Goal: Task Accomplishment & Management: Complete application form

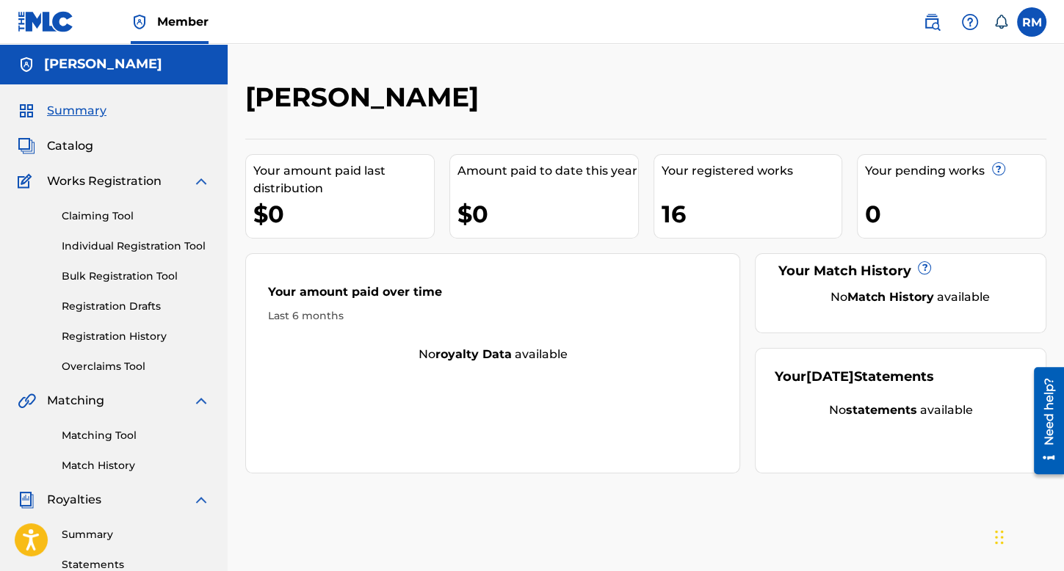
click at [131, 339] on link "Registration History" at bounding box center [136, 336] width 148 height 15
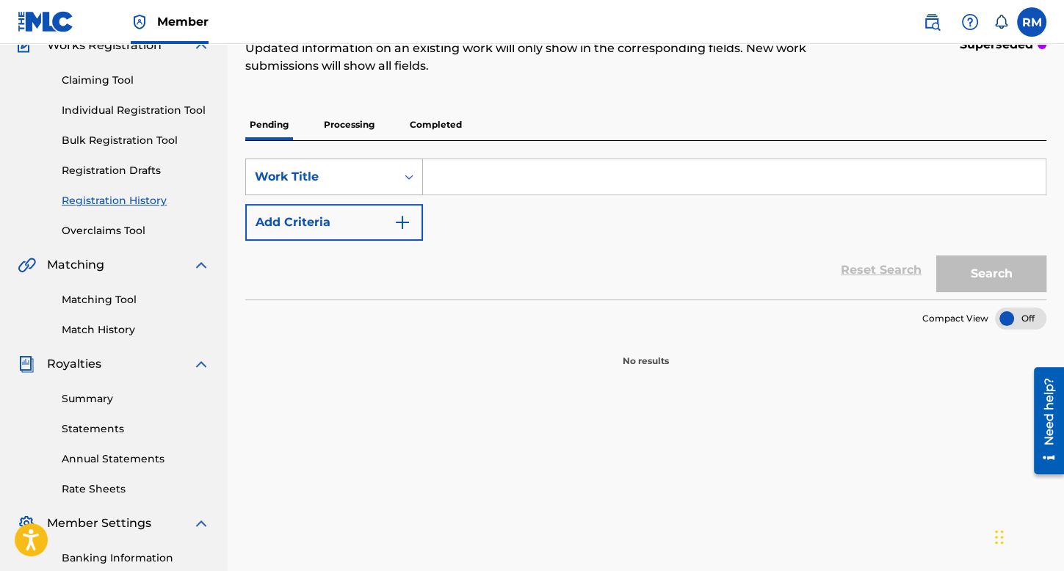
scroll to position [73, 0]
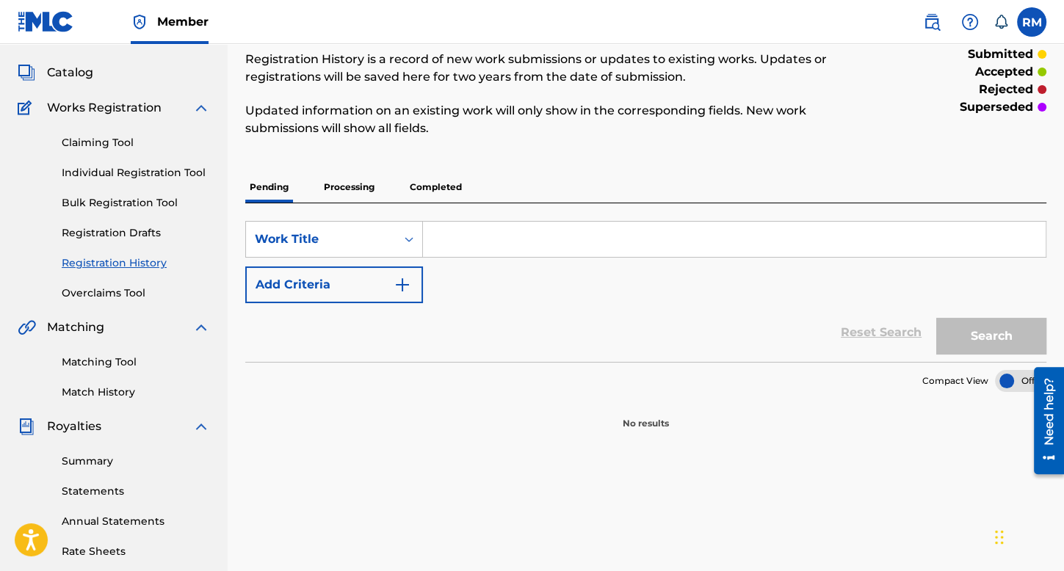
click at [471, 201] on div "Pending Processing Completed" at bounding box center [645, 187] width 801 height 31
click at [458, 192] on p "Completed" at bounding box center [435, 187] width 61 height 31
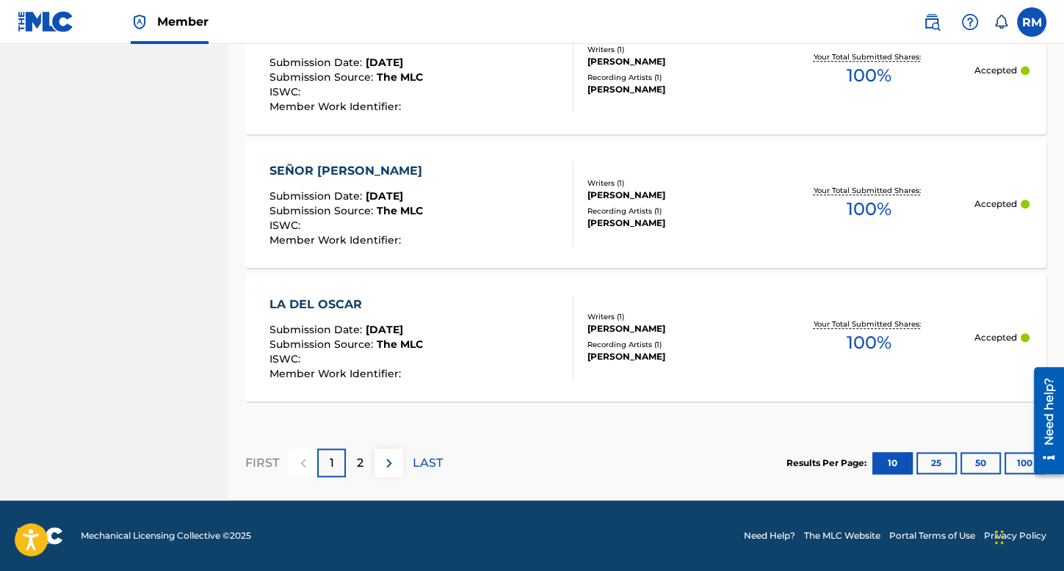
click at [940, 459] on button "25" at bounding box center [936, 463] width 40 height 22
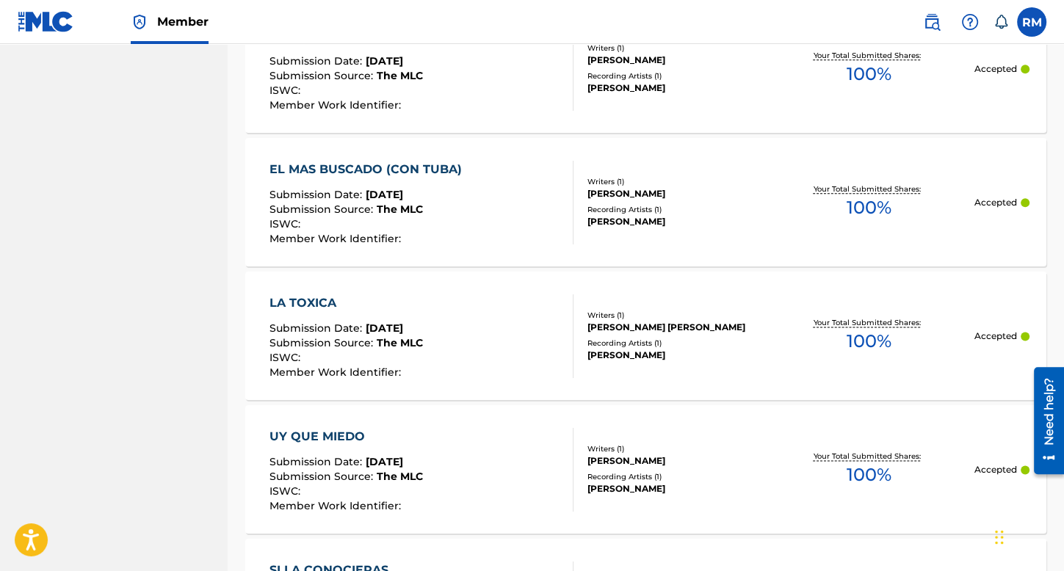
scroll to position [1757, 0]
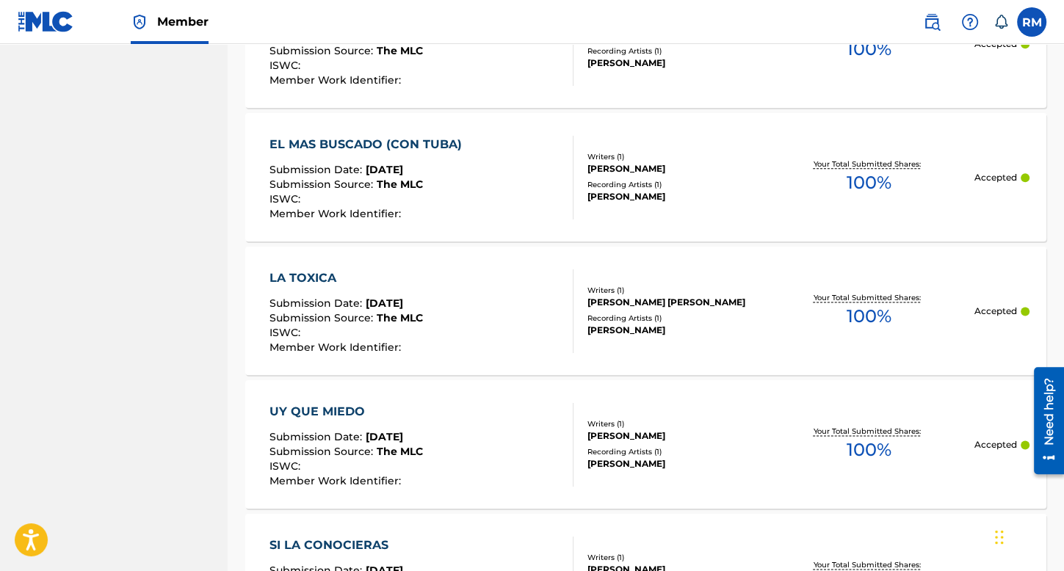
click at [434, 162] on div "EL MAS BUSCADO (CON TUBA) Submission Date : [DATE] Submission Source : The MLC …" at bounding box center [369, 178] width 200 height 84
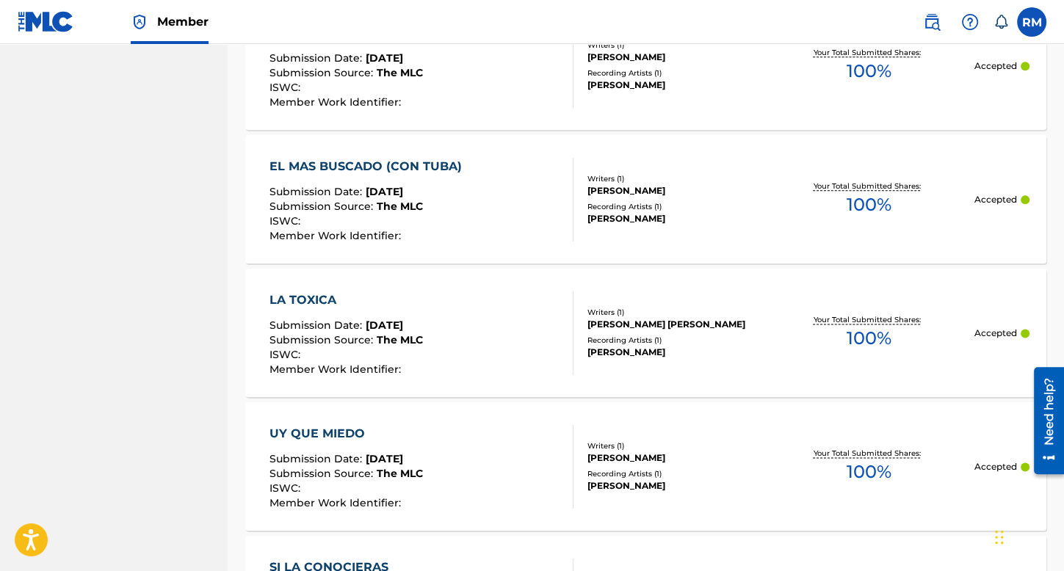
scroll to position [1881, 0]
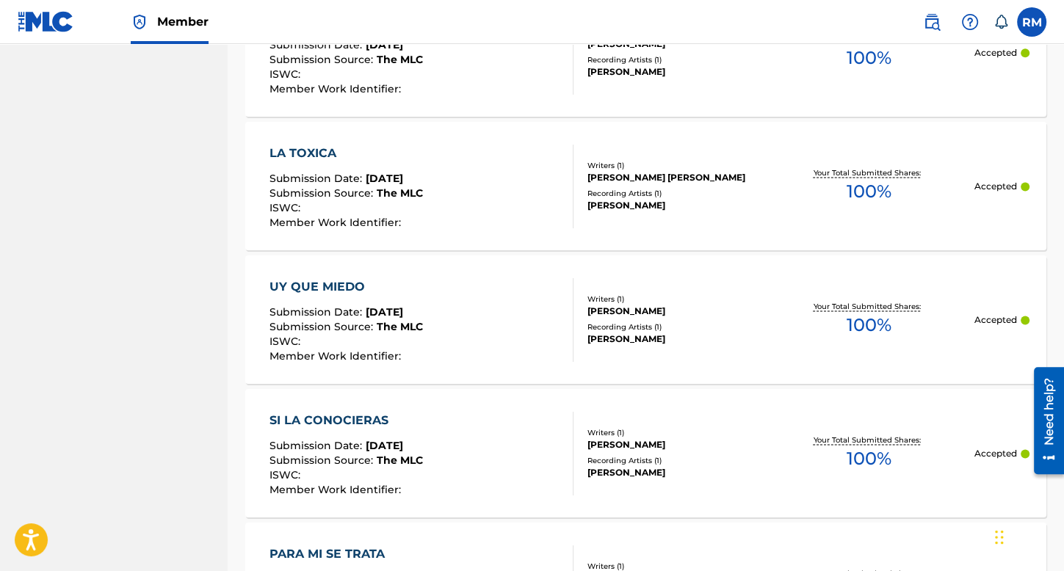
click at [500, 174] on div "LA TOXICA Submission Date : [DATE] Submission Source : The MLC ISWC : Member Wo…" at bounding box center [421, 187] width 305 height 84
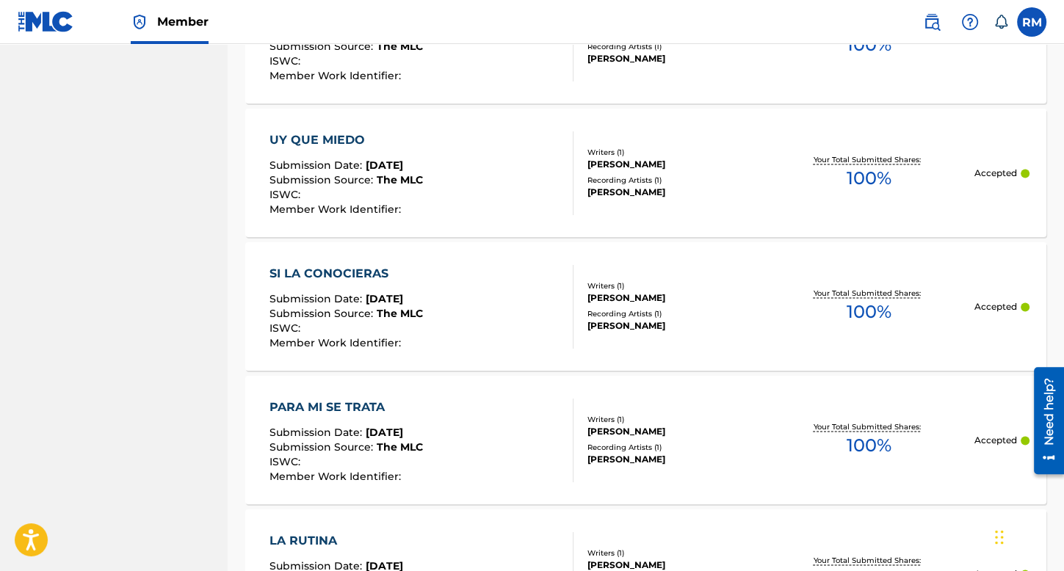
scroll to position [2102, 0]
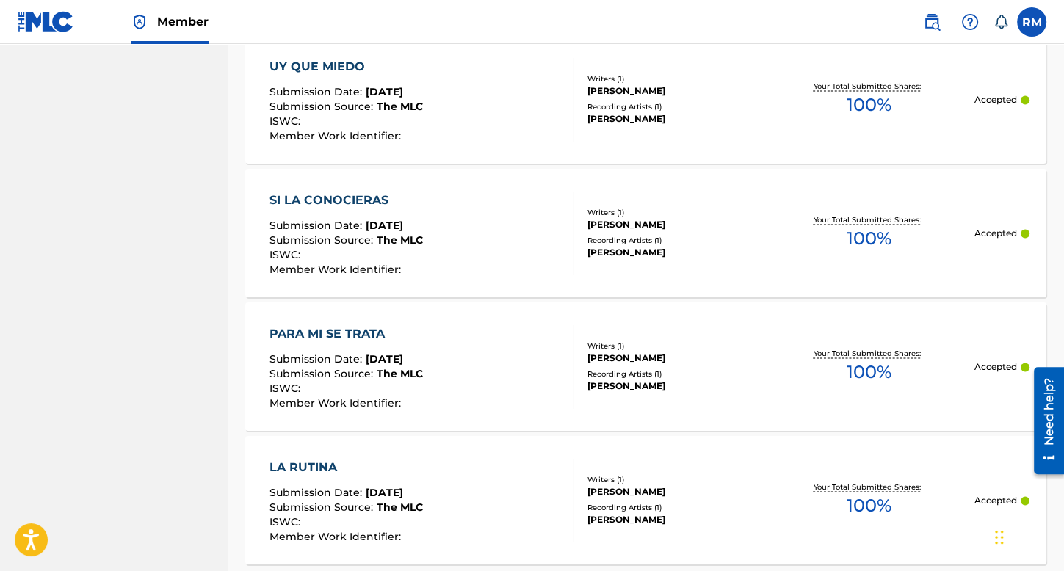
click at [485, 117] on div "UY QUE MIEDO Submission Date : [DATE] Submission Source : The MLC ISWC : Member…" at bounding box center [421, 100] width 305 height 84
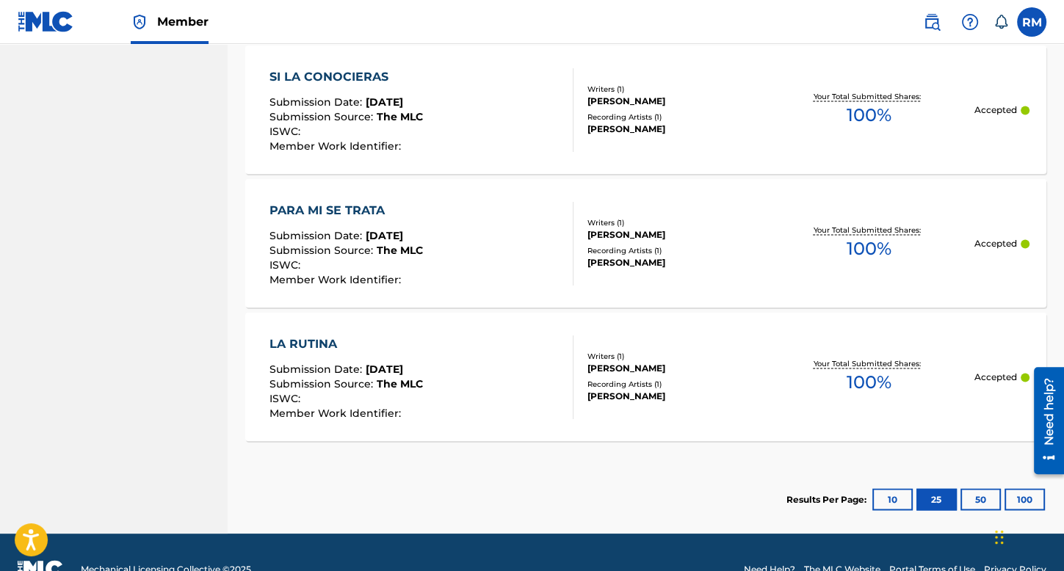
scroll to position [2249, 0]
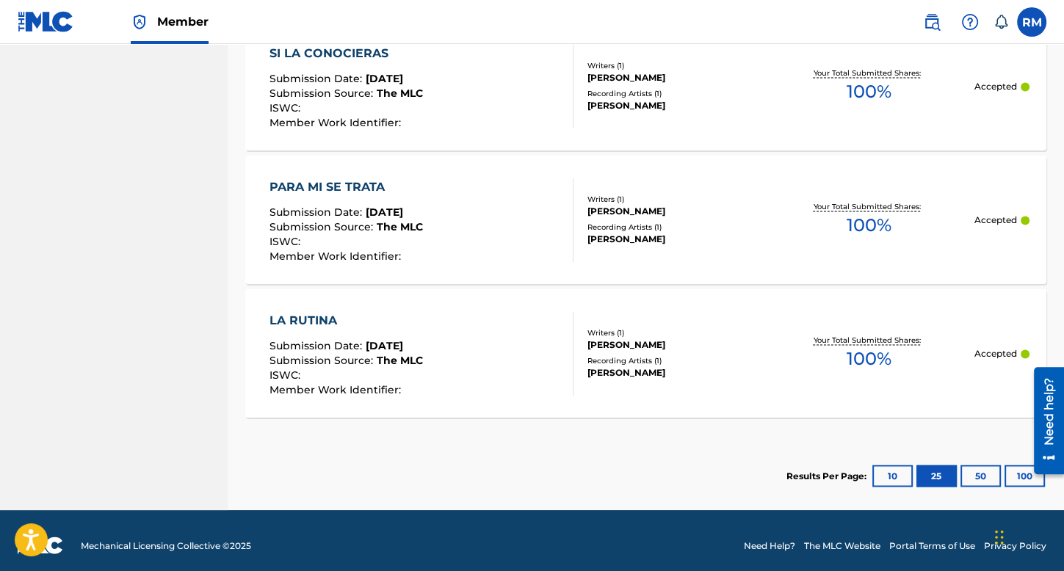
click at [452, 109] on div "SI LA CONOCIERAS Submission Date : [DATE] Submission Source : The MLC ISWC : Me…" at bounding box center [421, 87] width 305 height 84
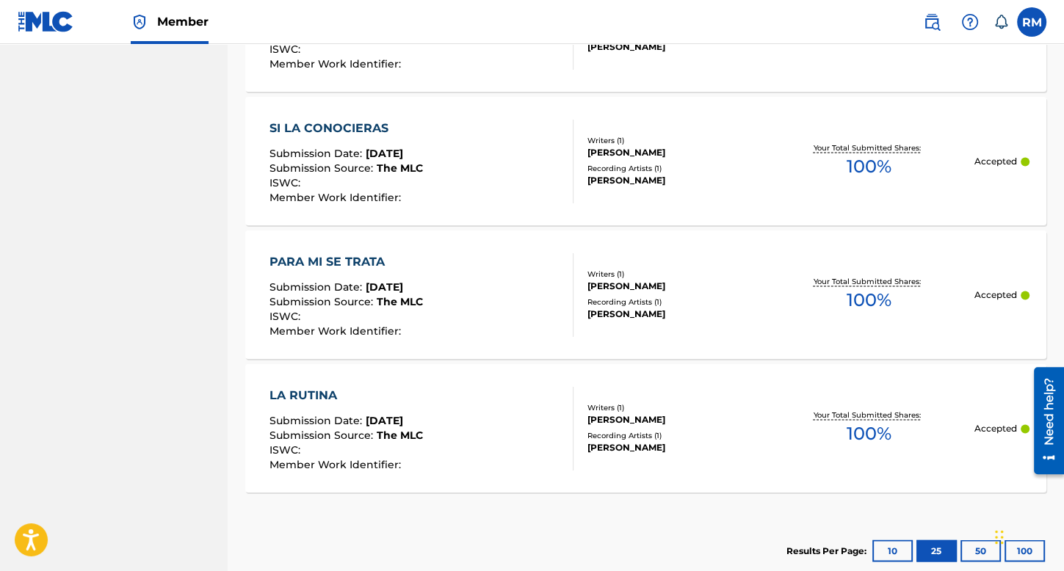
scroll to position [2102, 0]
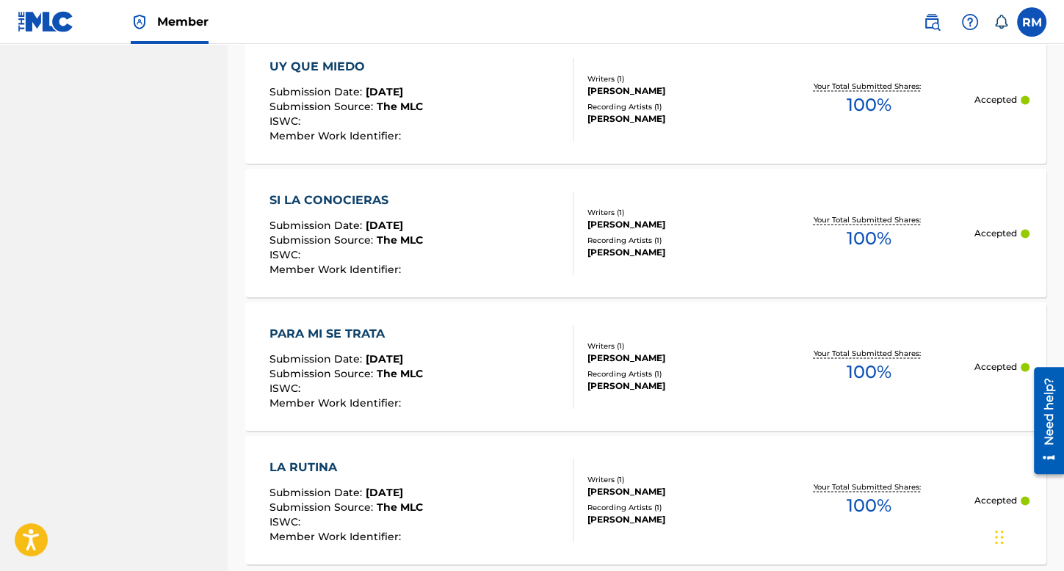
click at [510, 333] on div "PARA MI SE TRATA Submission Date : [DATE] Submission Source : The MLC ISWC : Me…" at bounding box center [421, 367] width 305 height 84
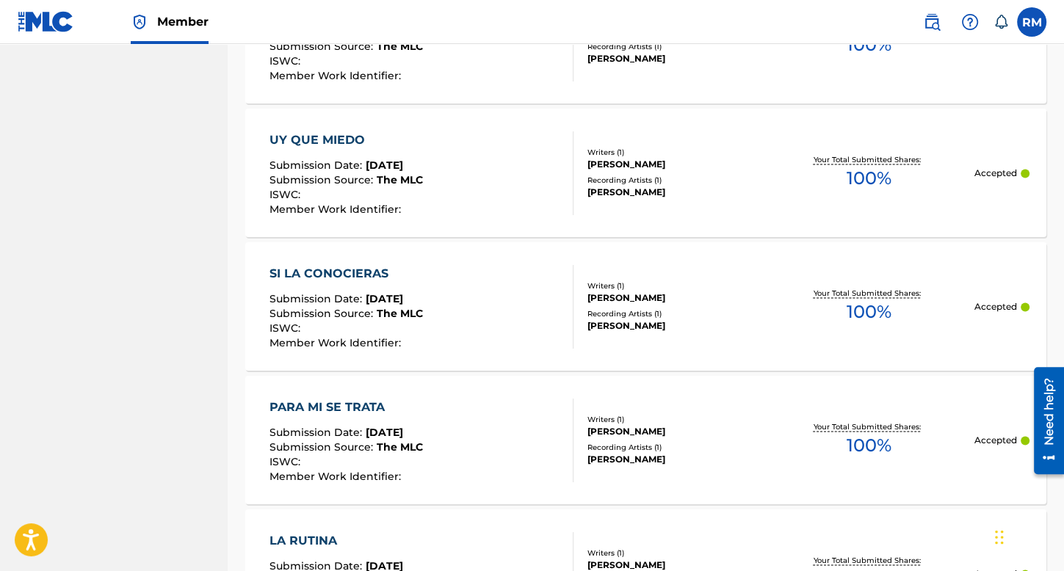
scroll to position [2257, 0]
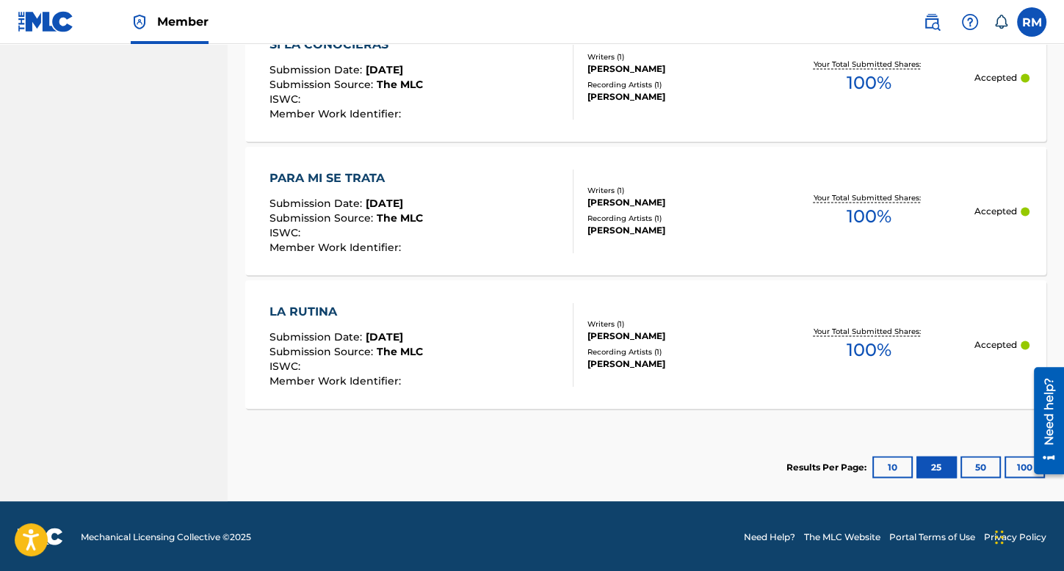
click at [452, 376] on div "LA RUTINA Submission Date : [DATE] Submission Source : The MLC ISWC : Member Wo…" at bounding box center [421, 345] width 305 height 84
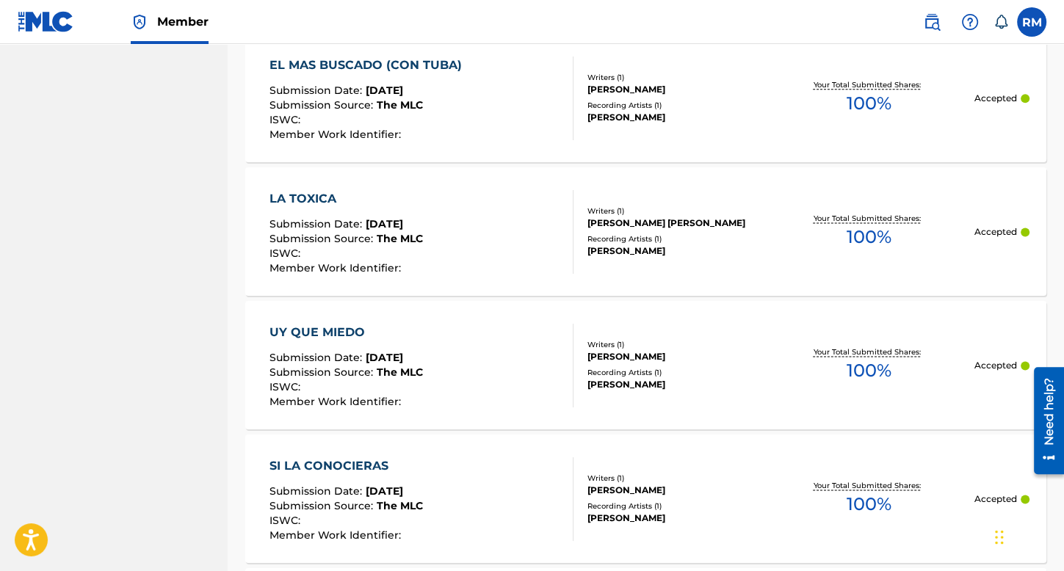
scroll to position [1983, 0]
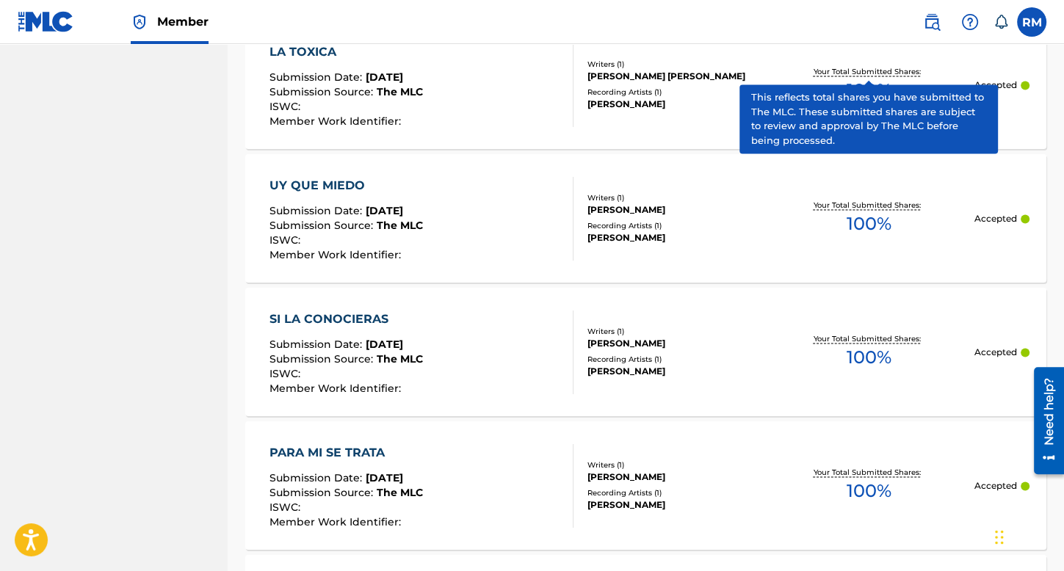
click at [1035, 18] on label at bounding box center [1031, 21] width 29 height 29
click at [1032, 22] on input "RM [PERSON_NAME] TORRES [EMAIL_ADDRESS][DOMAIN_NAME] Notification Preferences P…" at bounding box center [1032, 22] width 0 height 0
click at [899, 203] on p "Log out" at bounding box center [889, 207] width 35 height 13
click at [1032, 22] on input "RM [PERSON_NAME] TORRES [EMAIL_ADDRESS][DOMAIN_NAME] Notification Preferences P…" at bounding box center [1032, 22] width 0 height 0
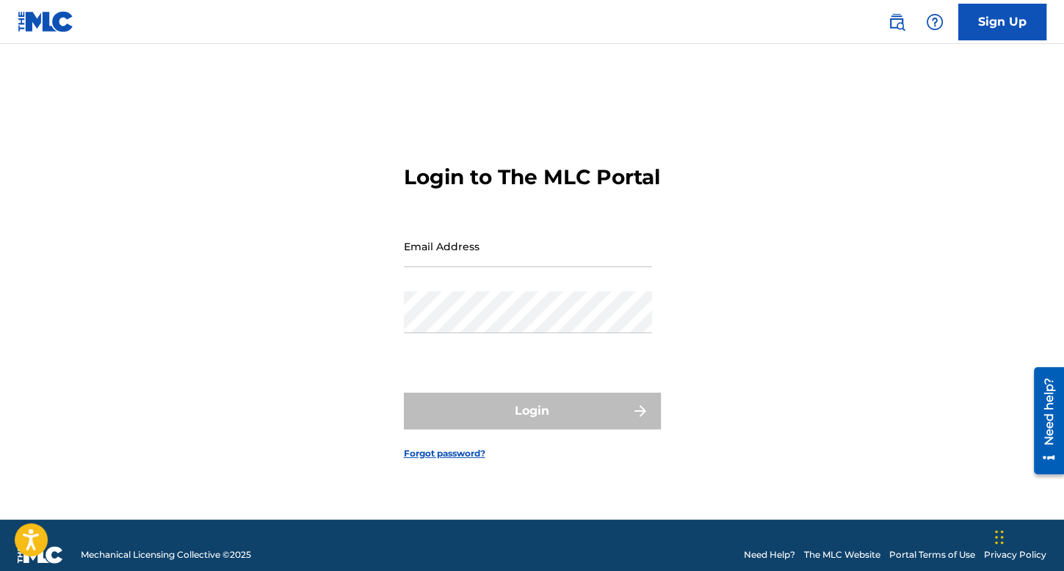
click at [411, 261] on input "Email Address" at bounding box center [528, 246] width 248 height 42
type input "[PERSON_NAME][EMAIL_ADDRESS][DOMAIN_NAME]"
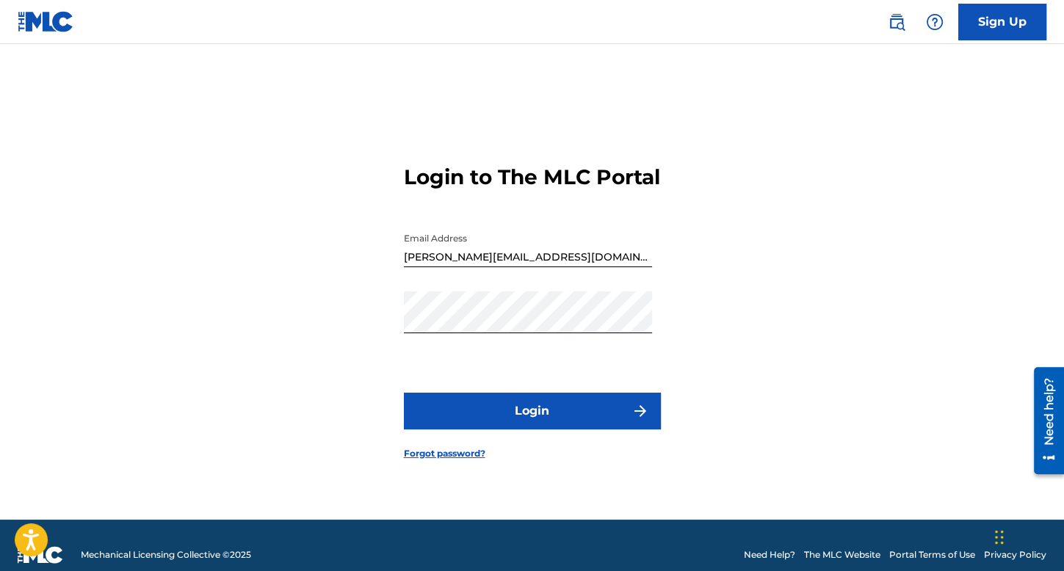
click at [469, 423] on button "Login" at bounding box center [532, 411] width 257 height 37
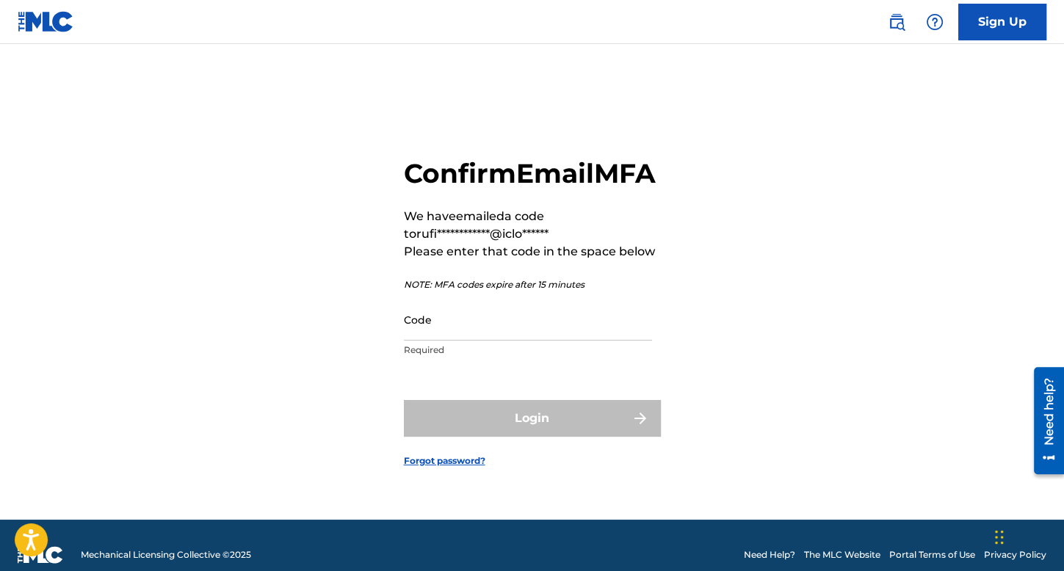
click at [557, 341] on input "Code" at bounding box center [528, 320] width 248 height 42
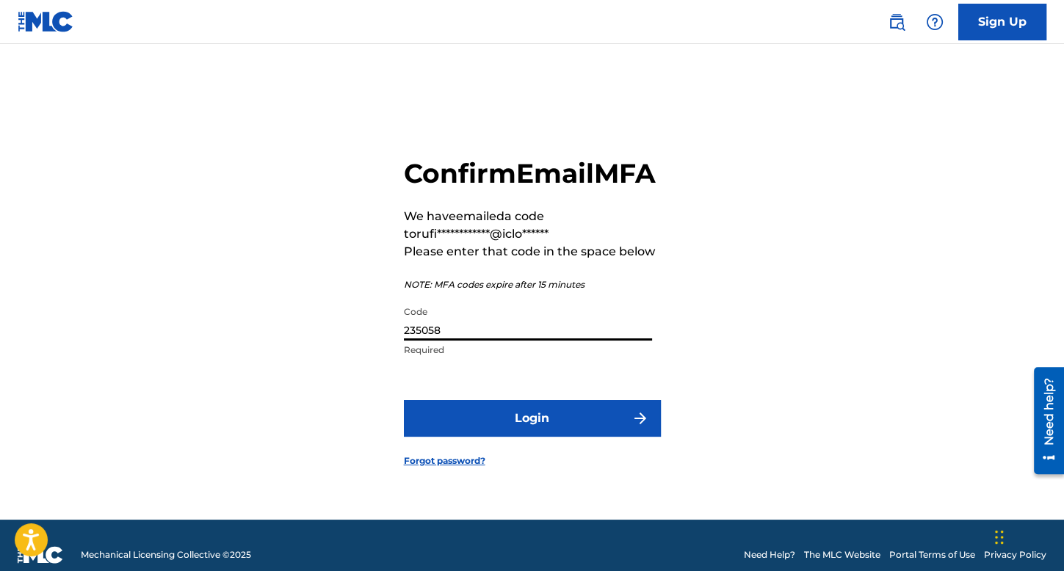
type input "235058"
click at [404, 400] on button "Login" at bounding box center [532, 418] width 257 height 37
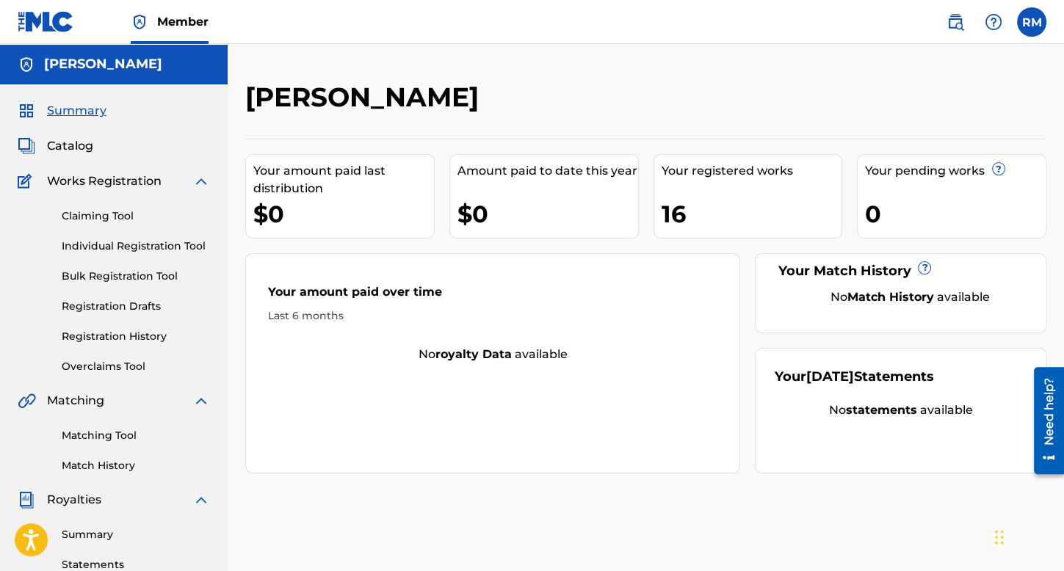
click at [112, 343] on link "Registration History" at bounding box center [136, 336] width 148 height 15
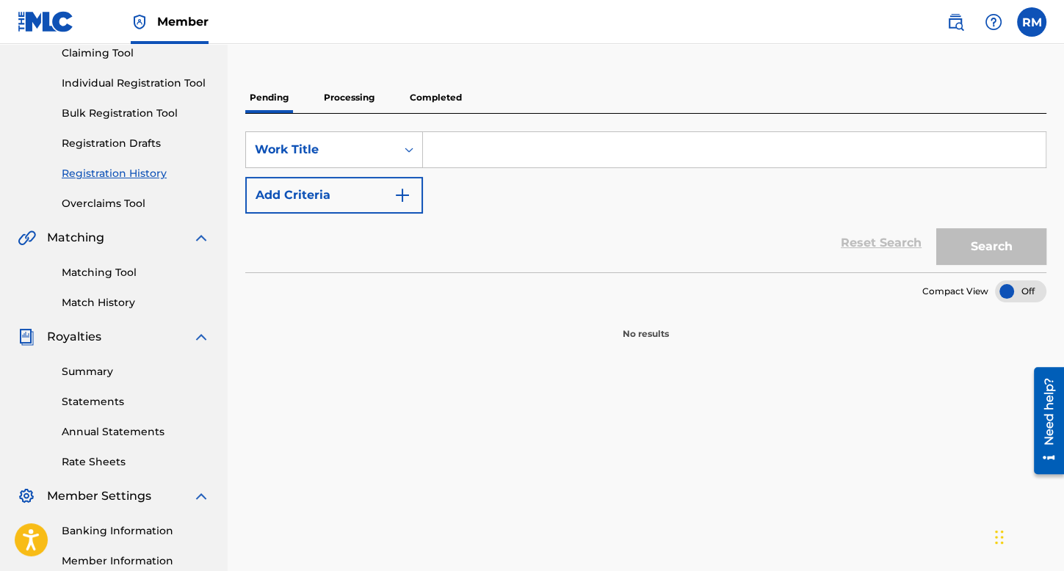
scroll to position [73, 0]
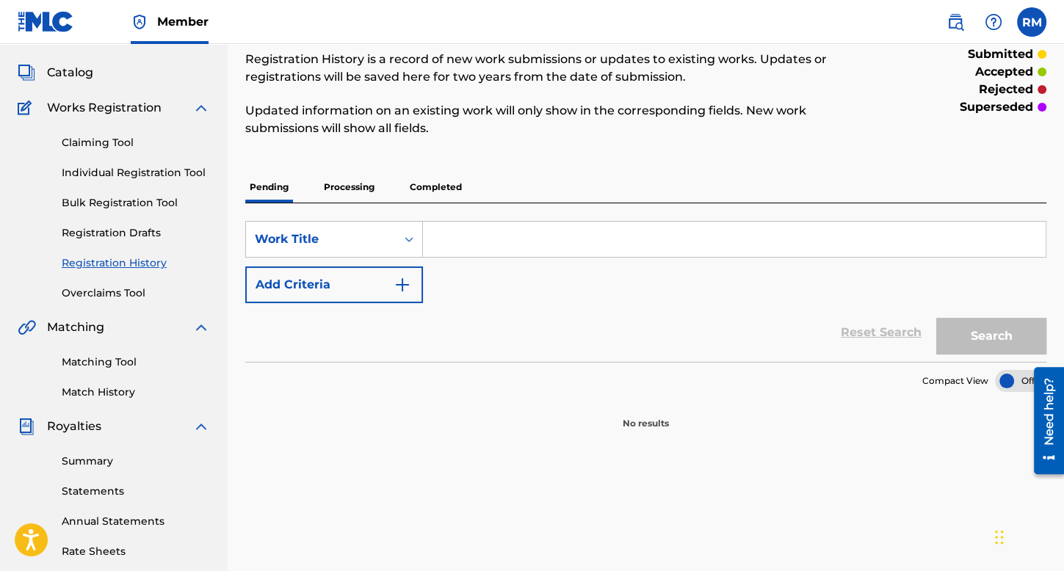
click at [336, 186] on p "Processing" at bounding box center [348, 187] width 59 height 31
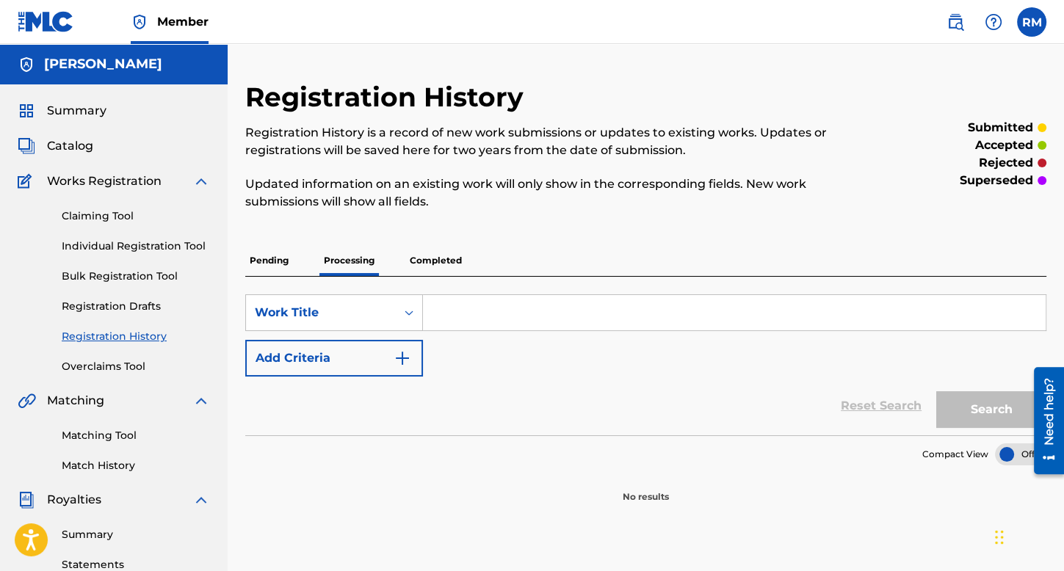
click at [448, 250] on p "Completed" at bounding box center [435, 260] width 61 height 31
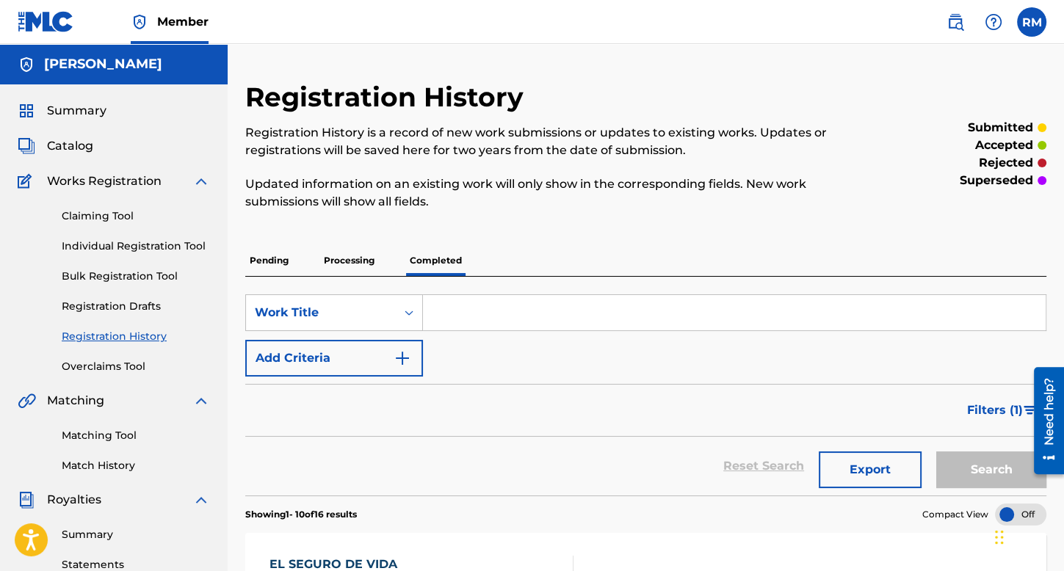
click at [1022, 14] on label at bounding box center [1031, 21] width 29 height 29
click at [1032, 22] on input "RM [PERSON_NAME] TORRES [EMAIL_ADDRESS][DOMAIN_NAME] Notification Preferences P…" at bounding box center [1032, 22] width 0 height 0
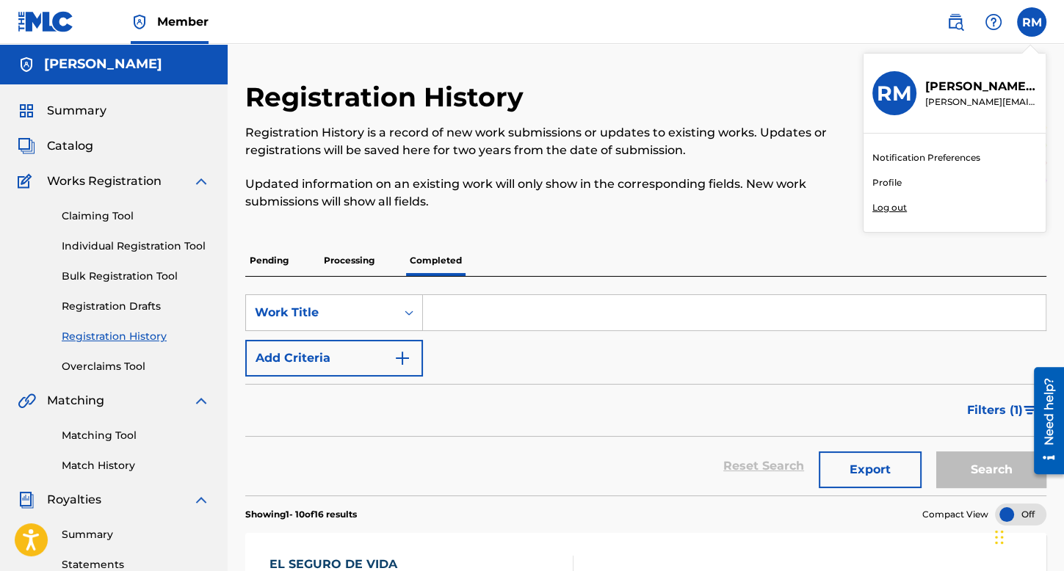
click at [893, 209] on p "Log out" at bounding box center [889, 207] width 35 height 13
click at [1032, 22] on input "RM [PERSON_NAME] TORRES [EMAIL_ADDRESS][DOMAIN_NAME] Notification Preferences P…" at bounding box center [1032, 22] width 0 height 0
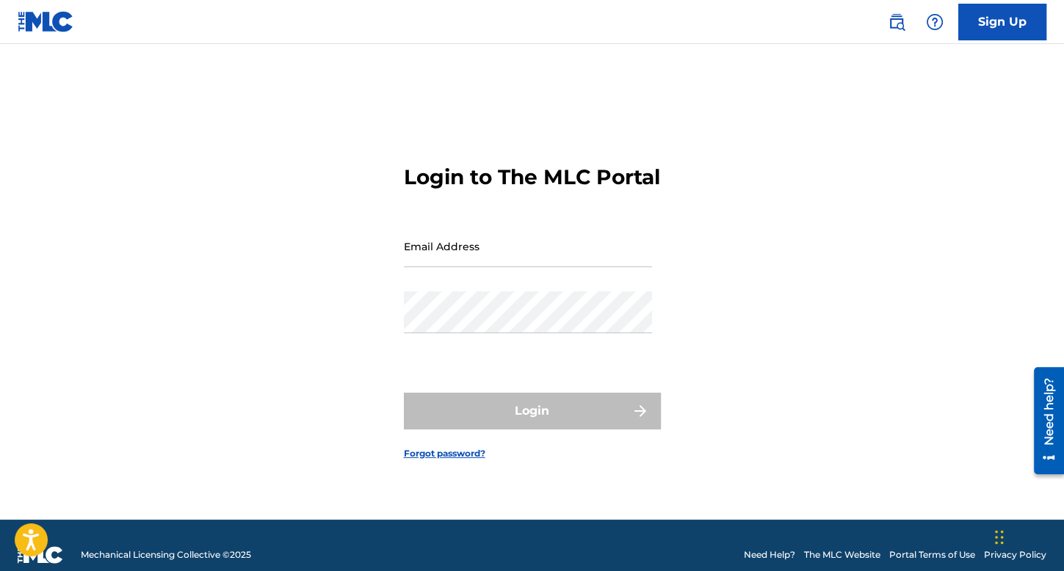
click at [499, 267] on input "Email Address" at bounding box center [528, 246] width 248 height 42
type input "[EMAIL_ADDRESS][DOMAIN_NAME]"
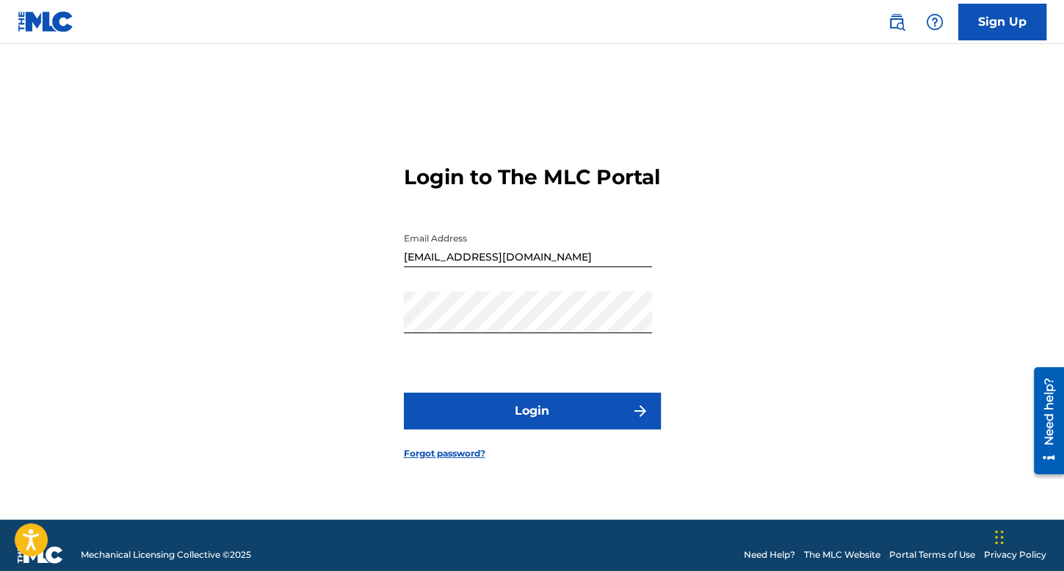
click at [435, 424] on button "Login" at bounding box center [532, 411] width 257 height 37
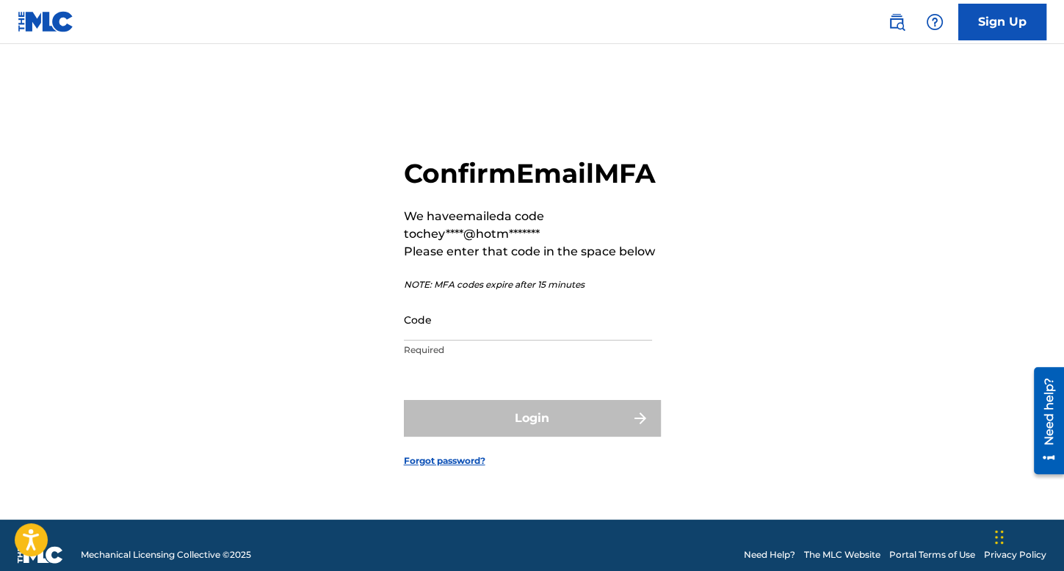
drag, startPoint x: 481, startPoint y: 301, endPoint x: 480, endPoint y: 325, distance: 23.5
click at [481, 311] on div "Confirm Email MFA We have emailed a code to chey****@hotm******* Please enter t…" at bounding box center [532, 261] width 257 height 208
click at [483, 341] on input "Code" at bounding box center [528, 320] width 248 height 42
click at [485, 341] on input "Code" at bounding box center [528, 320] width 248 height 42
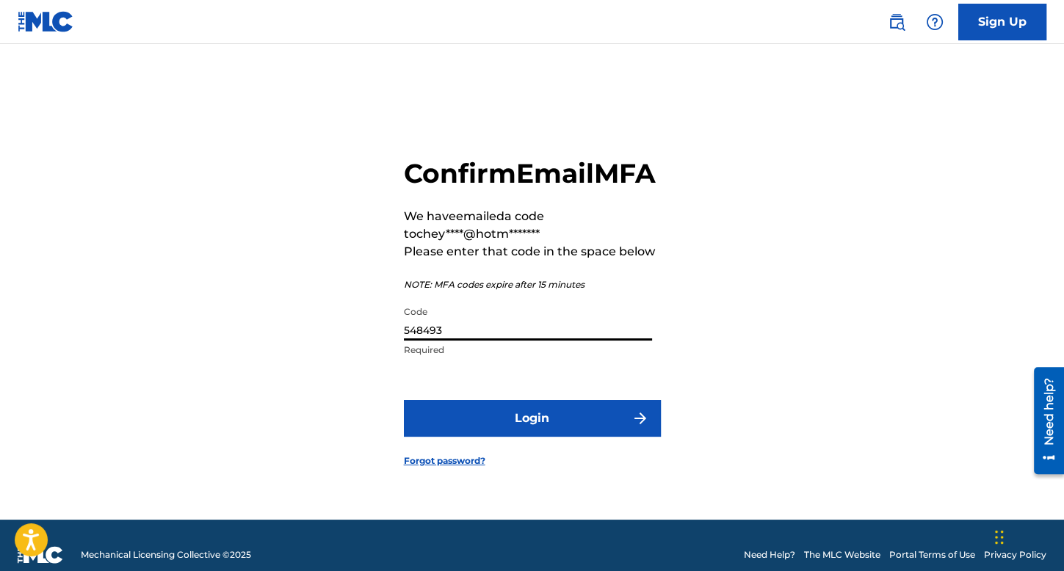
type input "548493"
click at [600, 437] on button "Login" at bounding box center [532, 418] width 257 height 37
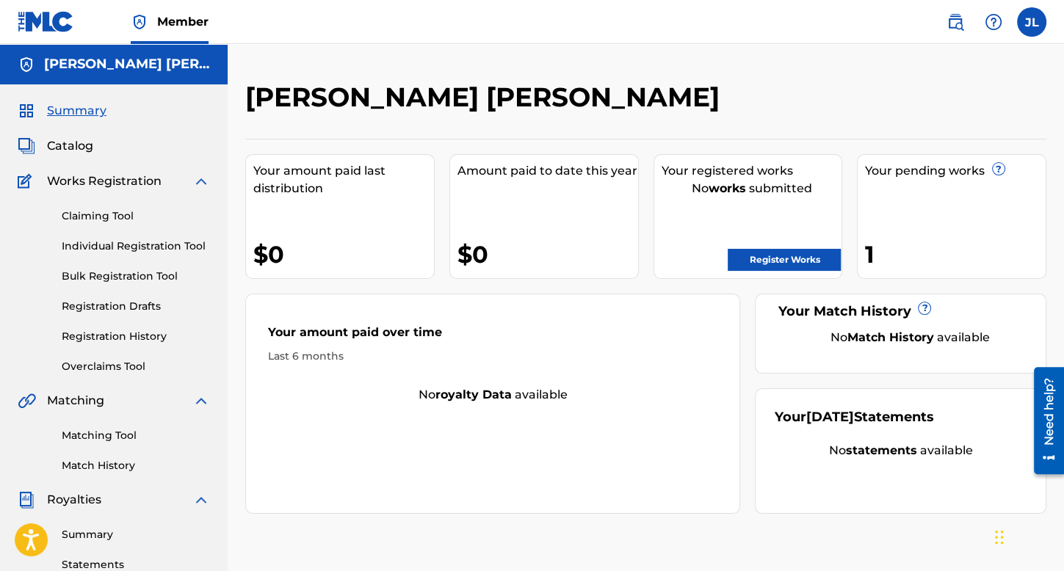
click at [134, 352] on div "Claiming Tool Individual Registration Tool Bulk Registration Tool Registration …" at bounding box center [114, 282] width 192 height 184
click at [136, 347] on div "Claiming Tool Individual Registration Tool Bulk Registration Tool Registration …" at bounding box center [114, 282] width 192 height 184
click at [148, 339] on link "Registration History" at bounding box center [136, 336] width 148 height 15
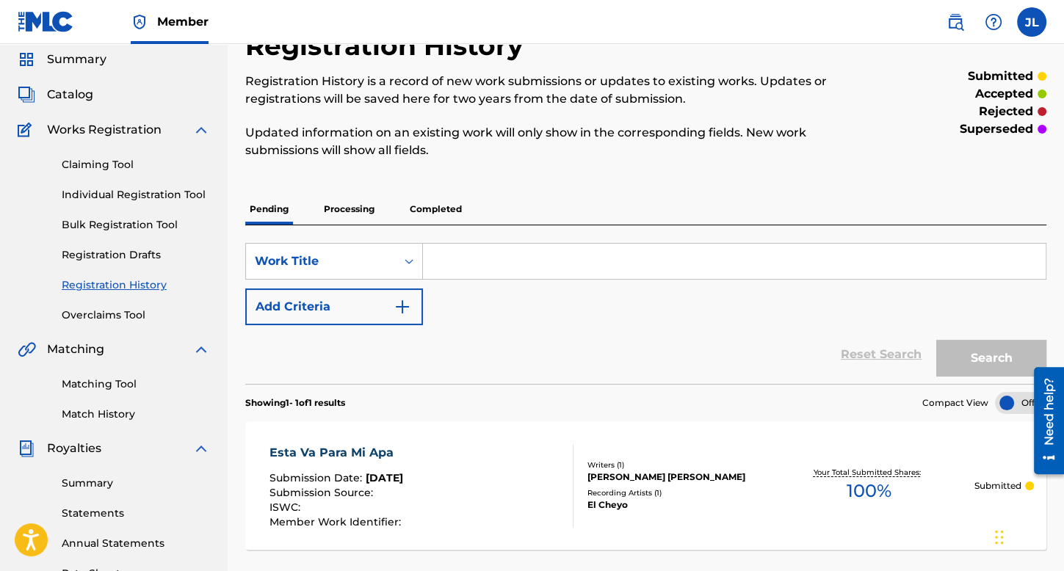
scroll to position [73, 0]
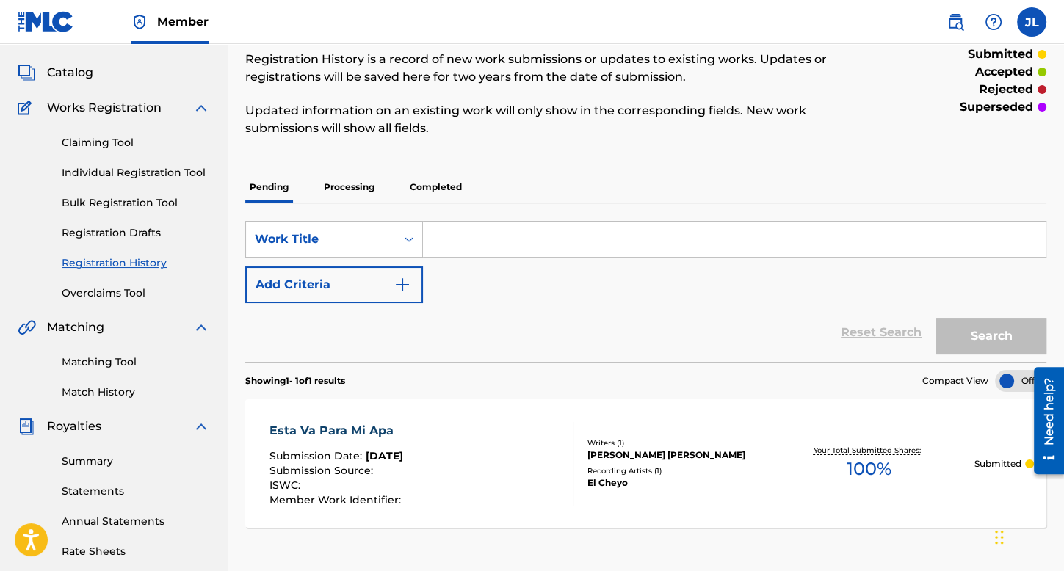
click at [358, 196] on p "Processing" at bounding box center [348, 187] width 59 height 31
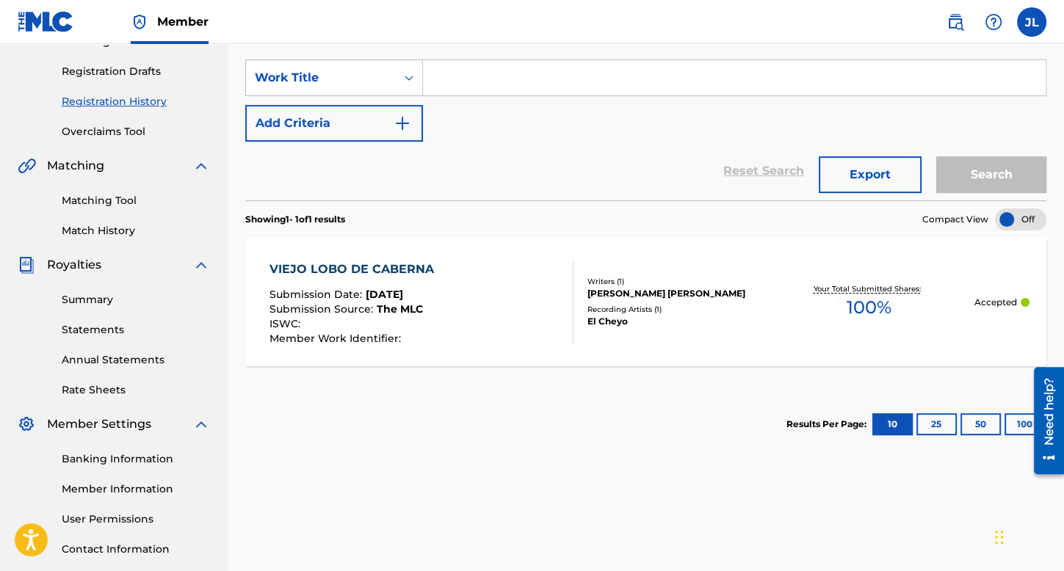
scroll to position [147, 0]
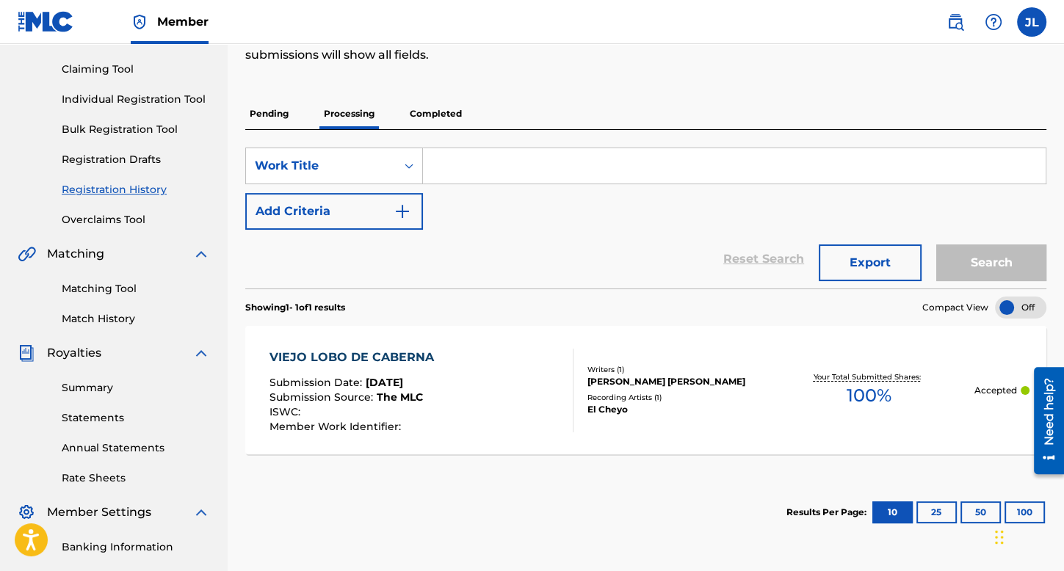
click at [435, 120] on p "Completed" at bounding box center [435, 113] width 61 height 31
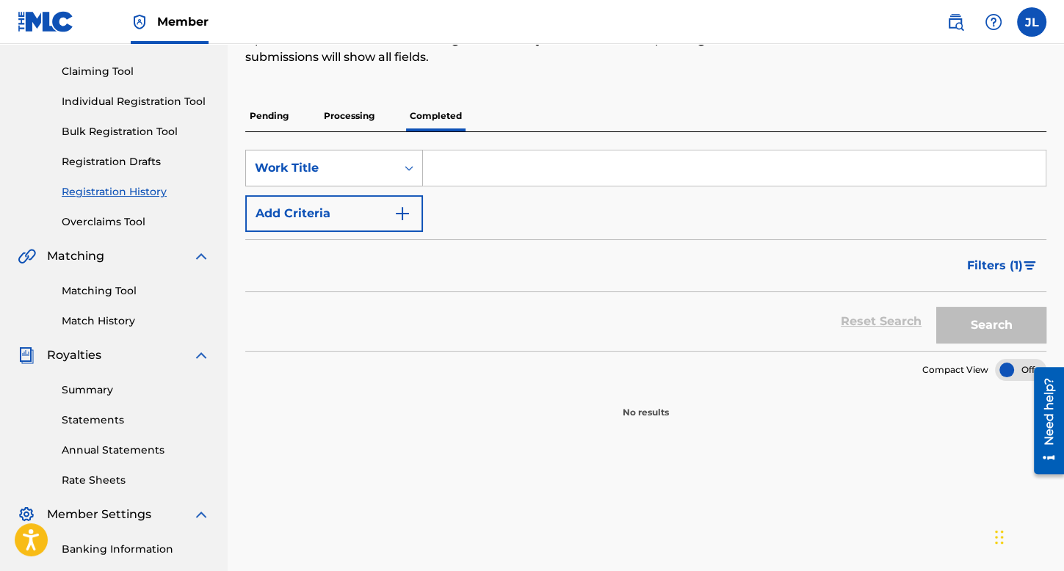
scroll to position [147, 0]
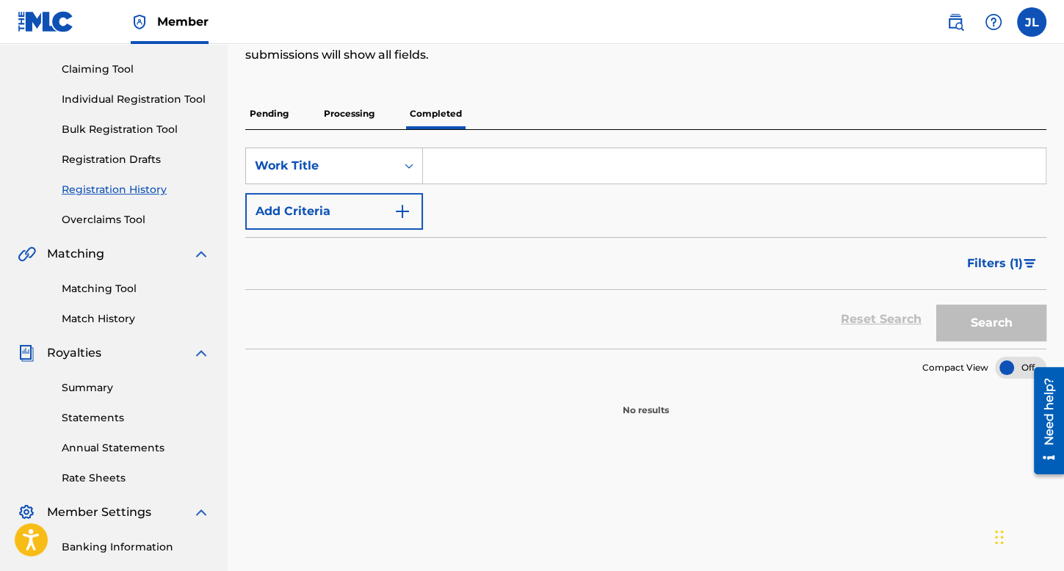
click at [276, 112] on p "Pending" at bounding box center [269, 113] width 48 height 31
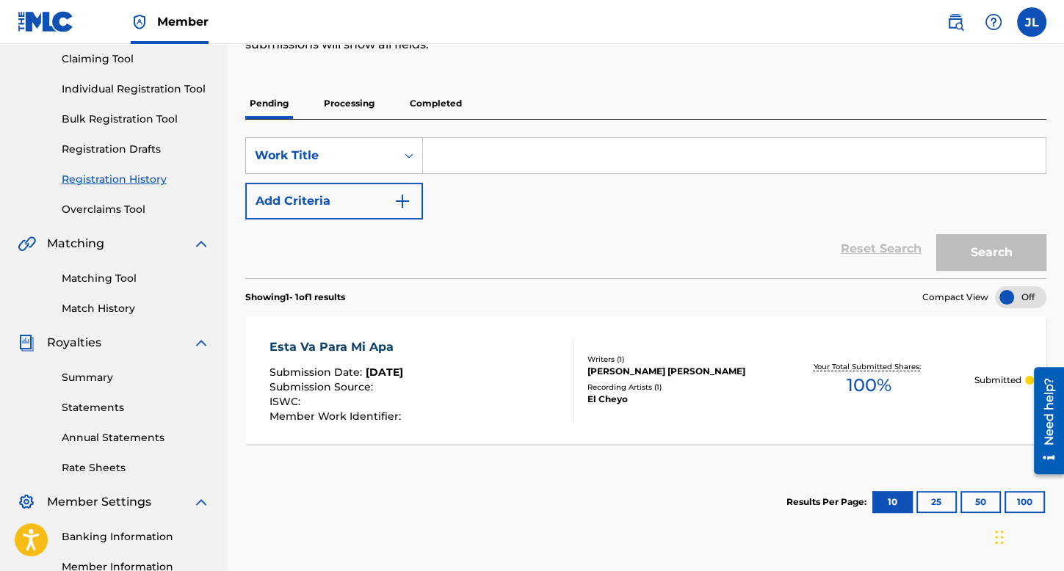
scroll to position [73, 0]
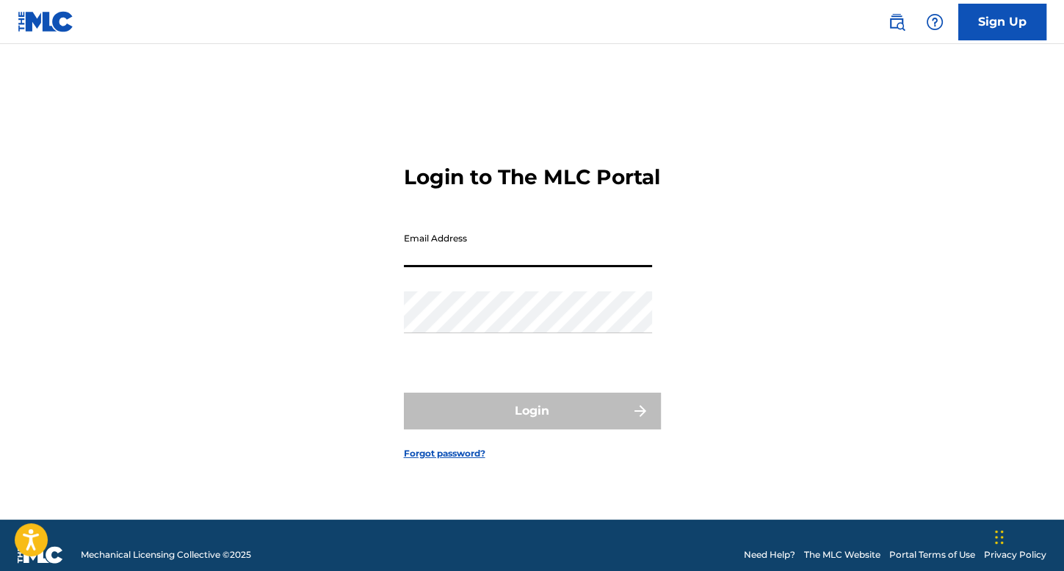
click at [476, 259] on input "Email Address" at bounding box center [528, 246] width 248 height 42
type input "golforecordsoficial@gmail.com"
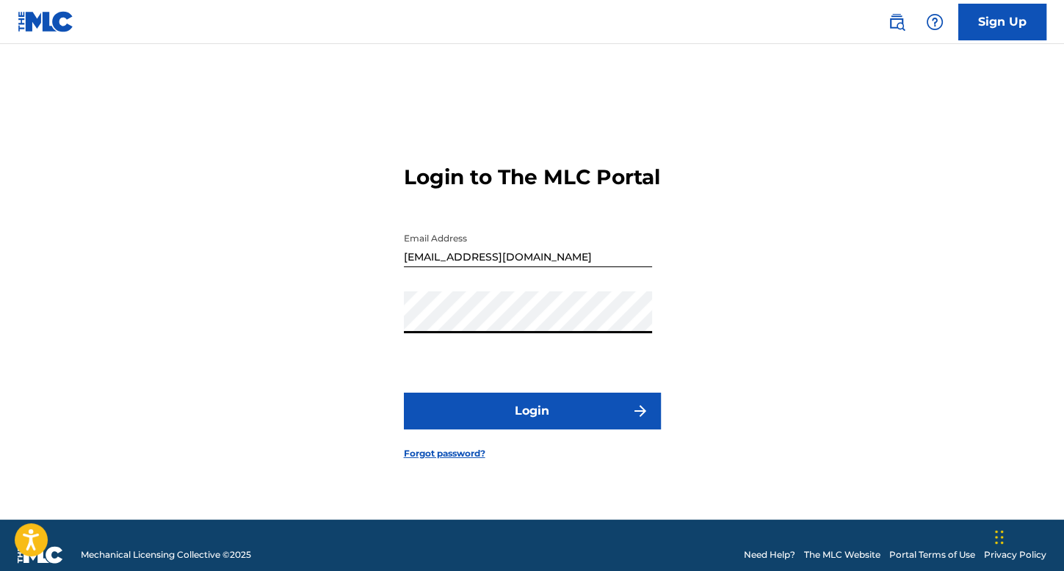
click at [404, 393] on button "Login" at bounding box center [532, 411] width 257 height 37
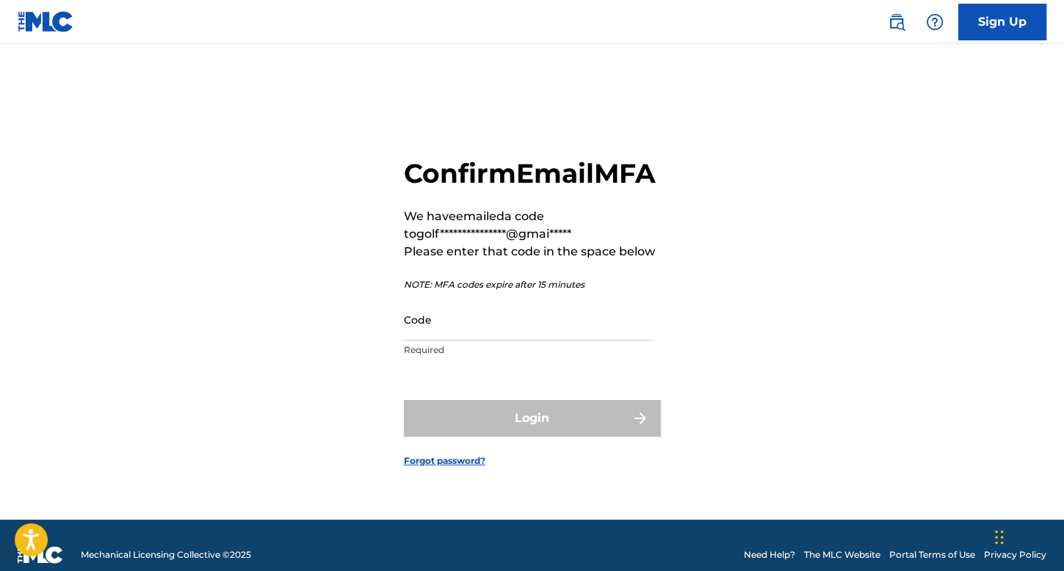
click at [528, 339] on input "Code" at bounding box center [528, 320] width 248 height 42
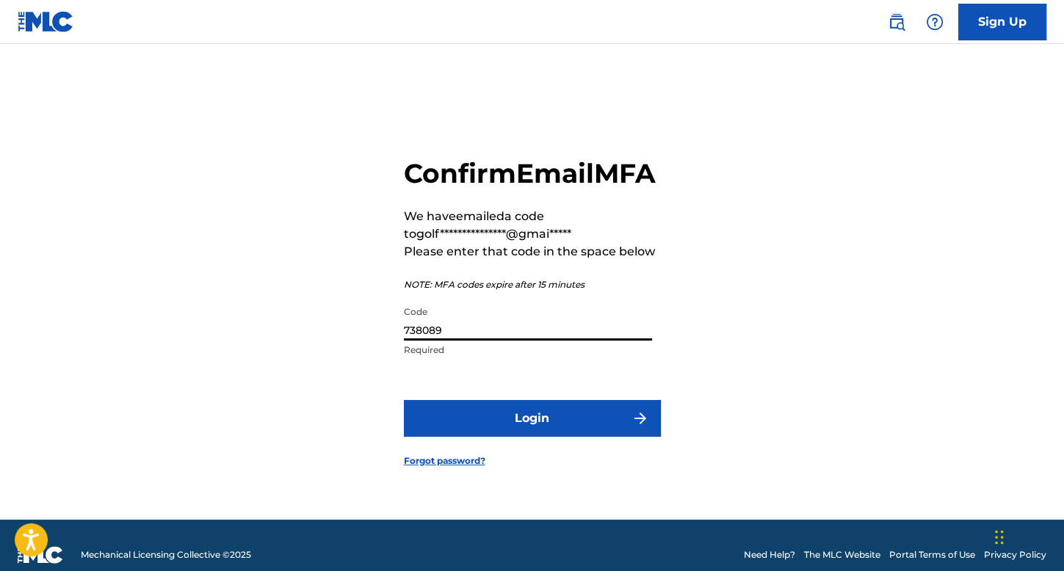
type input "738089"
click at [404, 400] on button "Login" at bounding box center [532, 418] width 257 height 37
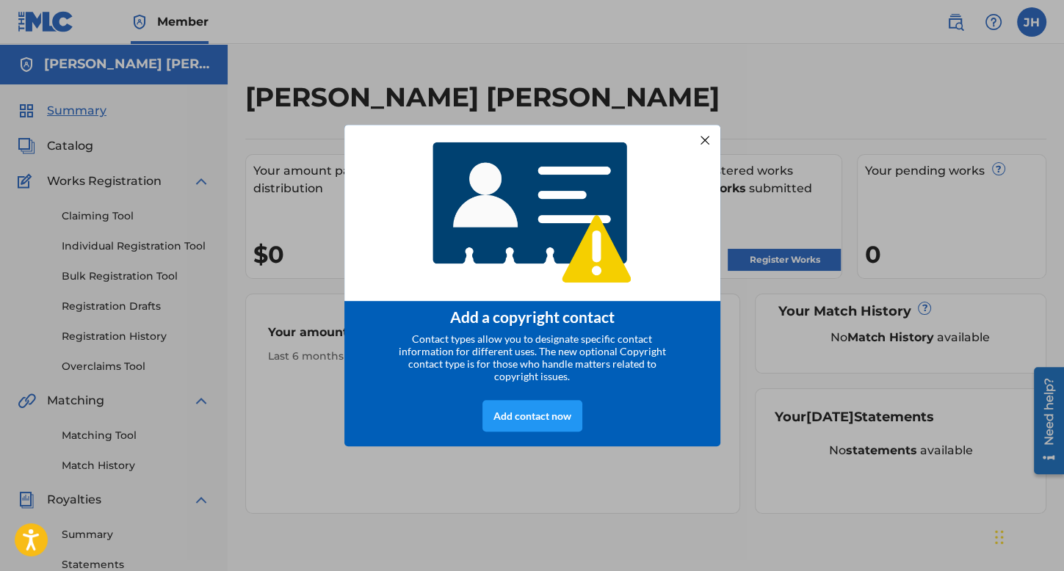
click at [705, 137] on div at bounding box center [704, 140] width 19 height 19
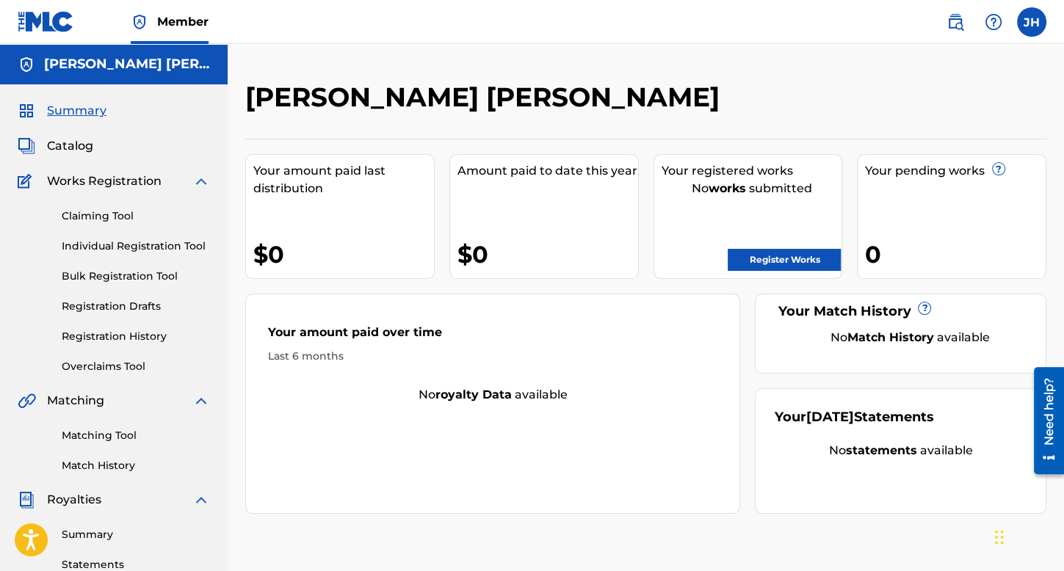
click at [142, 333] on link "Registration History" at bounding box center [136, 336] width 148 height 15
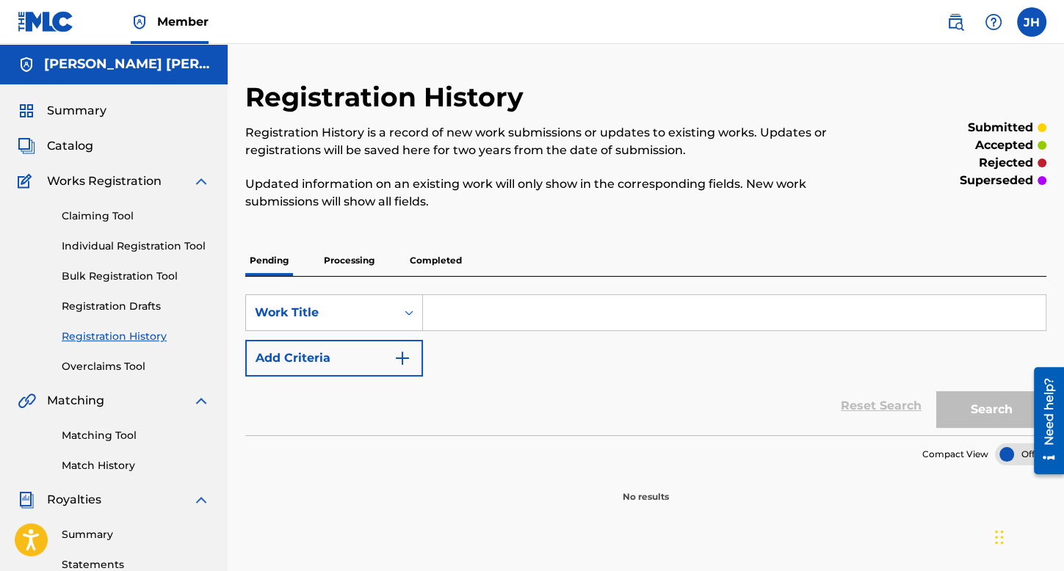
click at [454, 319] on input "Search Form" at bounding box center [734, 312] width 623 height 35
type input "El Jeca"
click at [145, 238] on div "Claiming Tool Individual Registration Tool Bulk Registration Tool Registration …" at bounding box center [114, 282] width 192 height 184
click at [152, 247] on link "Individual Registration Tool" at bounding box center [136, 246] width 148 height 15
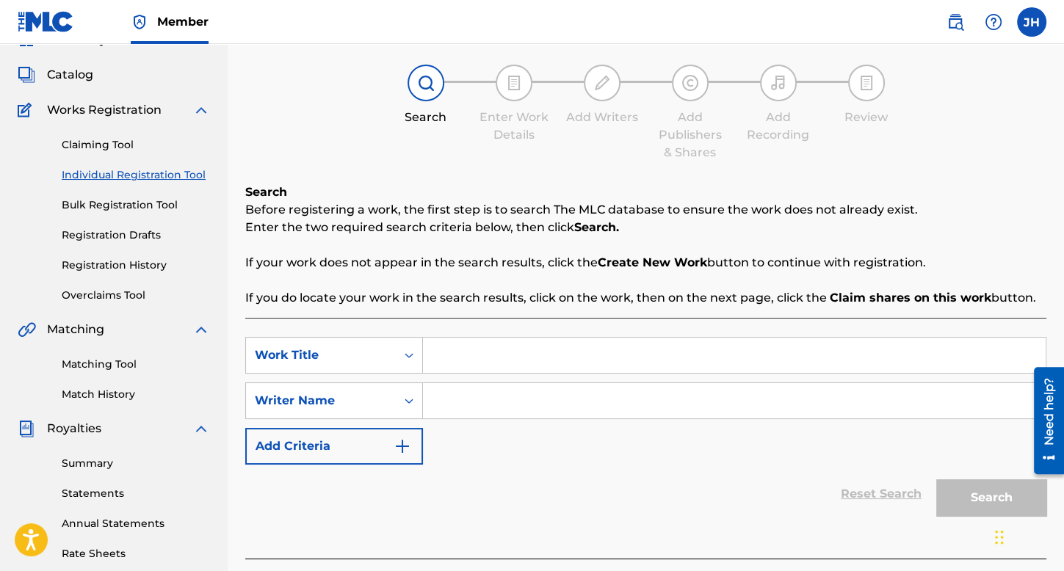
scroll to position [147, 0]
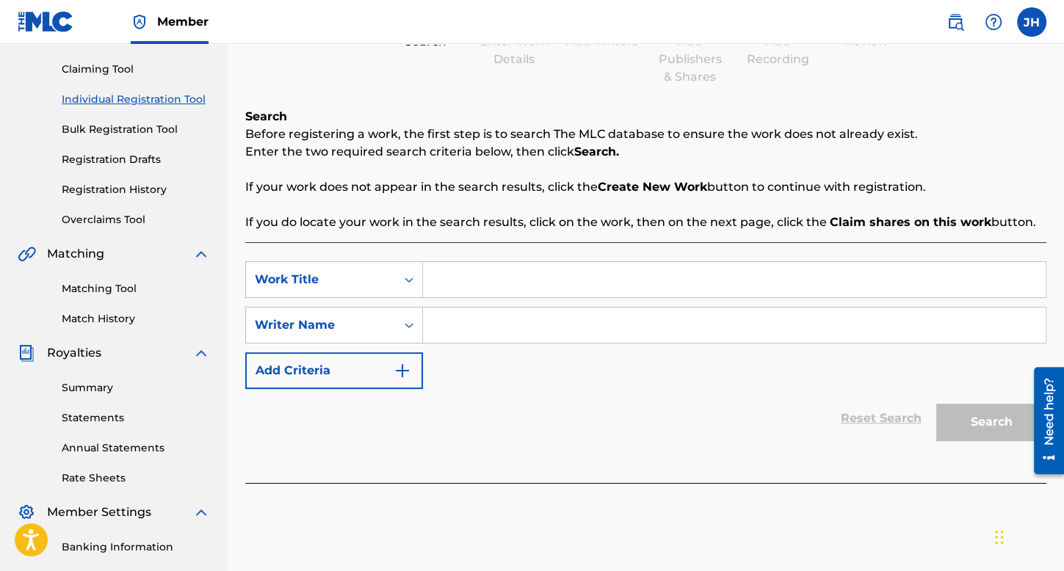
click at [482, 266] on input "Search Form" at bounding box center [734, 279] width 623 height 35
type input "El Jeca"
click at [516, 319] on input "Search Form" at bounding box center [734, 325] width 623 height 35
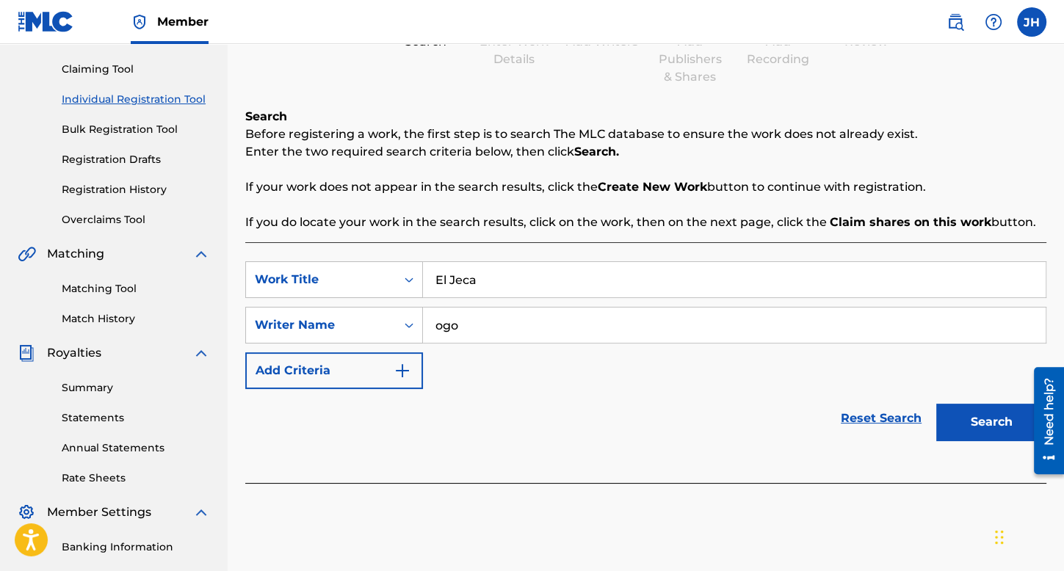
type input "ogo"
click at [936, 404] on button "Search" at bounding box center [991, 422] width 110 height 37
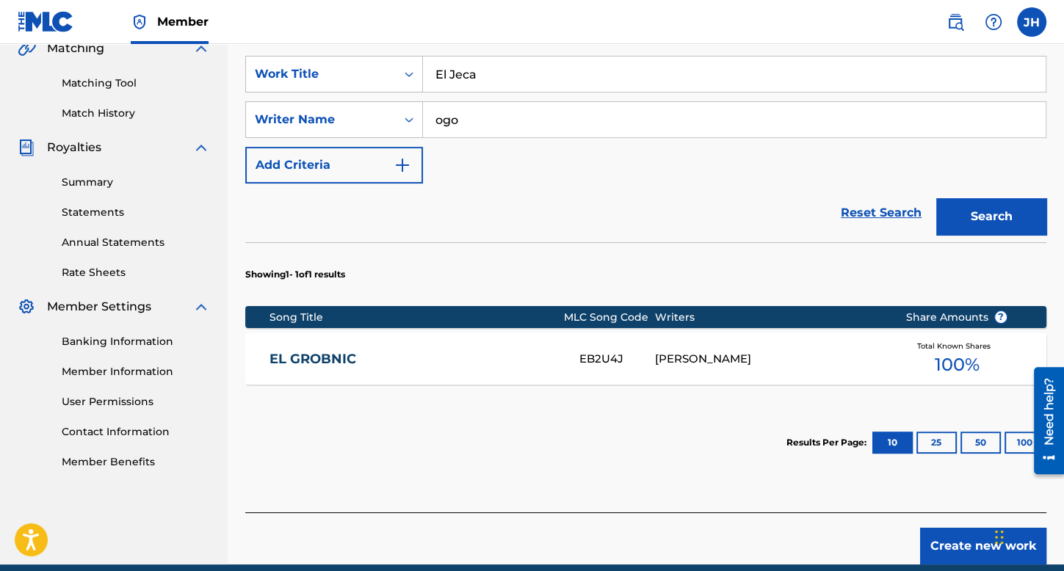
scroll to position [367, 0]
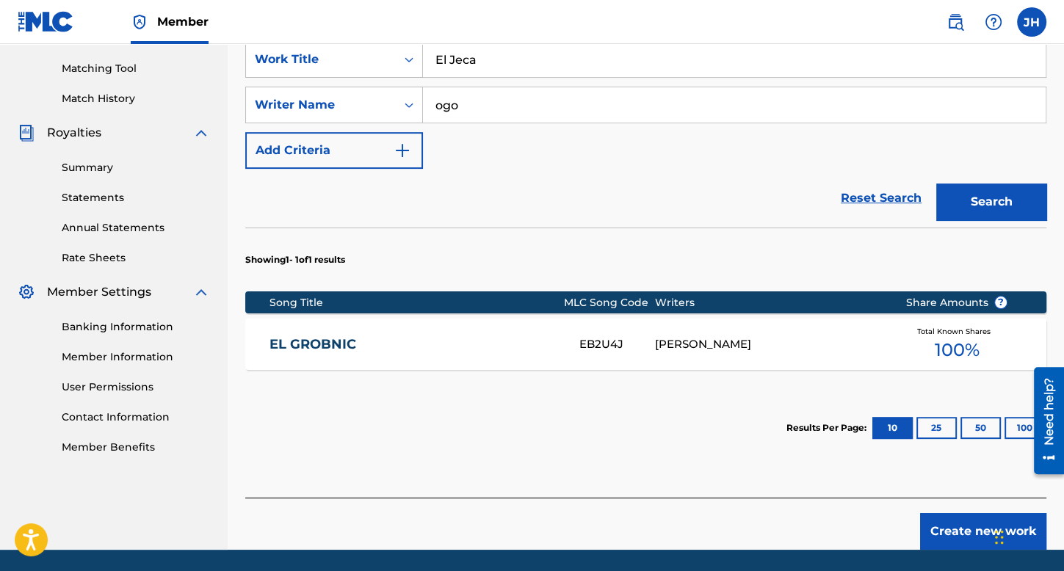
click at [945, 521] on button "Create new work" at bounding box center [983, 531] width 126 height 37
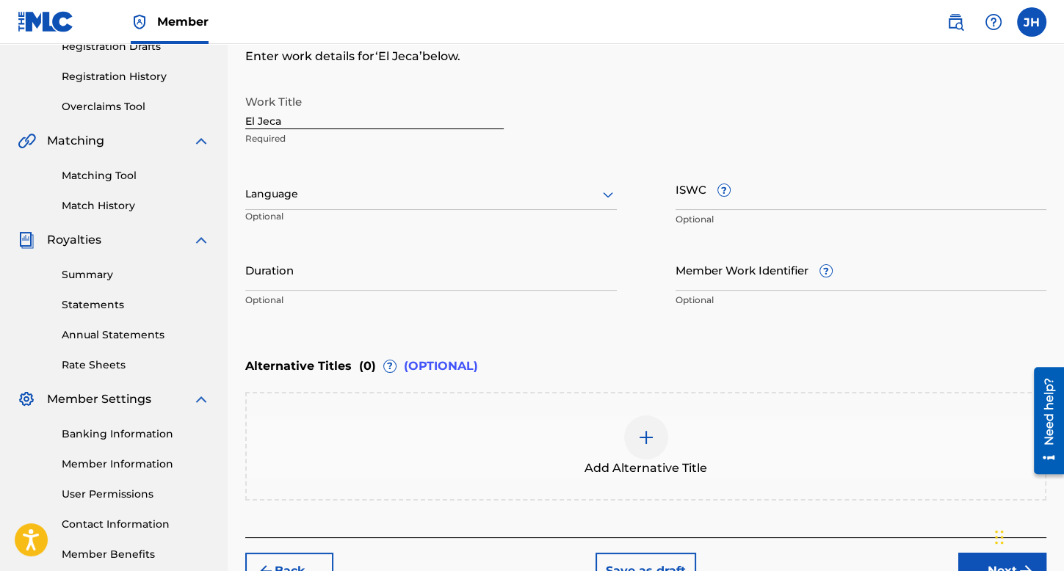
scroll to position [200, 0]
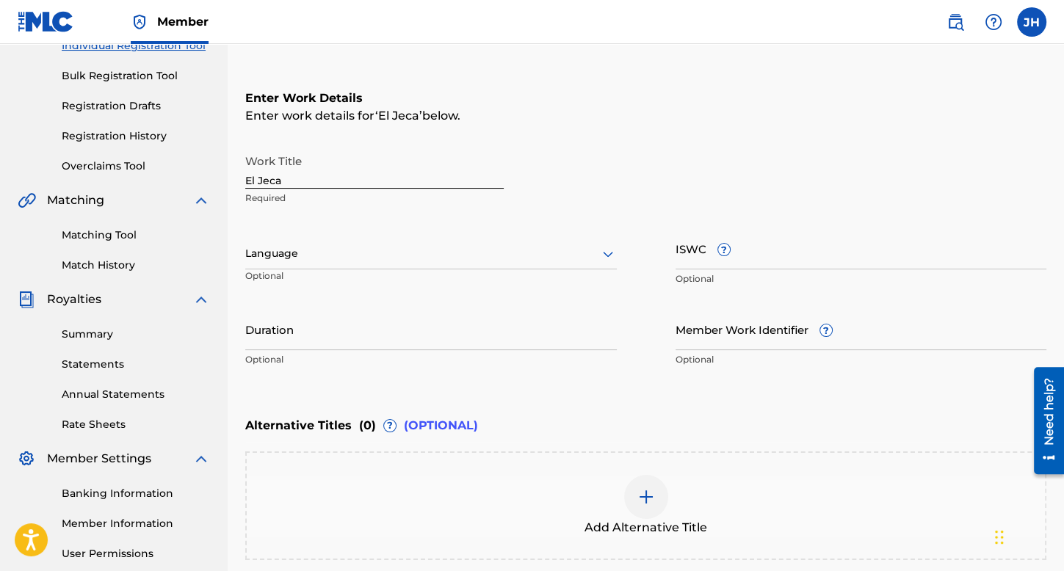
click at [435, 251] on div at bounding box center [431, 254] width 372 height 18
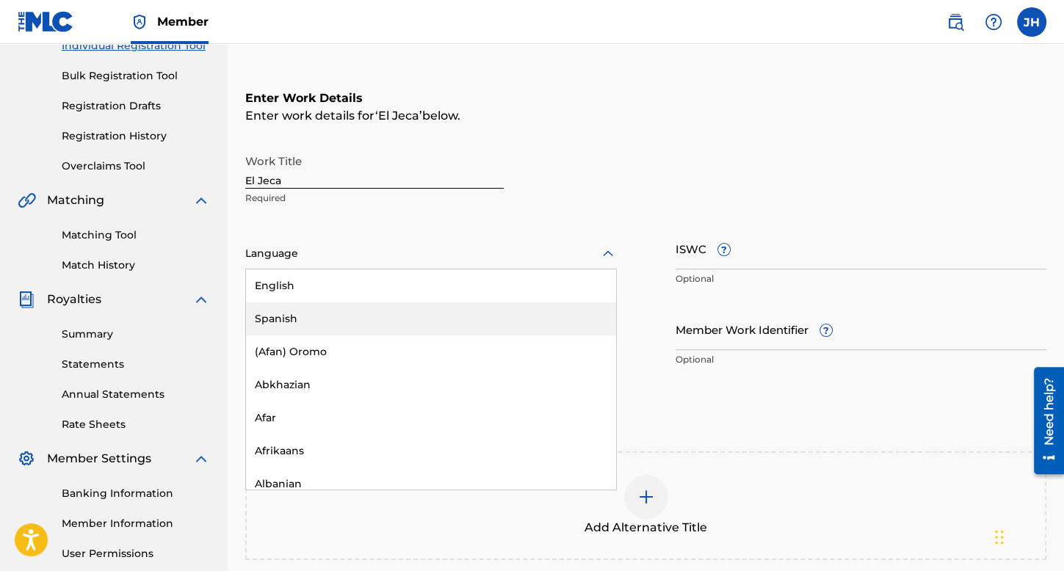
click at [399, 314] on div "Spanish" at bounding box center [431, 319] width 370 height 33
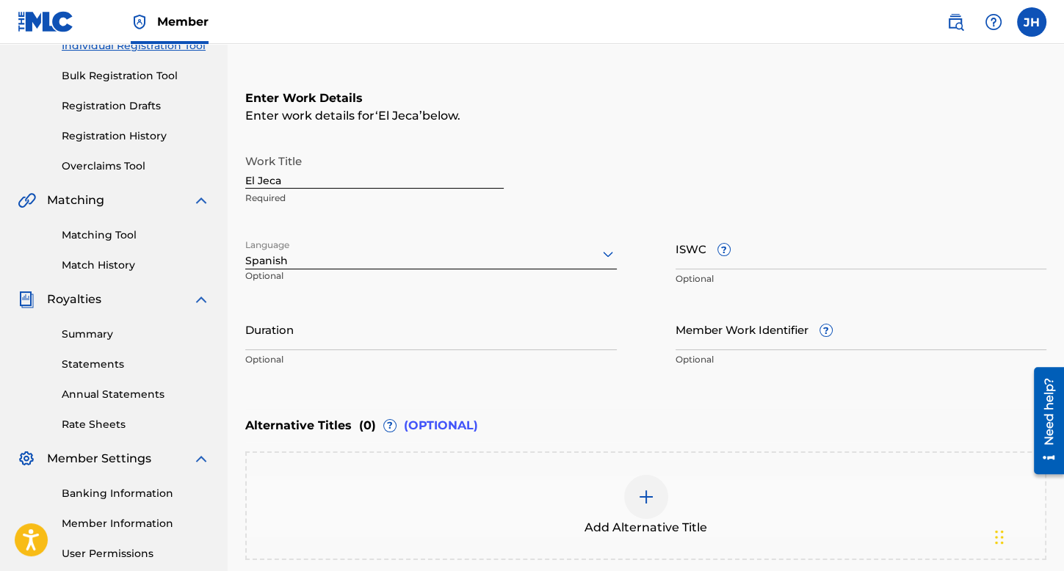
click at [399, 324] on input "Duration" at bounding box center [431, 329] width 372 height 42
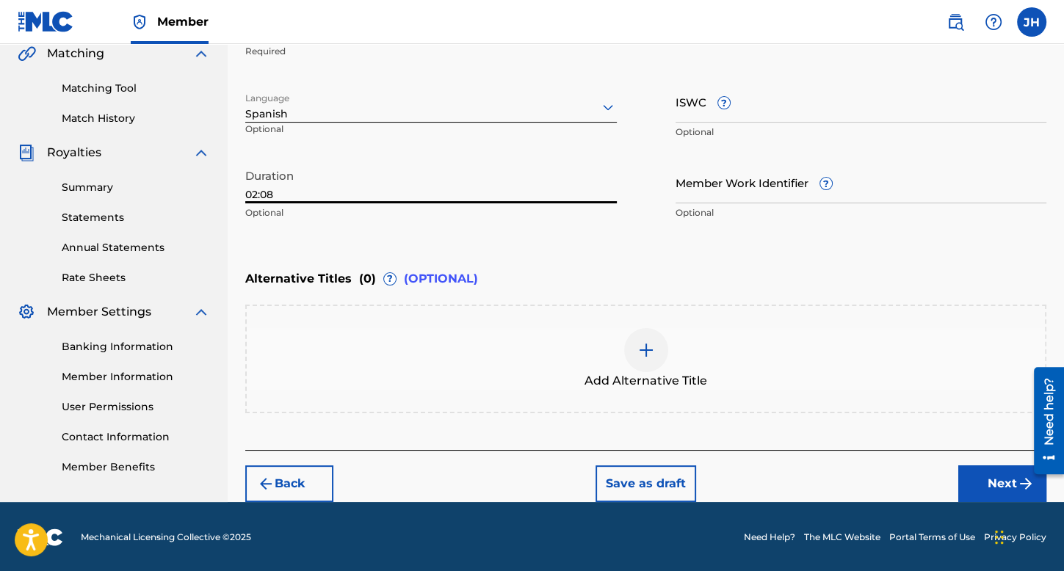
type input "02:08"
click at [984, 460] on div "Back Save as draft Next" at bounding box center [645, 476] width 801 height 52
click at [987, 471] on button "Next" at bounding box center [1002, 484] width 88 height 37
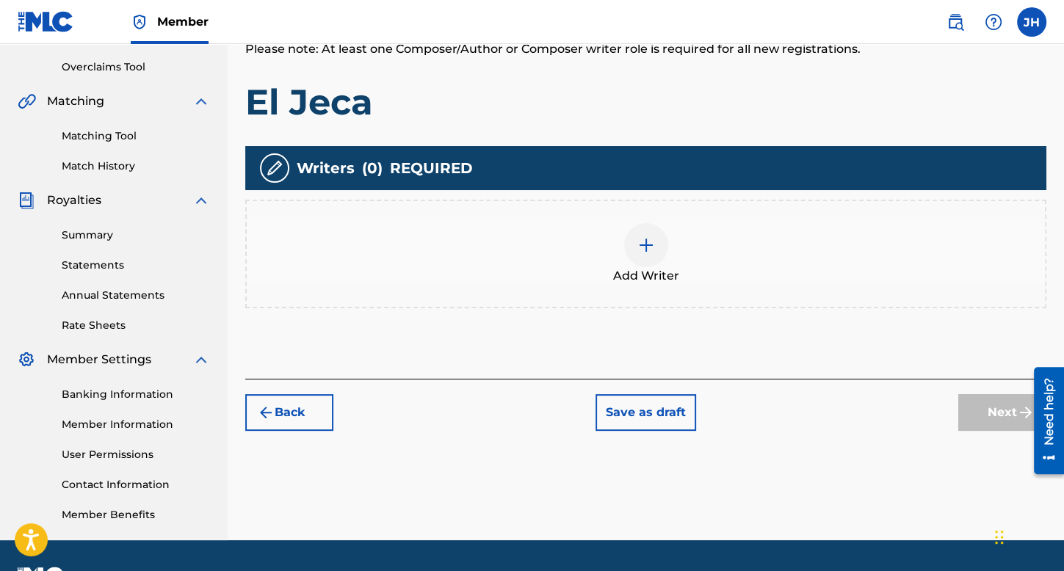
scroll to position [302, 0]
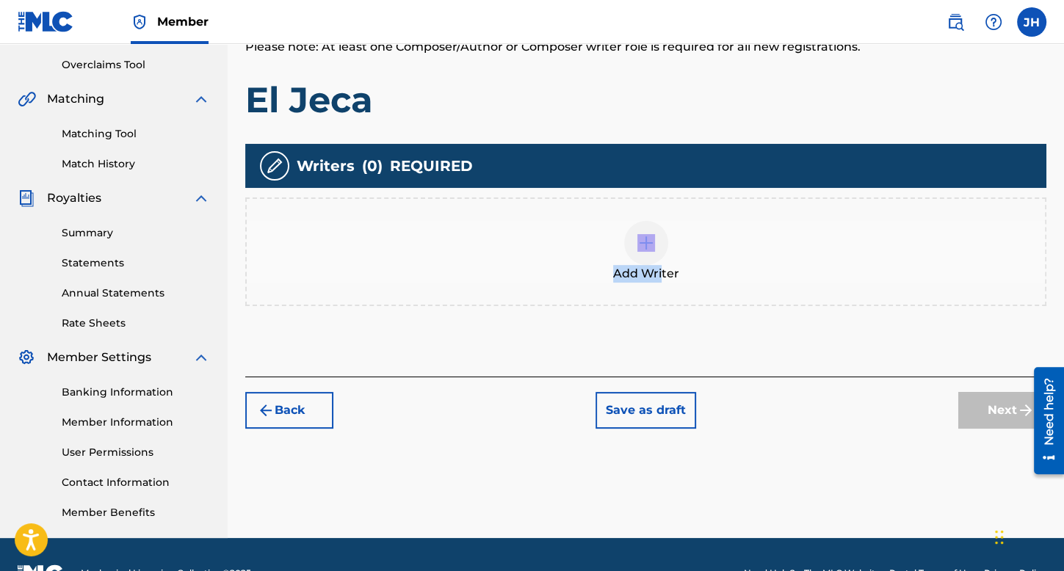
drag, startPoint x: 642, startPoint y: 242, endPoint x: 662, endPoint y: 272, distance: 37.1
click at [662, 272] on div "Add Writer" at bounding box center [645, 252] width 801 height 109
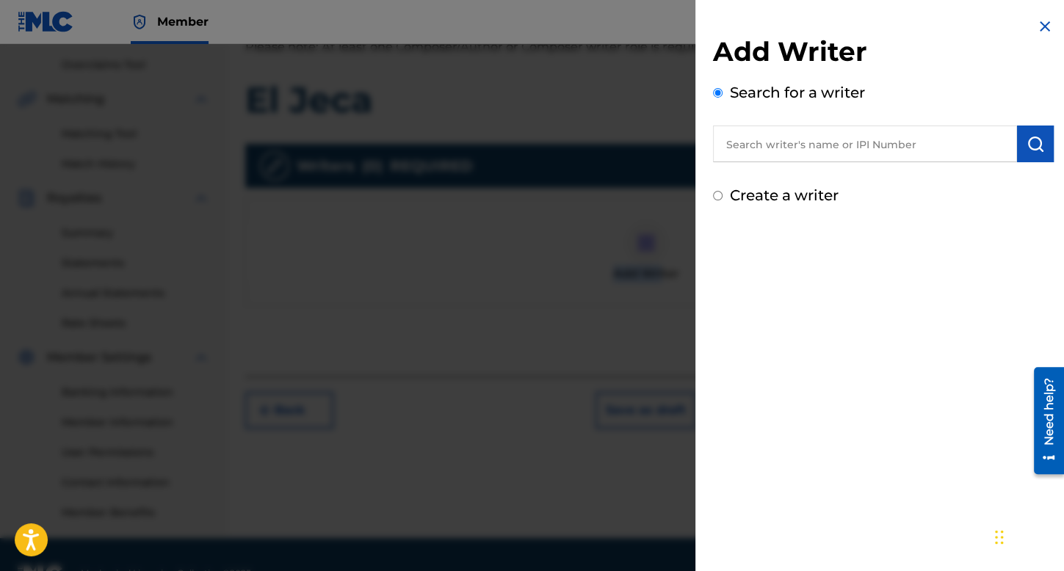
click at [662, 272] on div at bounding box center [532, 329] width 1064 height 571
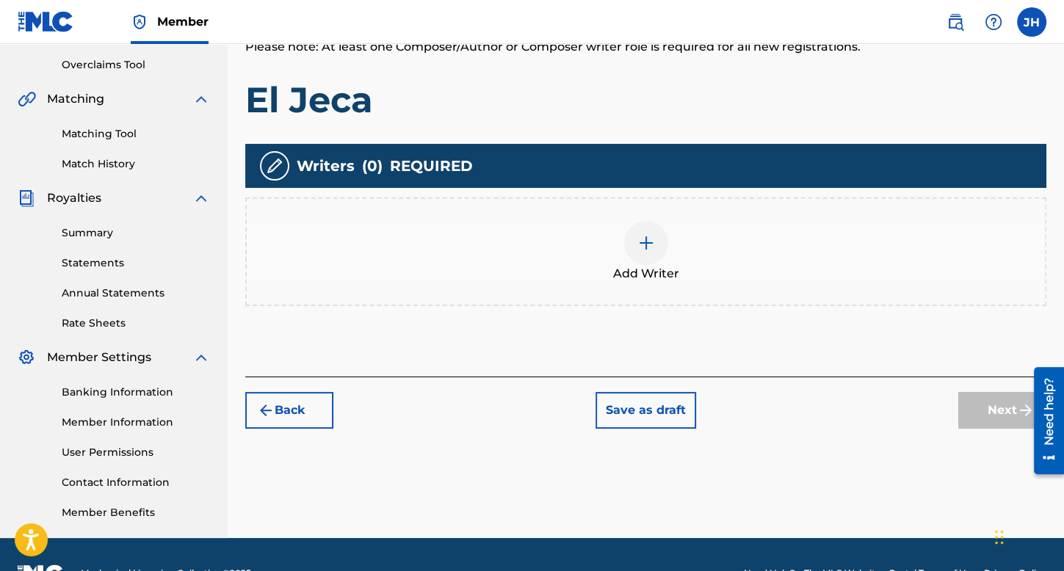
drag, startPoint x: 662, startPoint y: 231, endPoint x: 654, endPoint y: 250, distance: 21.1
click at [654, 250] on div "Add Writer" at bounding box center [646, 252] width 798 height 62
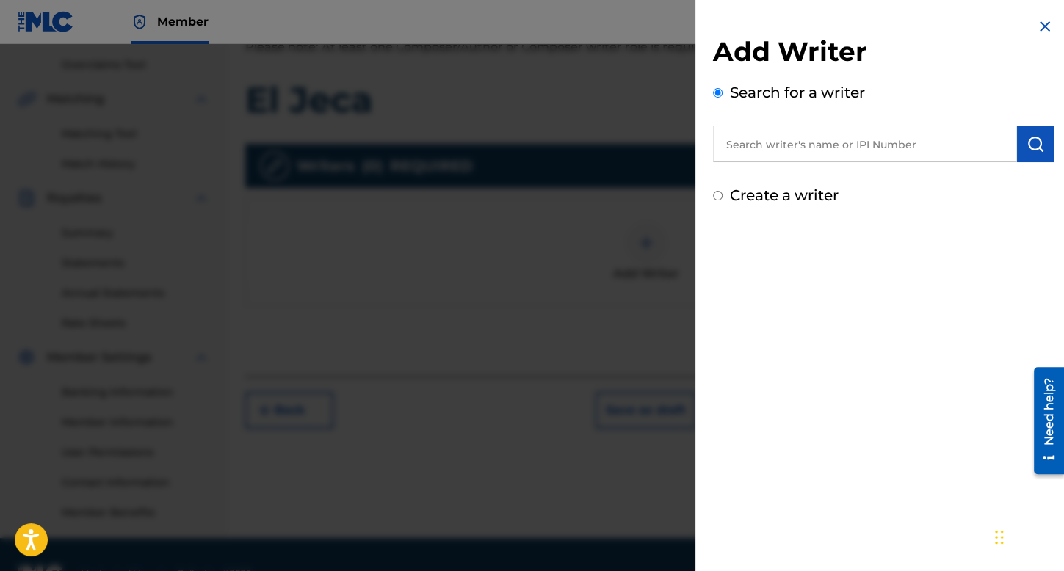
click at [711, 187] on div "Add Writer Search for a writer Create a writer" at bounding box center [883, 112] width 376 height 224
click at [720, 203] on div "Create a writer" at bounding box center [883, 195] width 341 height 22
click at [717, 195] on input "Create a writer" at bounding box center [718, 196] width 10 height 10
radio input "false"
radio input "true"
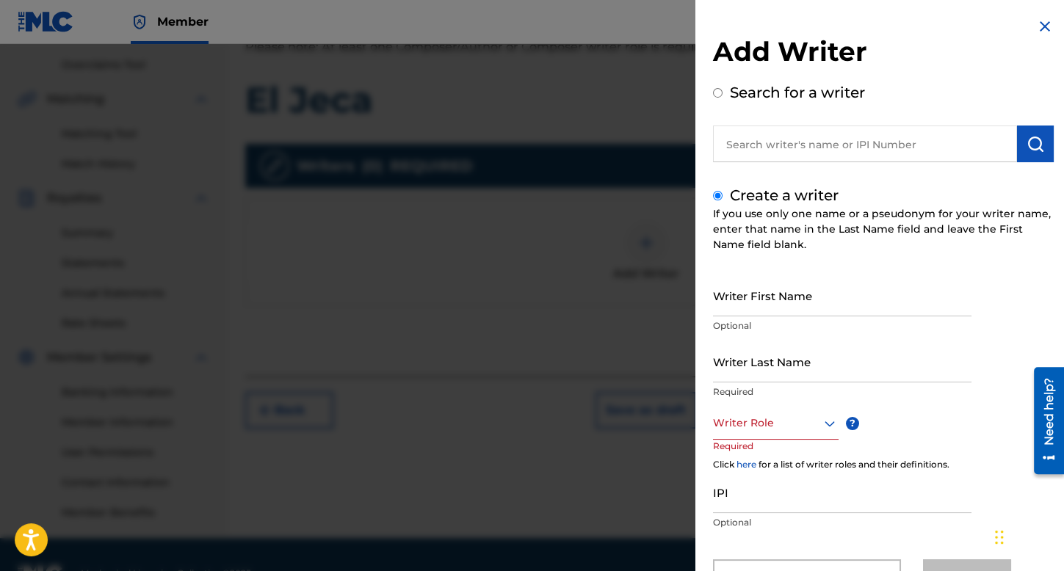
click at [765, 275] on div "Create a writer If you use only one name or a pseudonym for your writer name, e…" at bounding box center [883, 390] width 341 height 412
click at [767, 284] on input "Writer First Name" at bounding box center [842, 296] width 258 height 42
type input "[PERSON_NAME] [PERSON_NAME]"
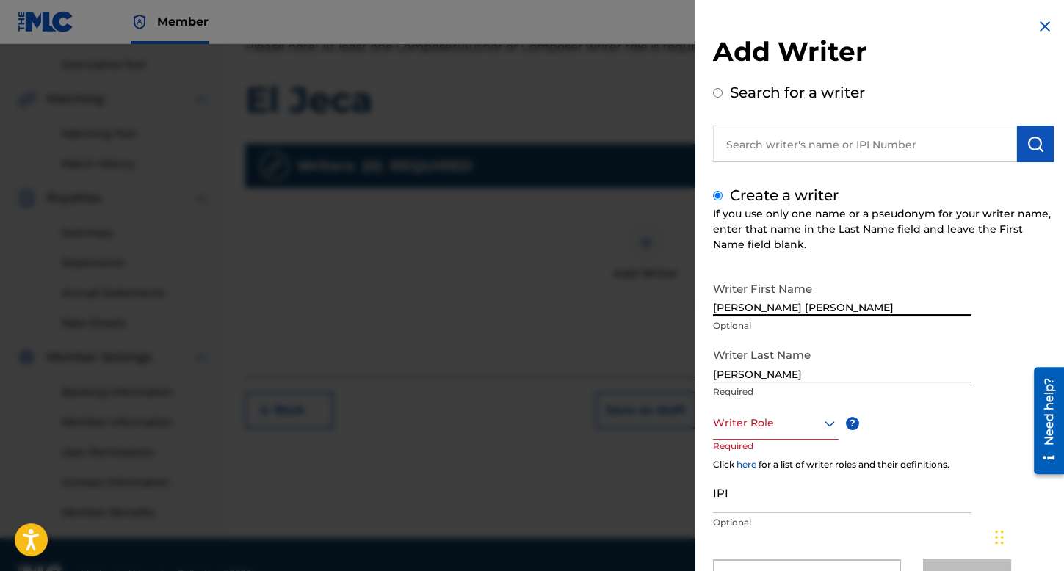
click at [789, 374] on input "Lopez Alfredo" at bounding box center [842, 362] width 258 height 42
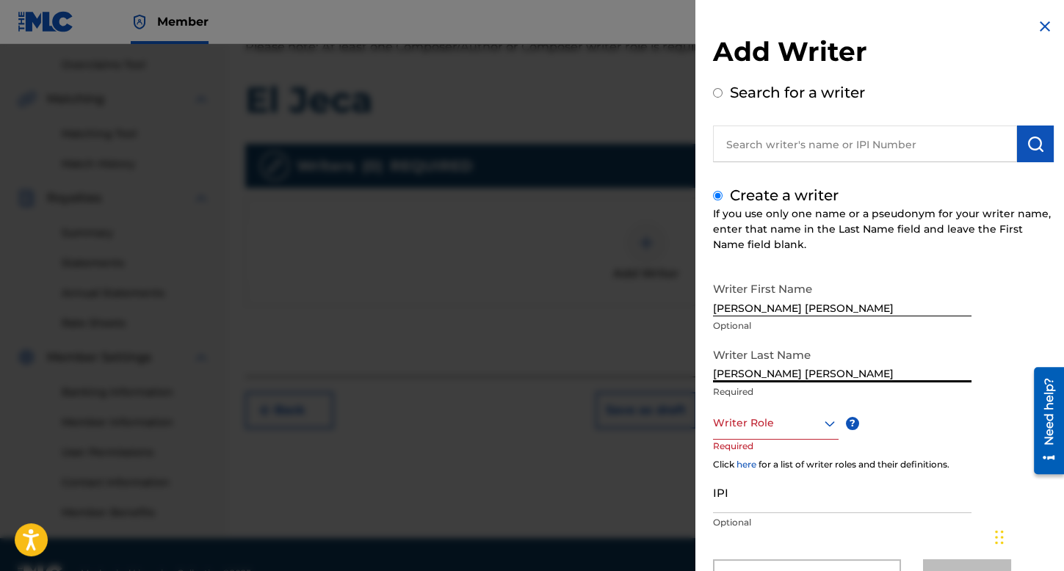
type input "[PERSON_NAME] [PERSON_NAME]"
click at [781, 415] on div "Writer Role" at bounding box center [776, 423] width 126 height 33
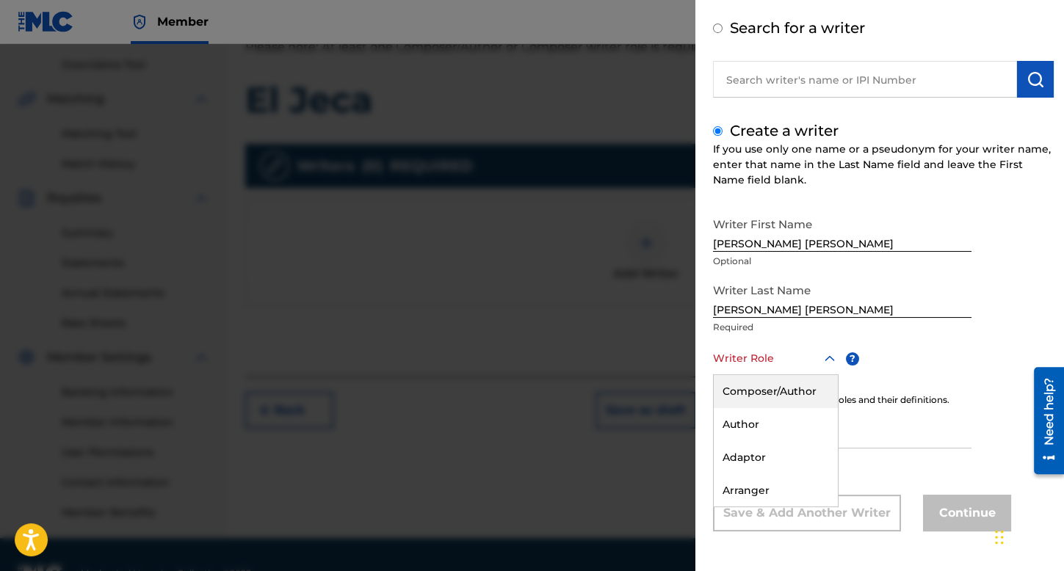
click at [789, 401] on div "Composer/Author" at bounding box center [776, 391] width 124 height 33
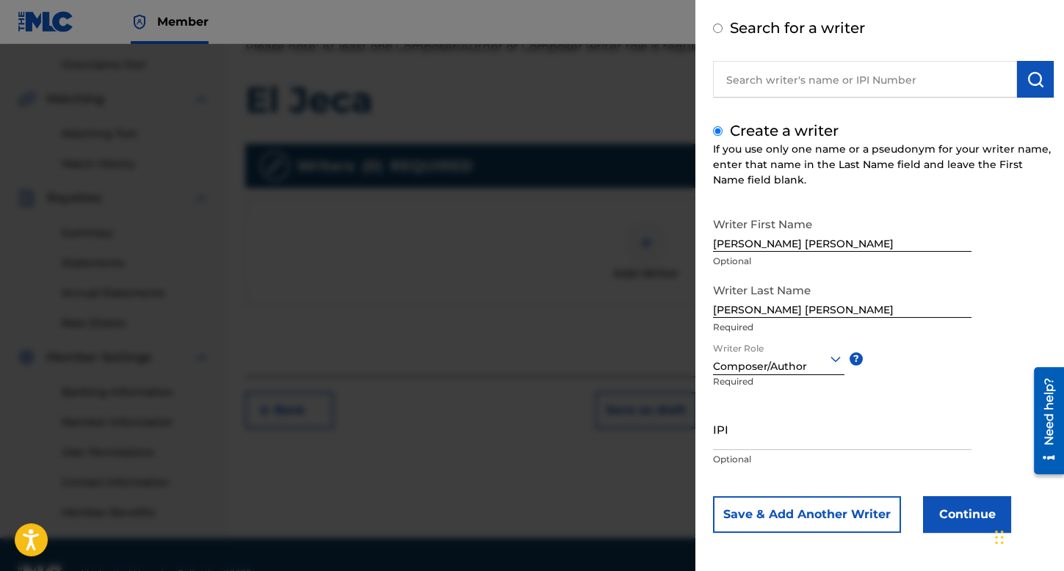
click at [945, 512] on button "Continue" at bounding box center [967, 514] width 88 height 37
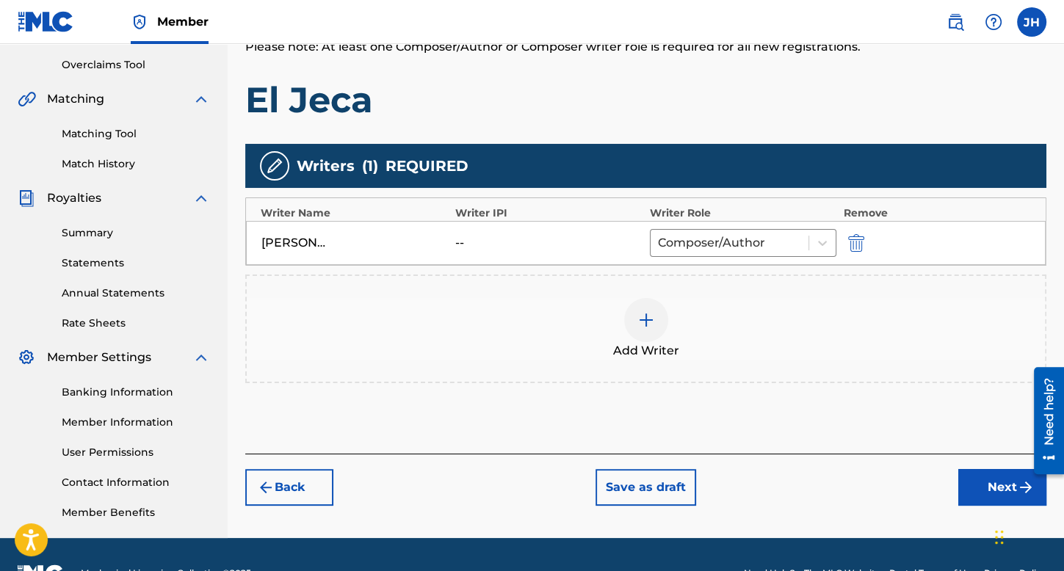
click at [990, 482] on button "Next" at bounding box center [1002, 487] width 88 height 37
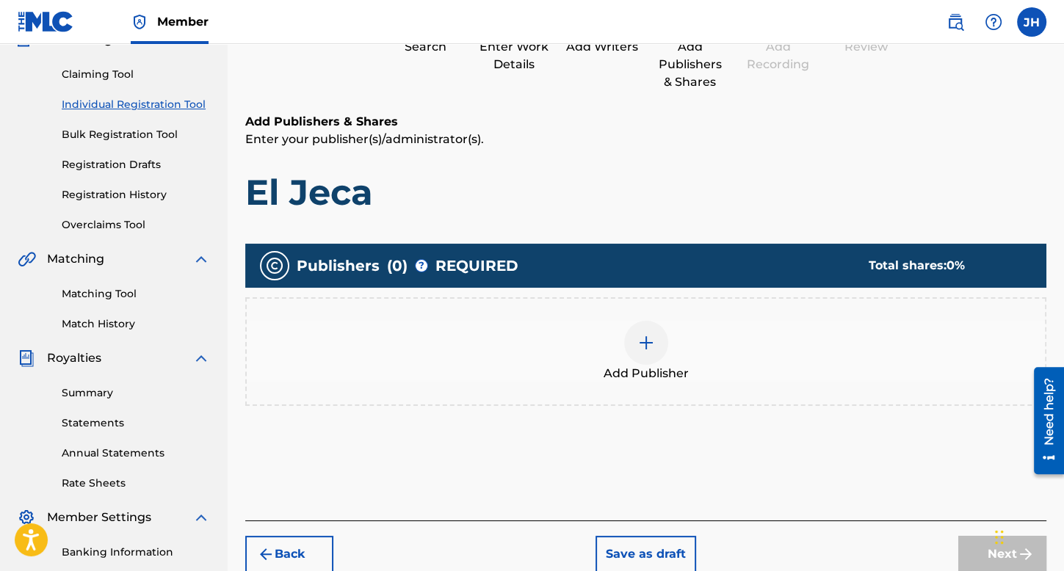
scroll to position [213, 0]
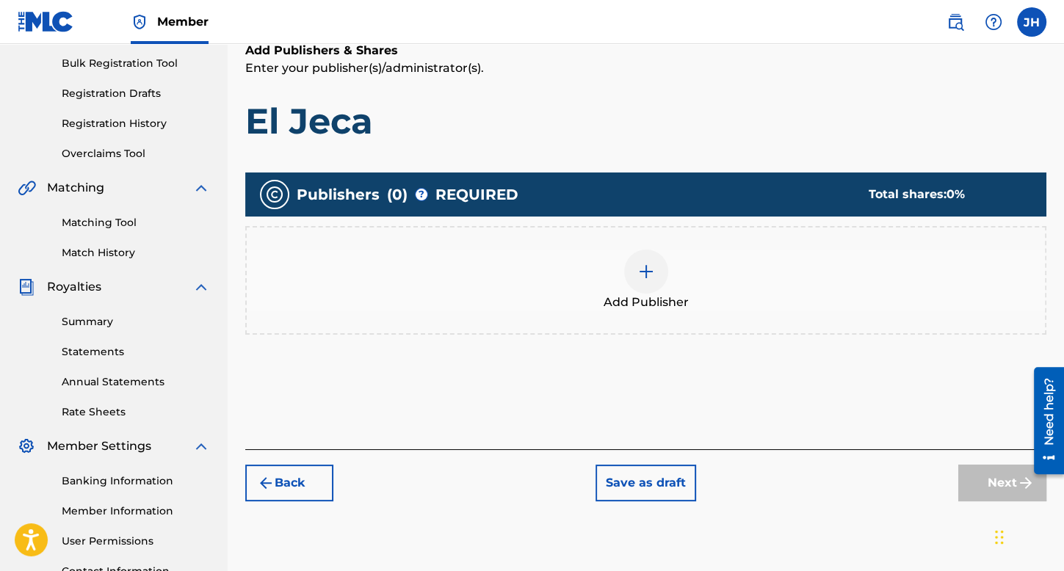
click at [637, 301] on span "Add Publisher" at bounding box center [646, 303] width 85 height 18
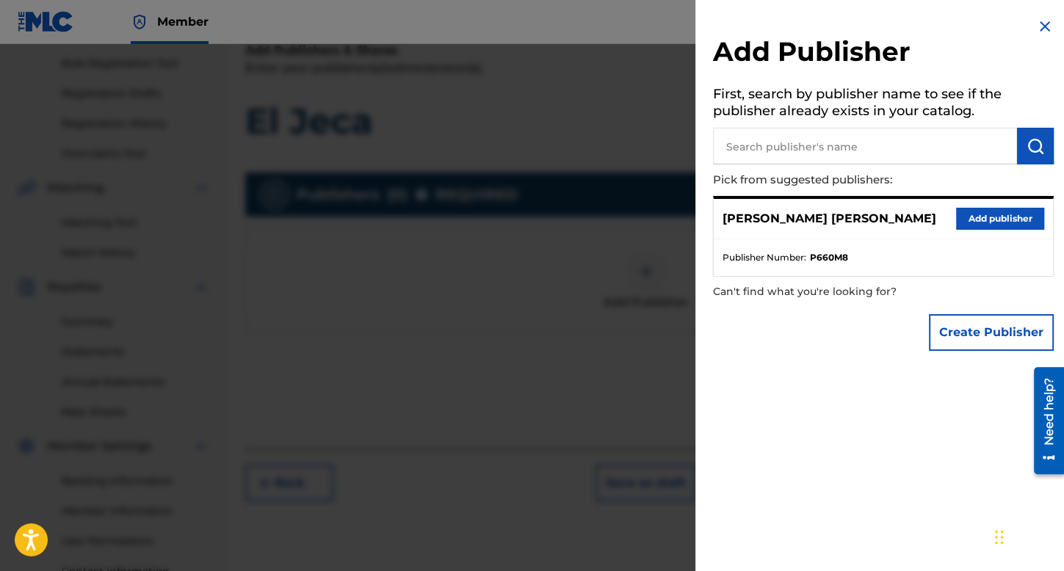
click at [991, 225] on button "Add publisher" at bounding box center [1000, 219] width 88 height 22
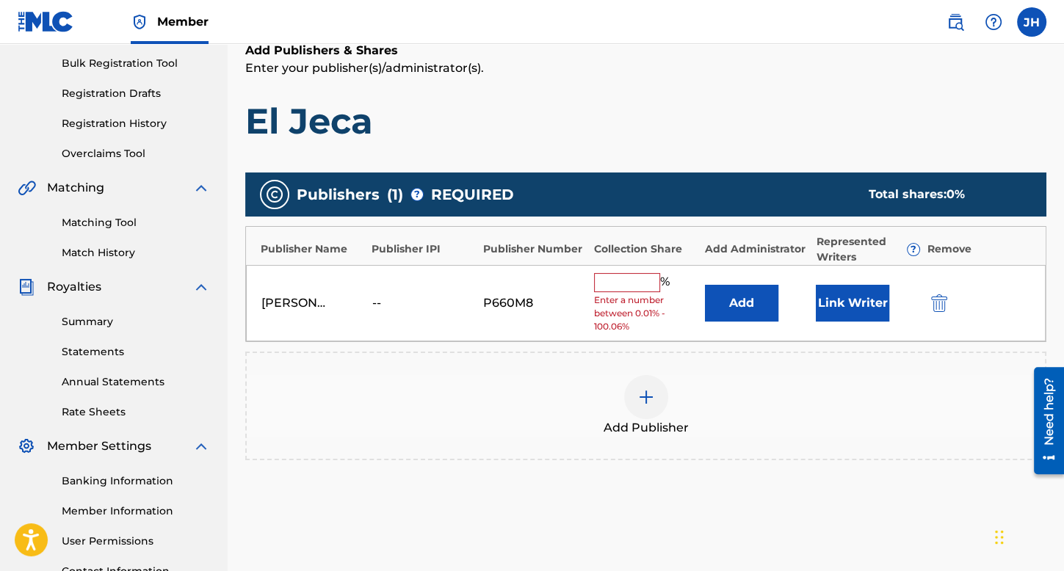
click at [645, 282] on input "text" at bounding box center [627, 282] width 66 height 19
type input "100"
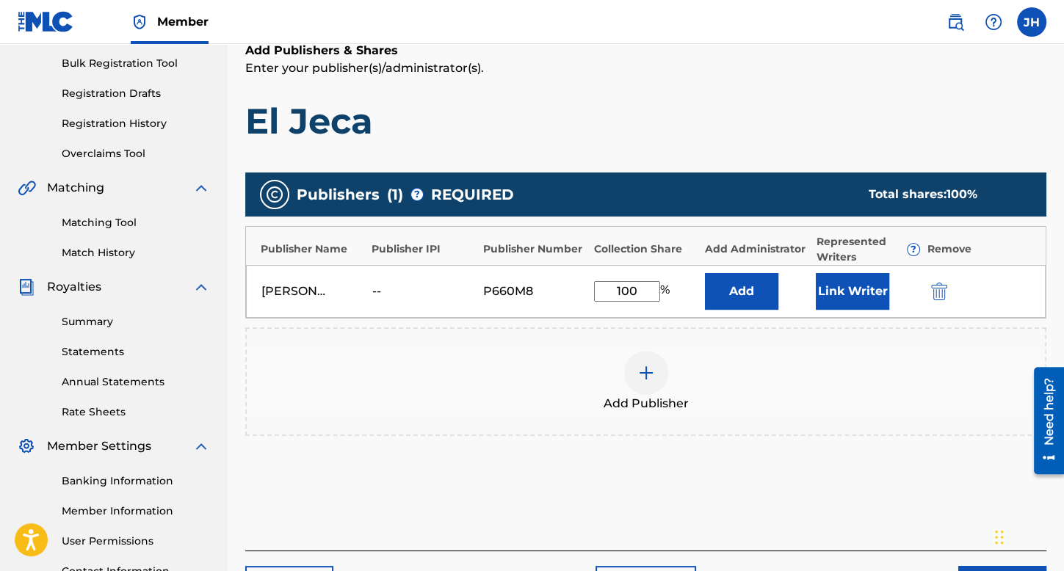
click at [833, 292] on button "Link Writer" at bounding box center [852, 291] width 73 height 37
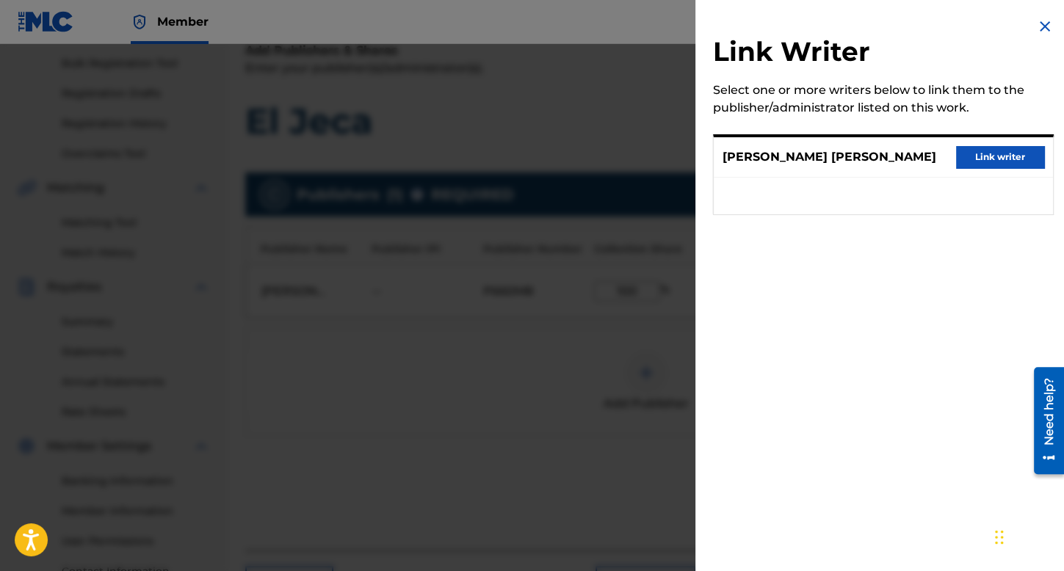
click at [1000, 142] on div "Jose Alfredo Lopez Grijalva Link writer" at bounding box center [883, 157] width 339 height 40
click at [988, 157] on button "Link writer" at bounding box center [1000, 157] width 88 height 22
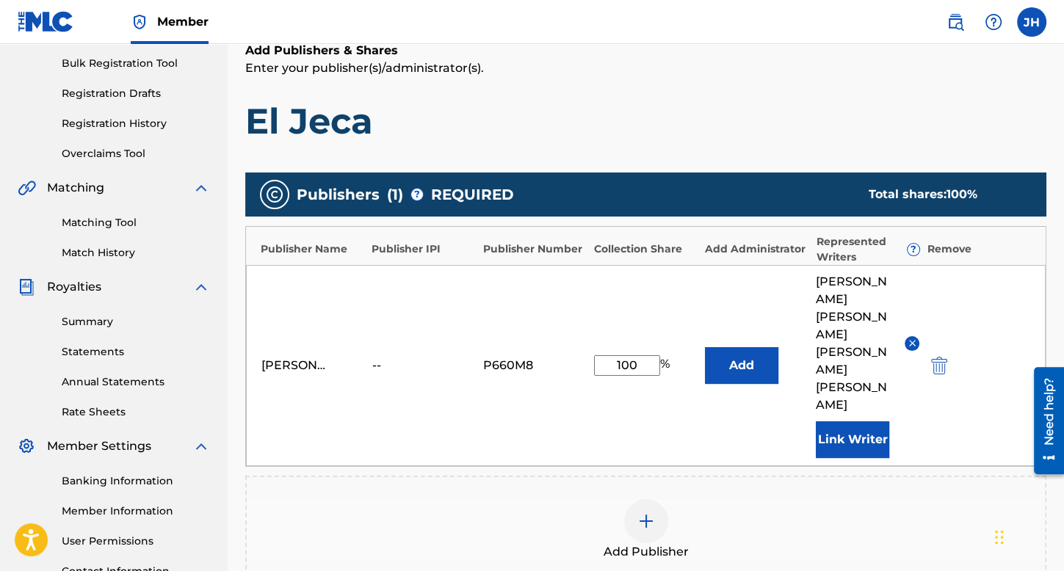
scroll to position [374, 0]
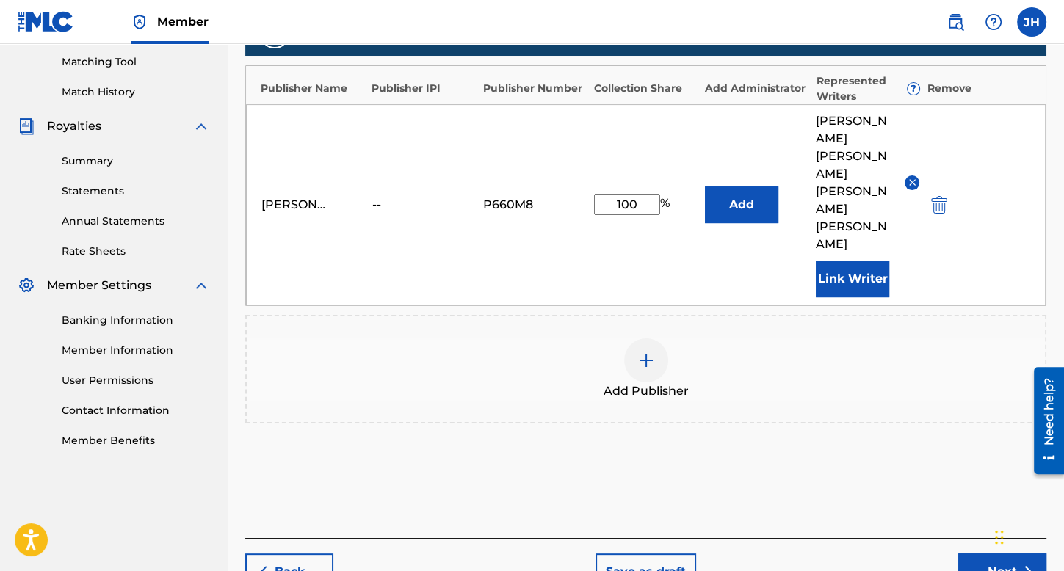
click at [978, 554] on button "Next" at bounding box center [1002, 572] width 88 height 37
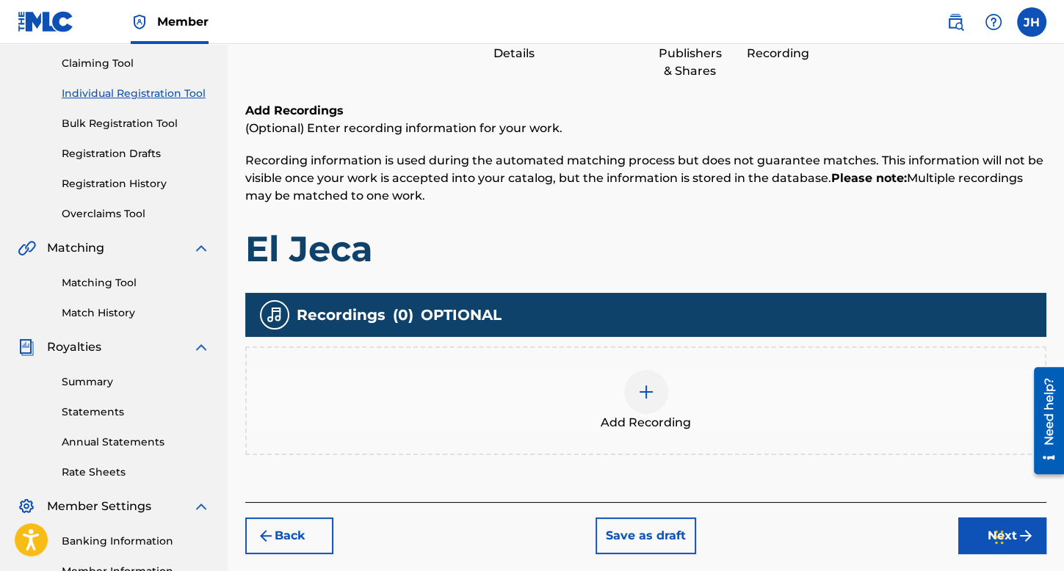
scroll to position [213, 0]
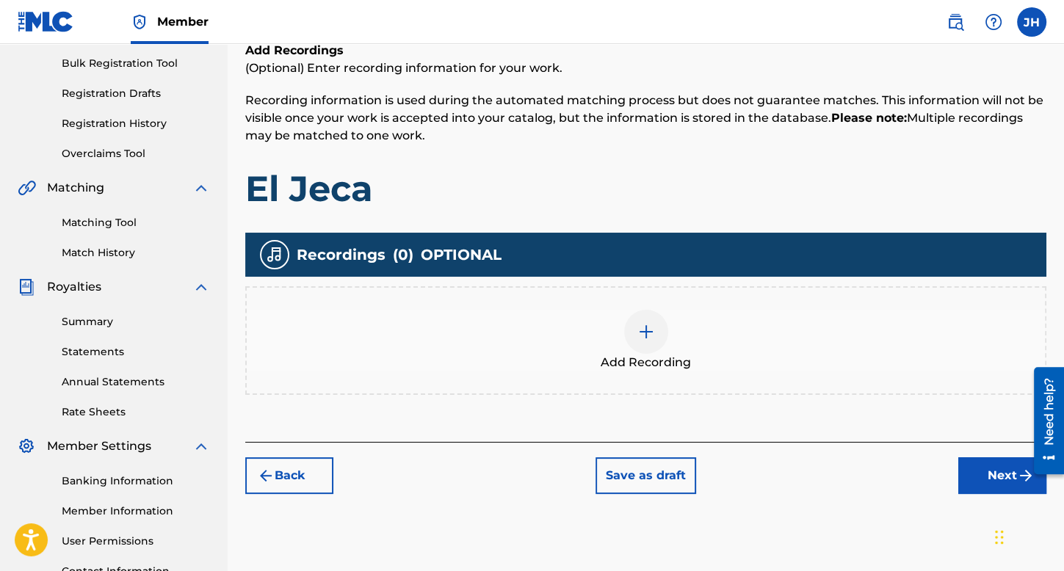
click at [651, 325] on img at bounding box center [646, 332] width 18 height 18
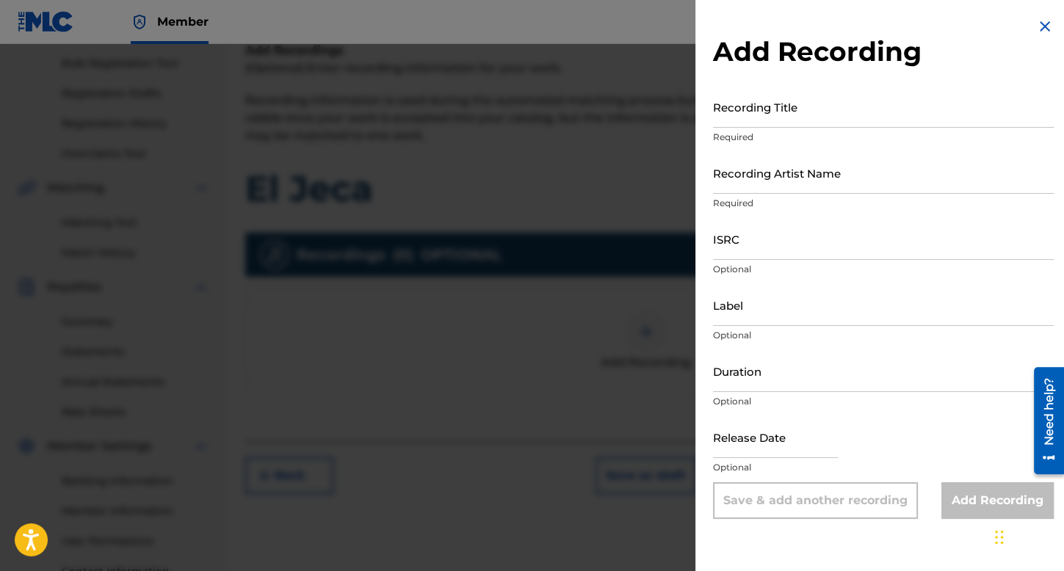
click at [751, 91] on input "Recording Title" at bounding box center [883, 107] width 341 height 42
type input "El Jeca"
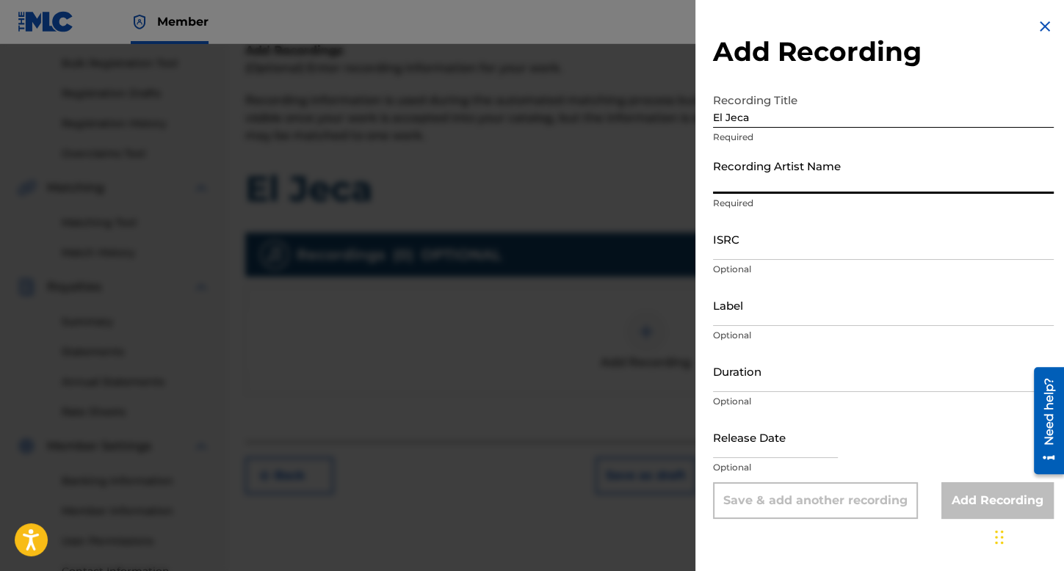
click at [758, 177] on input "Recording Artist Name" at bounding box center [883, 173] width 341 height 42
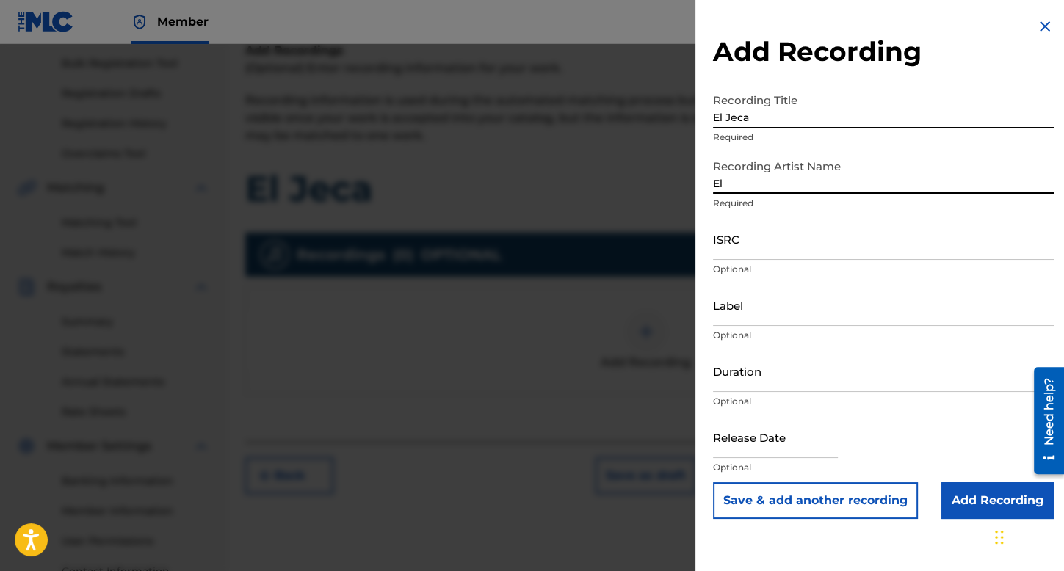
type input "El Cheyo"
click at [793, 239] on input "ISRC" at bounding box center [883, 239] width 341 height 42
paste input "USDXS2005532"
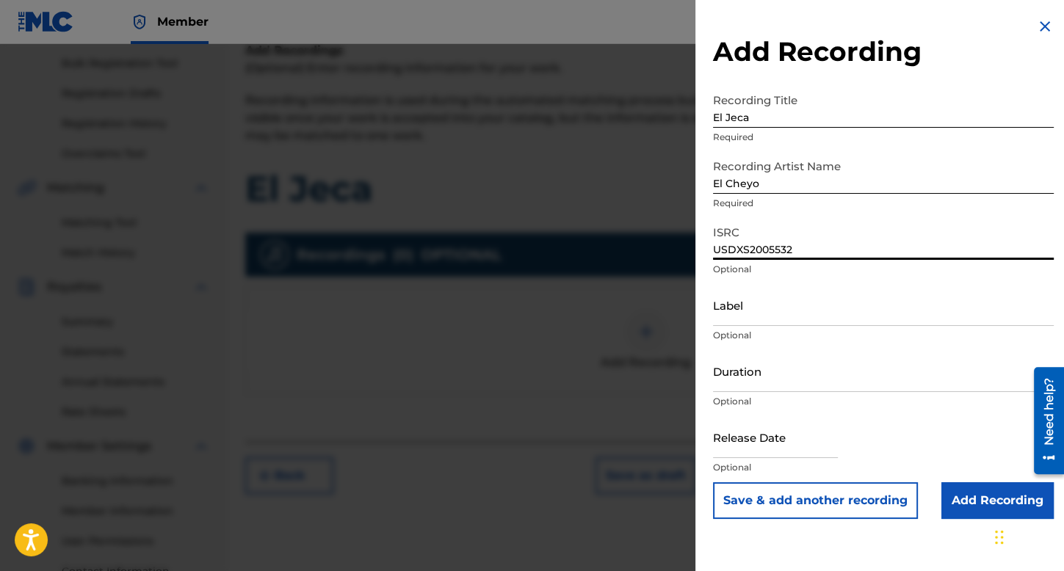
type input "USDXS2005532"
click at [739, 374] on input "Duration" at bounding box center [883, 371] width 341 height 42
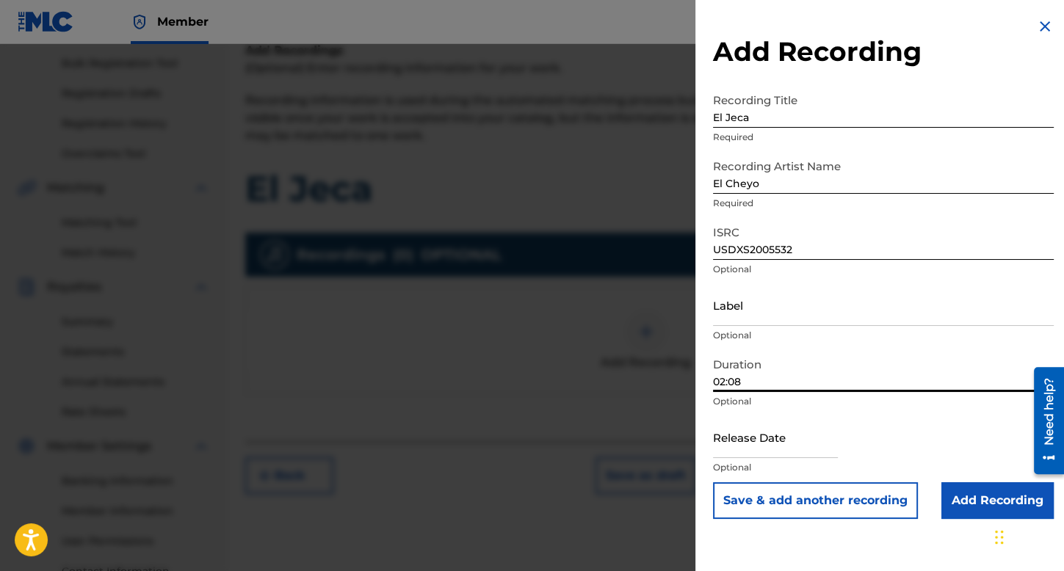
type input "02:08"
click at [796, 446] on input "text" at bounding box center [775, 437] width 125 height 42
select select "7"
select select "2025"
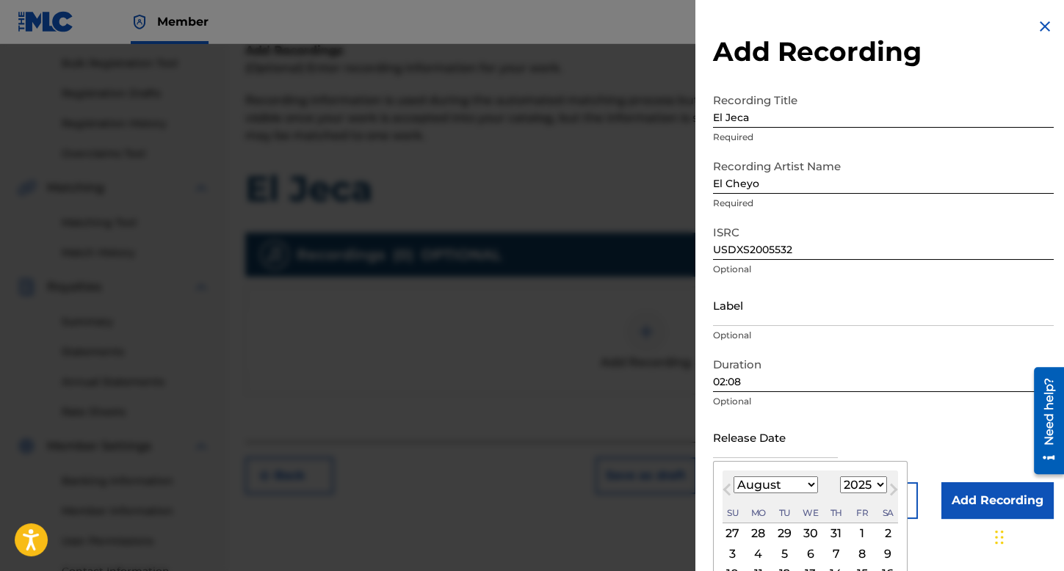
click at [802, 480] on select "January February March April May June July August September October November De…" at bounding box center [776, 485] width 84 height 17
select select "3"
click at [734, 477] on select "January February March April May June July August September October November De…" at bounding box center [776, 485] width 84 height 17
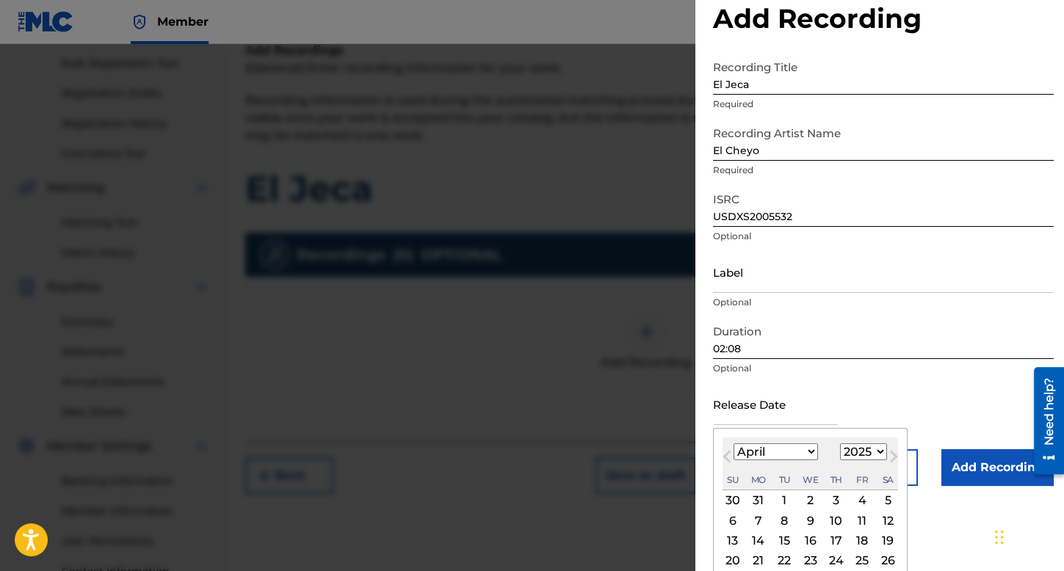
scroll to position [82, 0]
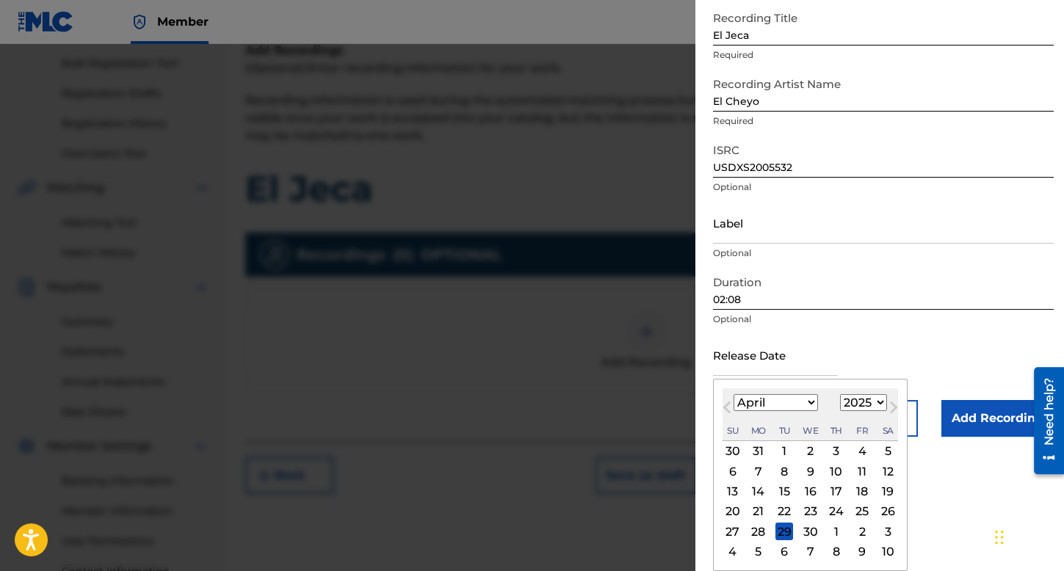
click at [874, 398] on select "1899 1900 1901 1902 1903 1904 1905 1906 1907 1908 1909 1910 1911 1912 1913 1914…" at bounding box center [863, 402] width 47 height 17
select select "2020"
click at [840, 394] on select "1899 1900 1901 1902 1903 1904 1905 1906 1907 1908 1909 1910 1911 1912 1913 1914…" at bounding box center [863, 402] width 47 height 17
click at [833, 474] on div "9" at bounding box center [837, 472] width 18 height 18
type input "April 9 2020"
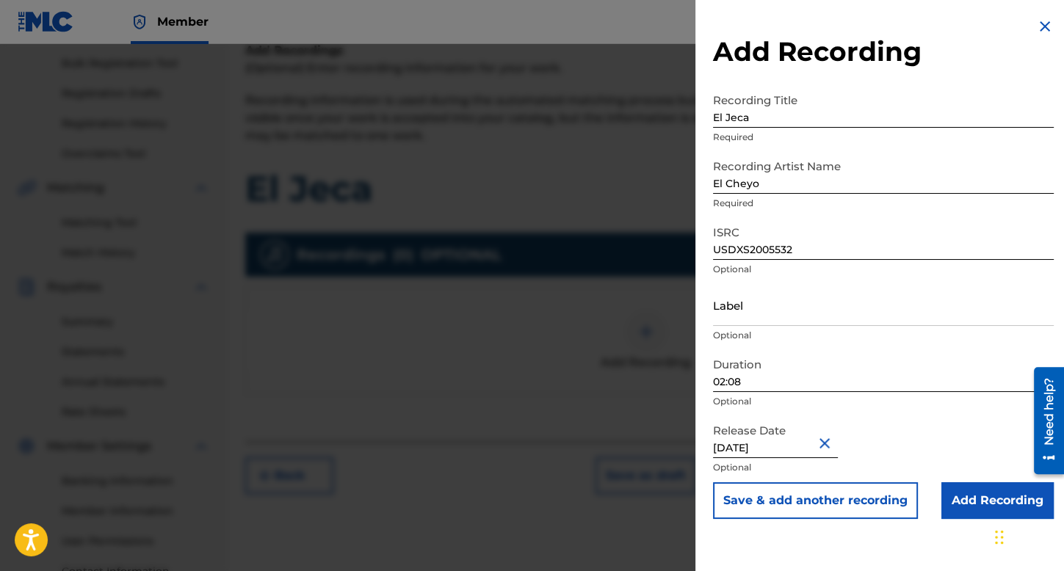
scroll to position [0, 0]
click at [941, 500] on input "Add Recording" at bounding box center [997, 500] width 112 height 37
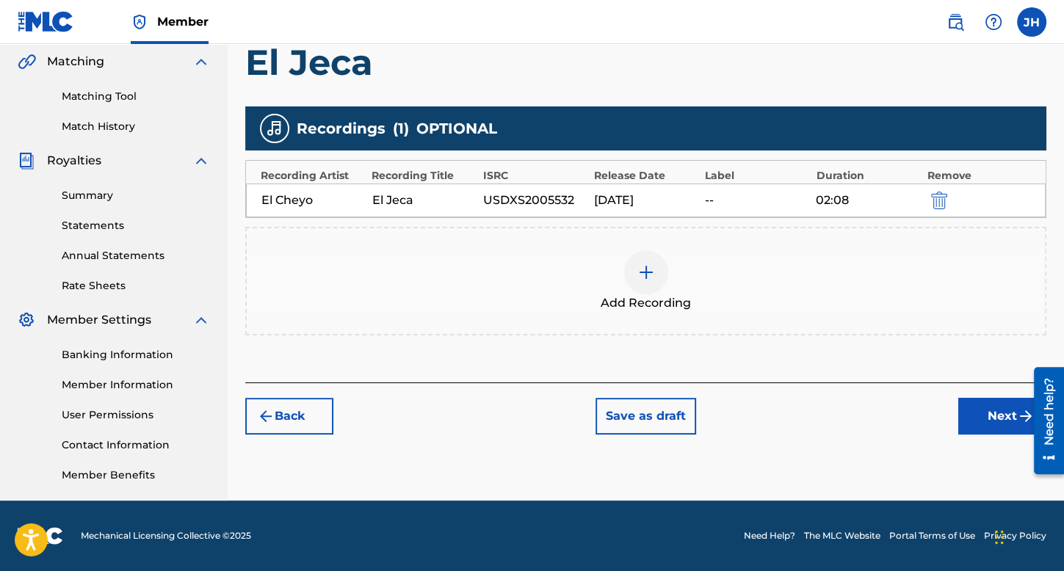
click at [960, 430] on button "Next" at bounding box center [1002, 416] width 88 height 37
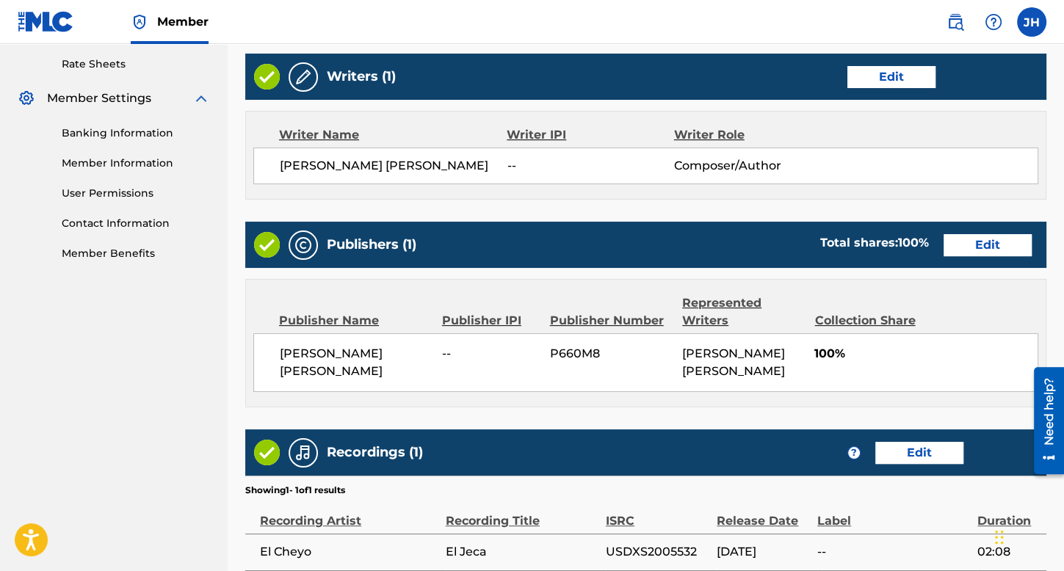
scroll to position [704, 0]
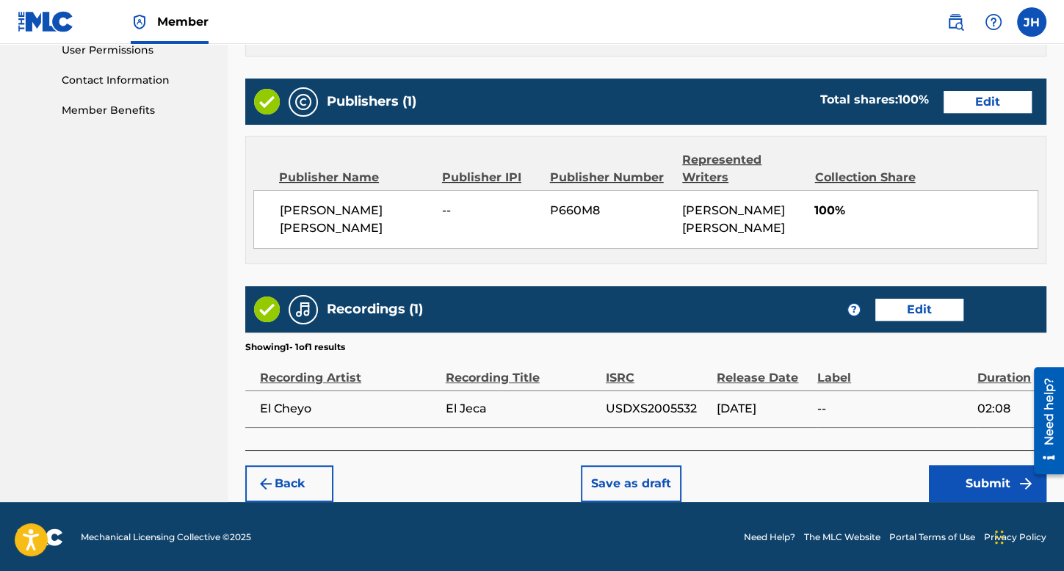
click at [972, 488] on button "Submit" at bounding box center [987, 484] width 117 height 37
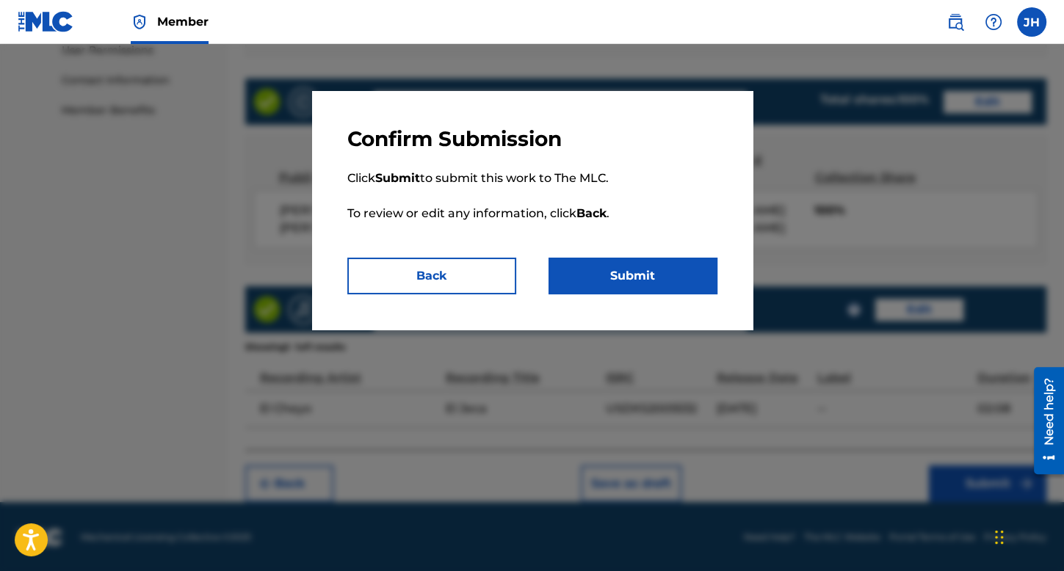
click at [615, 259] on button "Submit" at bounding box center [633, 276] width 169 height 37
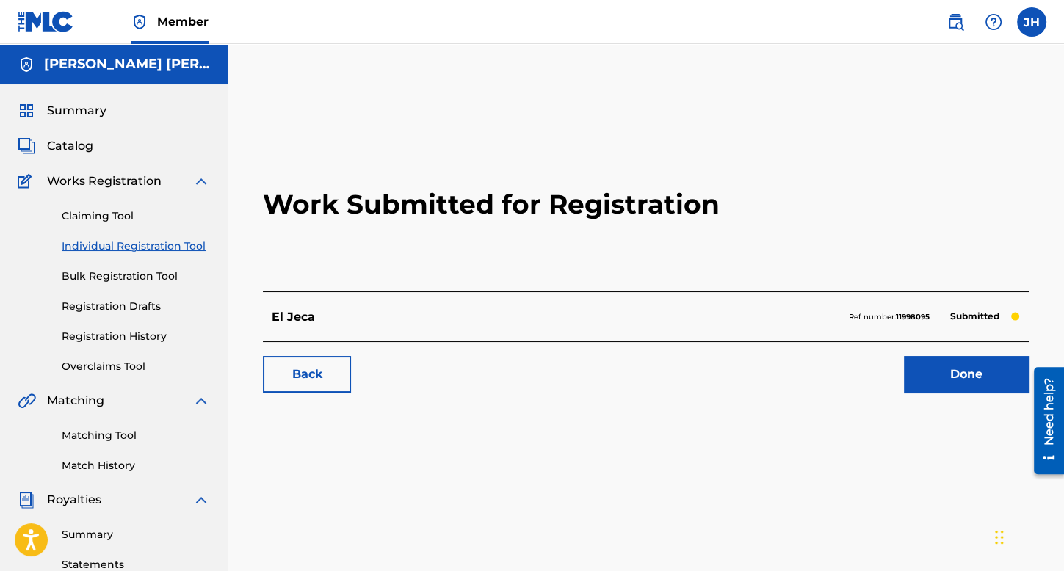
click at [156, 335] on link "Registration History" at bounding box center [136, 336] width 148 height 15
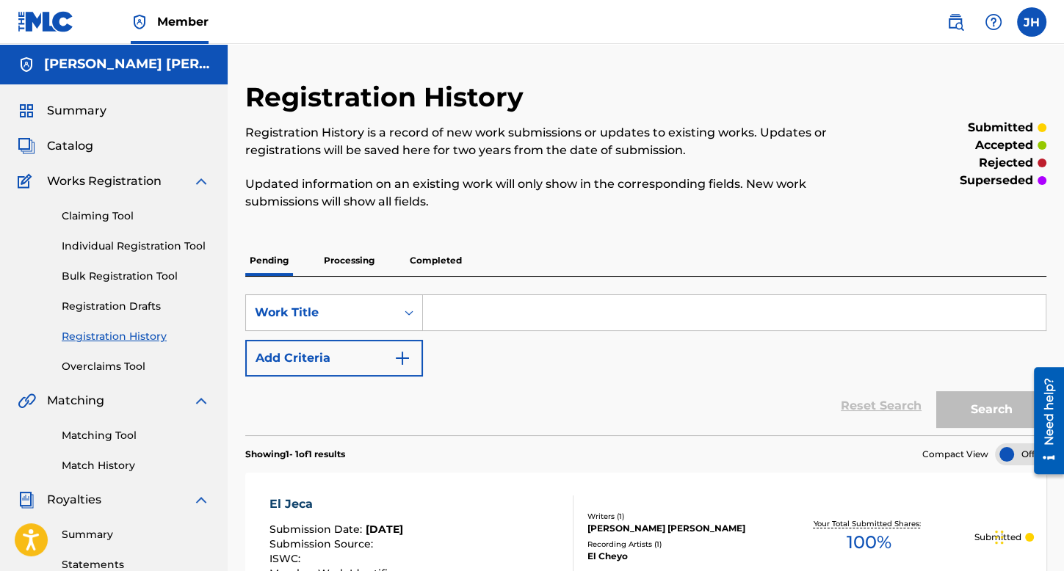
click at [161, 239] on link "Individual Registration Tool" at bounding box center [136, 246] width 148 height 15
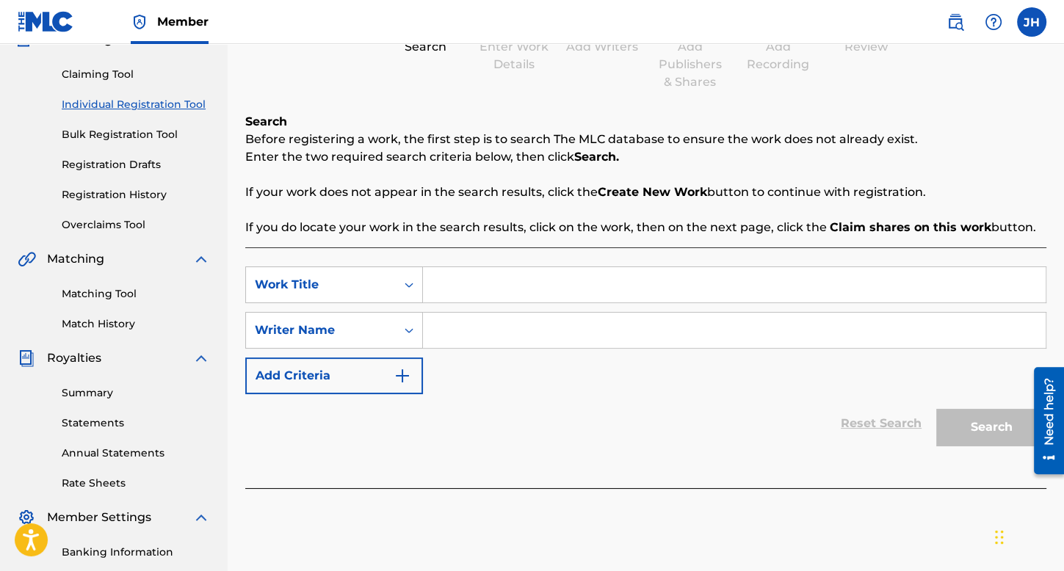
scroll to position [147, 0]
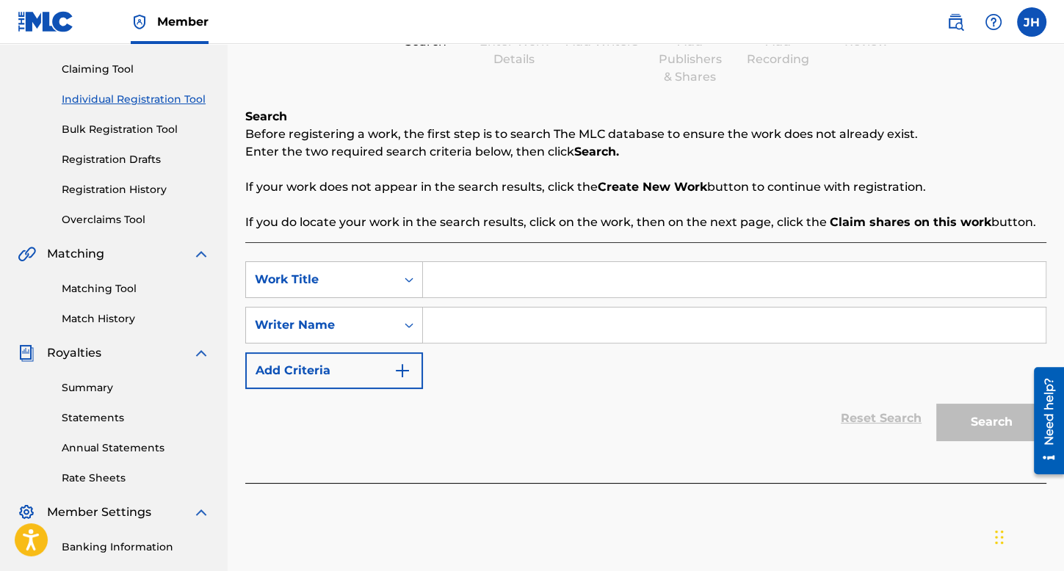
click at [455, 256] on div "SearchWithCriteria29c5ba0f-9c4d-4050-b34d-e923f743a2d6 Work Title SearchWithCri…" at bounding box center [645, 362] width 801 height 241
click at [462, 274] on input "Search Form" at bounding box center [734, 279] width 623 height 35
type input "El rayo y su Plebada"
click at [549, 326] on input "Search Form" at bounding box center [734, 325] width 623 height 35
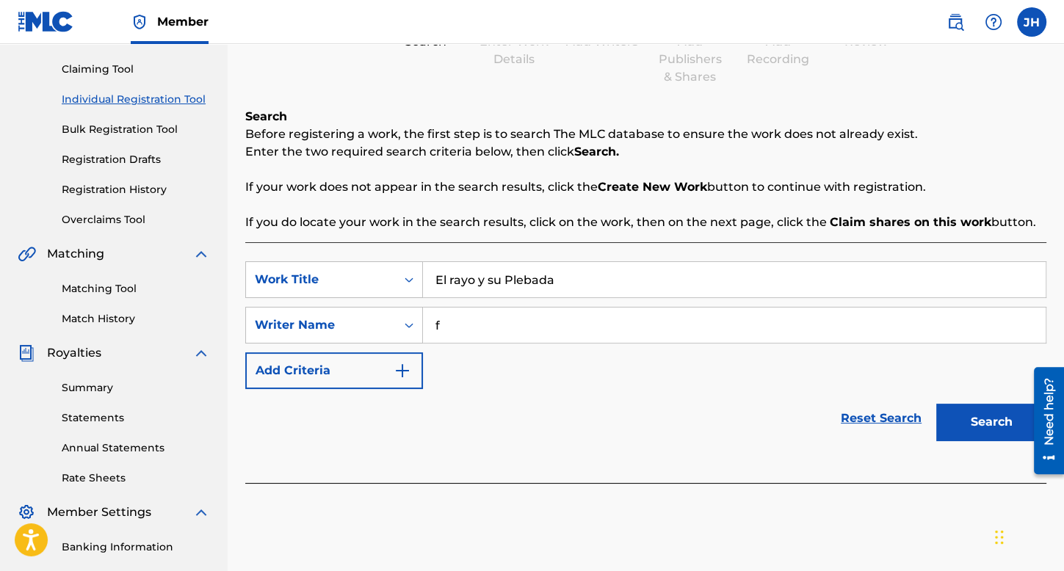
type input "f"
click at [936, 404] on button "Search" at bounding box center [991, 422] width 110 height 37
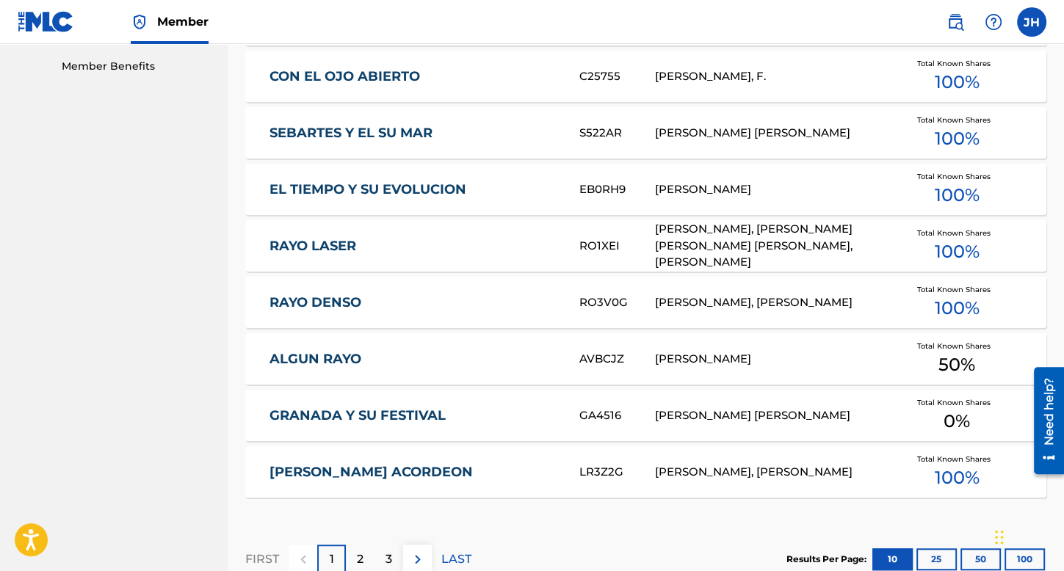
scroll to position [808, 0]
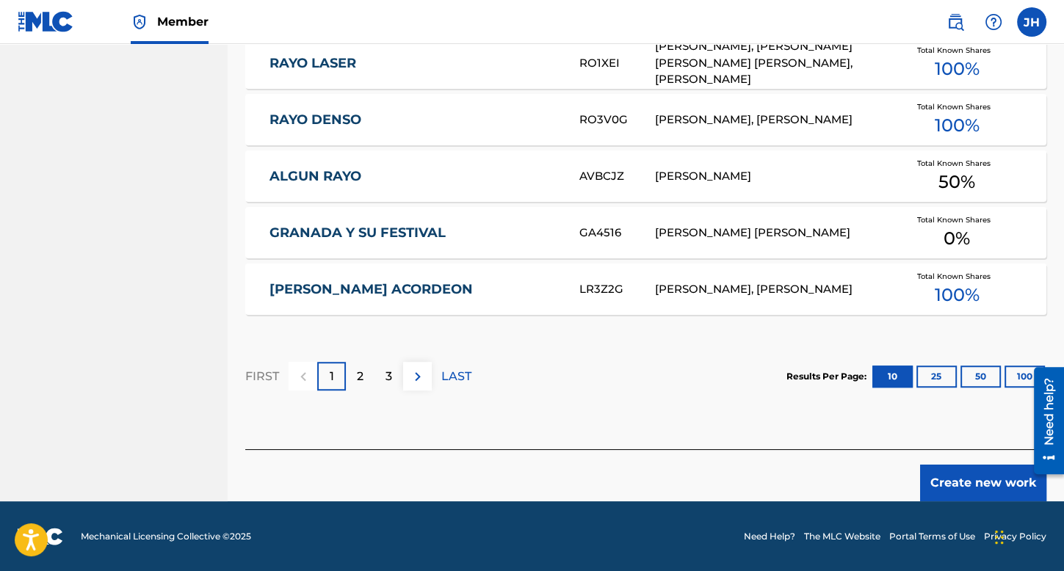
click at [940, 486] on button "Create new work" at bounding box center [983, 483] width 126 height 37
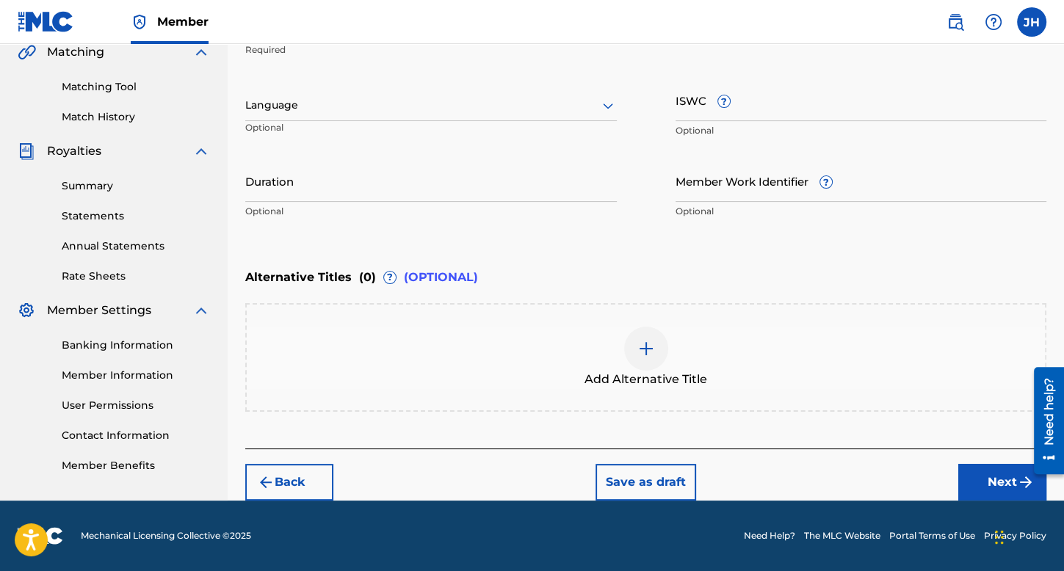
scroll to position [347, 0]
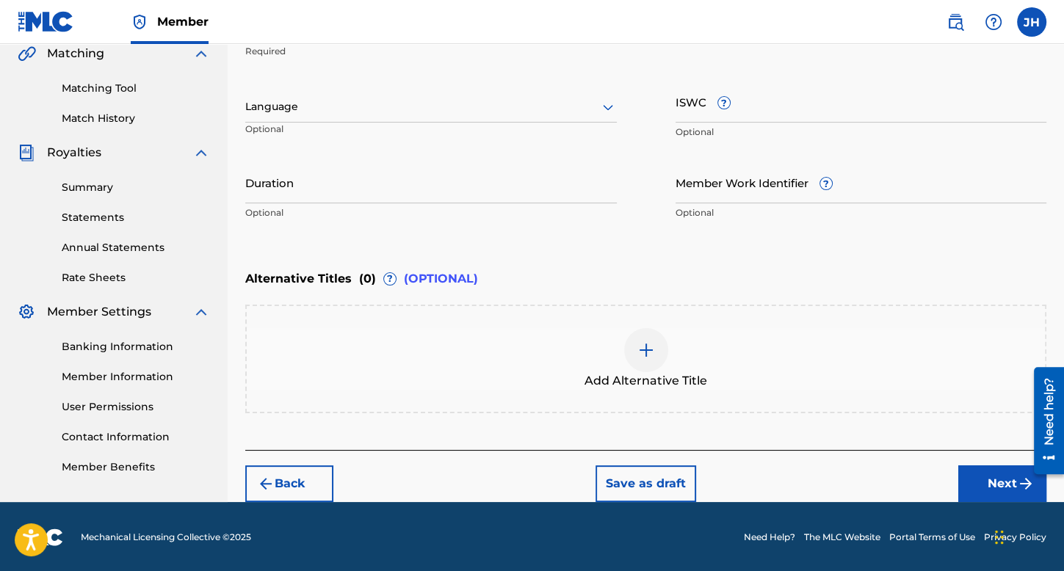
click at [423, 90] on div "Language Optional" at bounding box center [431, 114] width 372 height 66
click at [423, 106] on div at bounding box center [431, 107] width 372 height 18
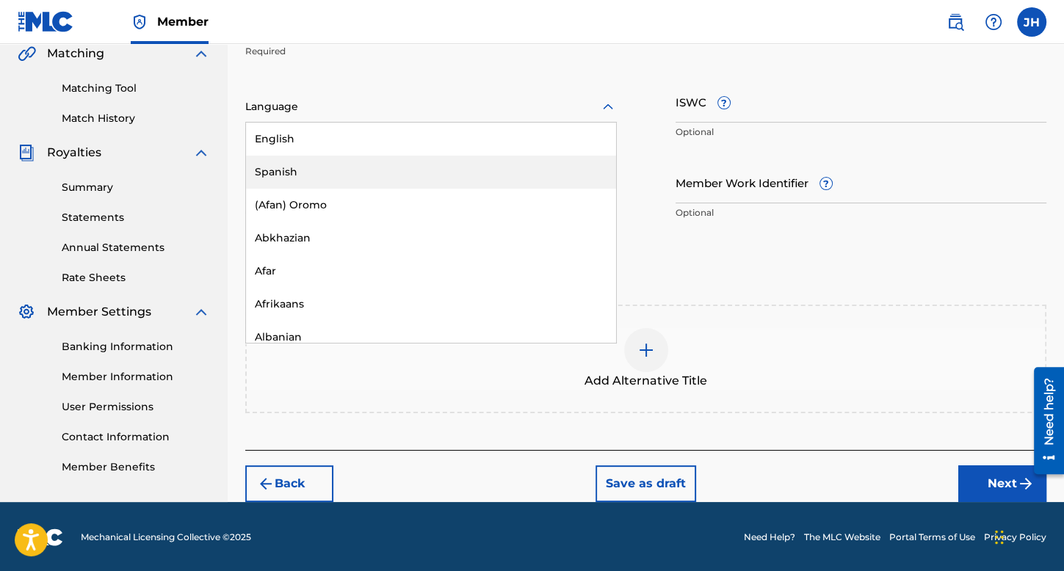
click at [417, 177] on div "Spanish" at bounding box center [431, 172] width 370 height 33
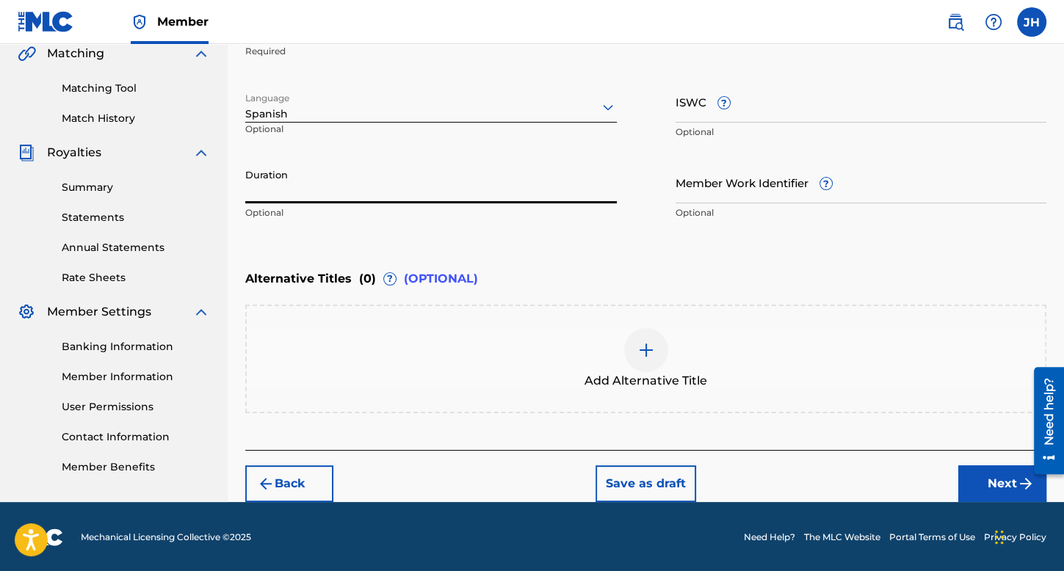
click at [424, 192] on input "Duration" at bounding box center [431, 183] width 372 height 42
type input "02:31"
click at [996, 477] on button "Next" at bounding box center [1002, 484] width 88 height 37
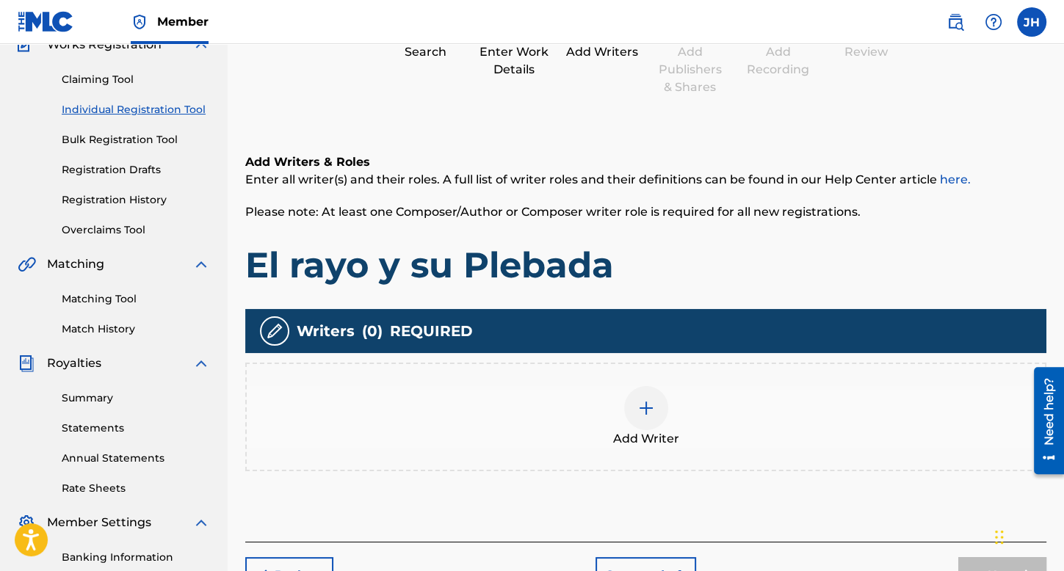
scroll to position [213, 0]
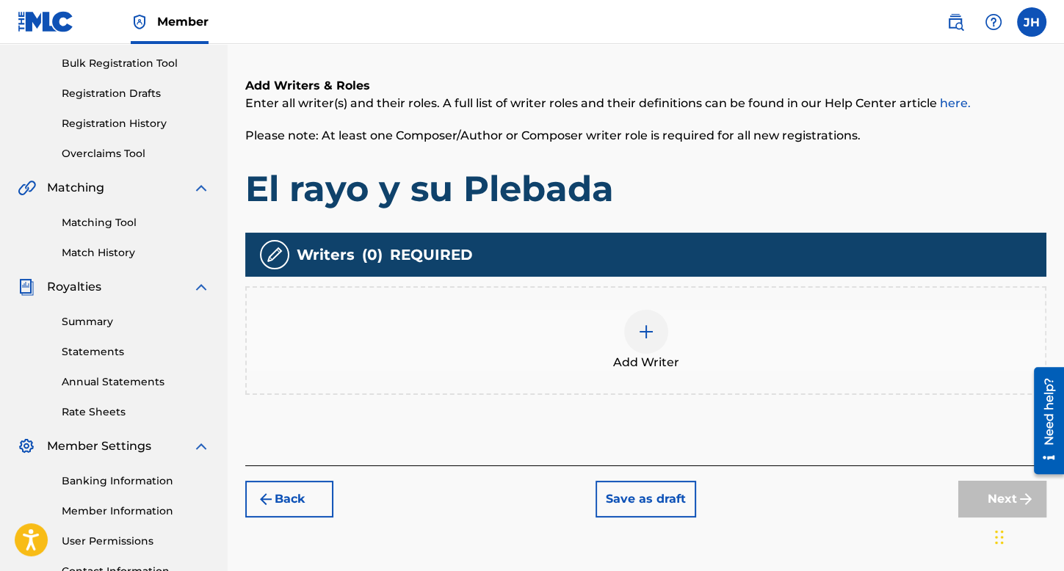
click at [661, 333] on div at bounding box center [646, 332] width 44 height 44
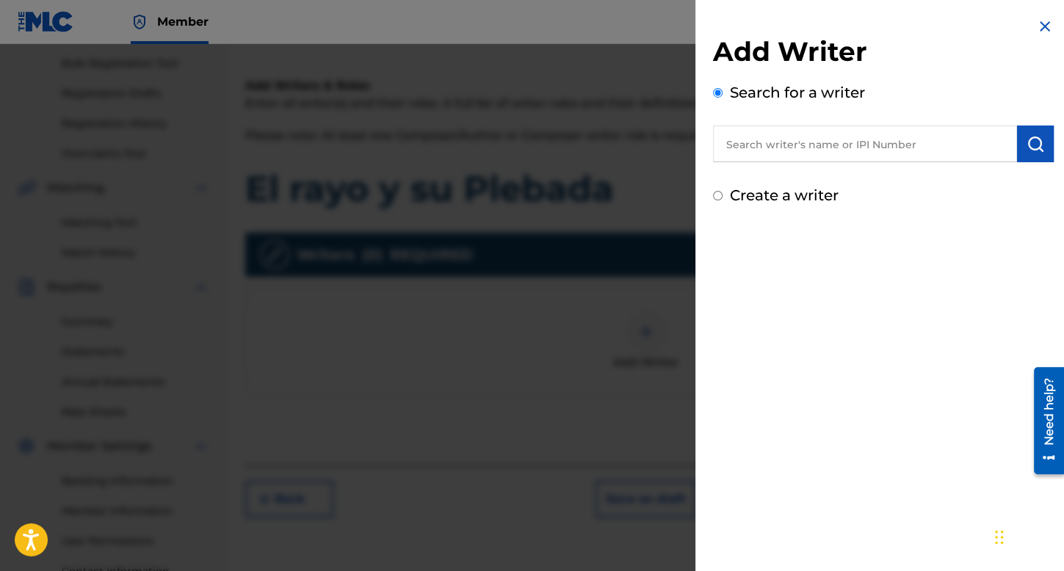
click at [720, 197] on input "Create a writer" at bounding box center [718, 196] width 10 height 10
radio input "false"
radio input "true"
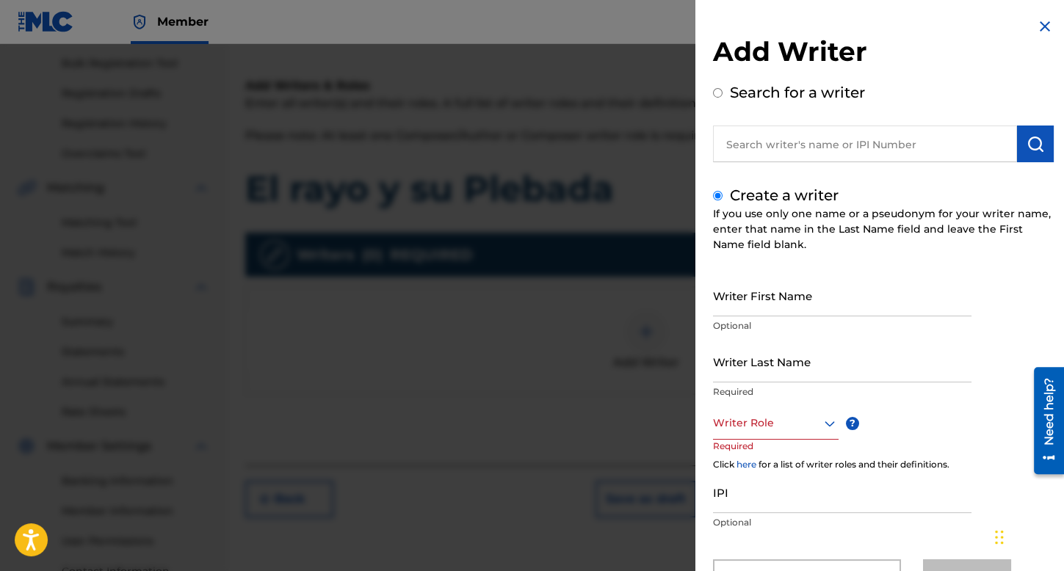
drag, startPoint x: 742, startPoint y: 280, endPoint x: 744, endPoint y: 303, distance: 23.5
click at [743, 286] on input "Writer First Name" at bounding box center [842, 296] width 258 height 42
type input "[PERSON_NAME] [PERSON_NAME]"
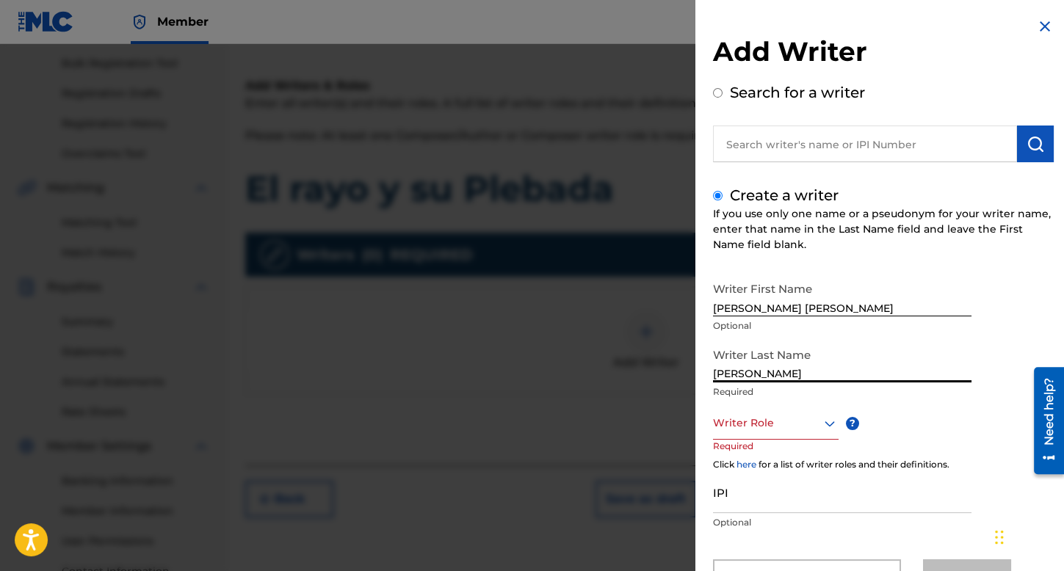
drag, startPoint x: 790, startPoint y: 372, endPoint x: 746, endPoint y: 380, distance: 44.7
click at [746, 380] on input "Lopez Alfredo" at bounding box center [842, 362] width 258 height 42
type input "LopezGrijalva"
drag, startPoint x: 763, startPoint y: 406, endPoint x: 765, endPoint y: 421, distance: 14.9
click at [763, 411] on div "Writer First Name Jose Alfredo Optional Writer Last Name LopezGrijalva Required…" at bounding box center [883, 436] width 341 height 322
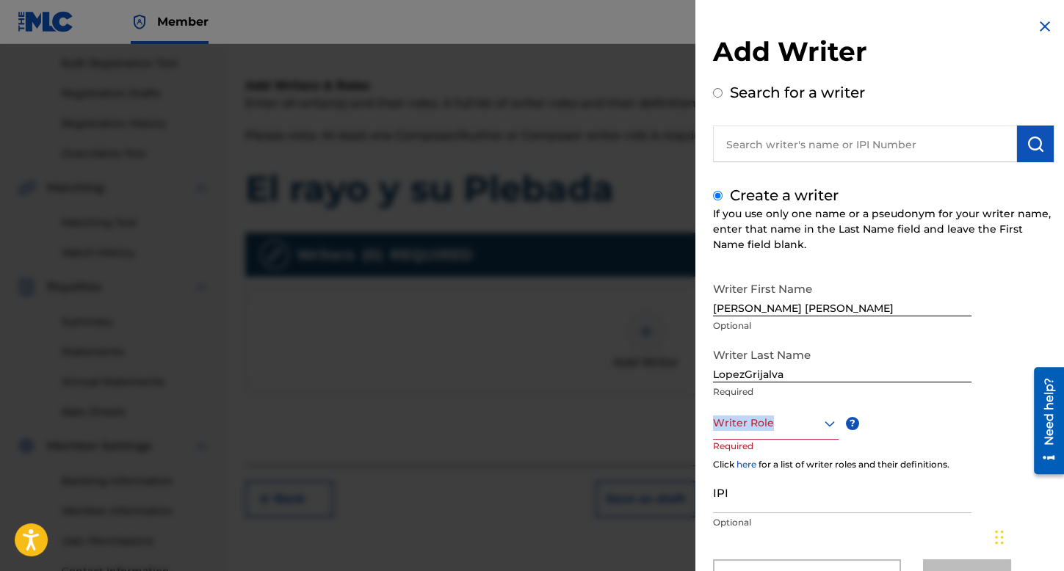
click at [765, 430] on div "Writer Role" at bounding box center [776, 423] width 126 height 33
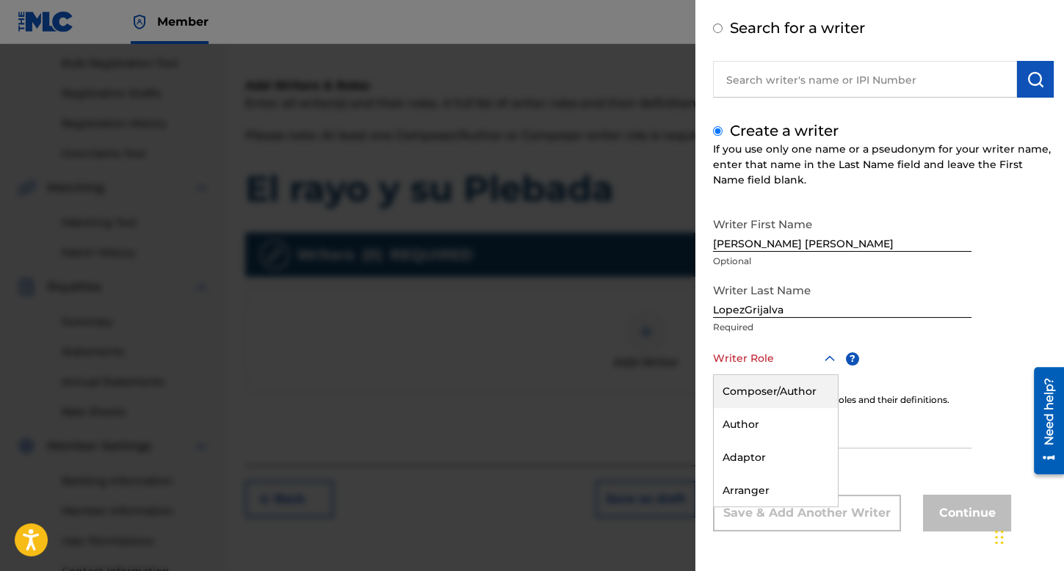
click at [786, 405] on div "Composer/Author" at bounding box center [776, 391] width 124 height 33
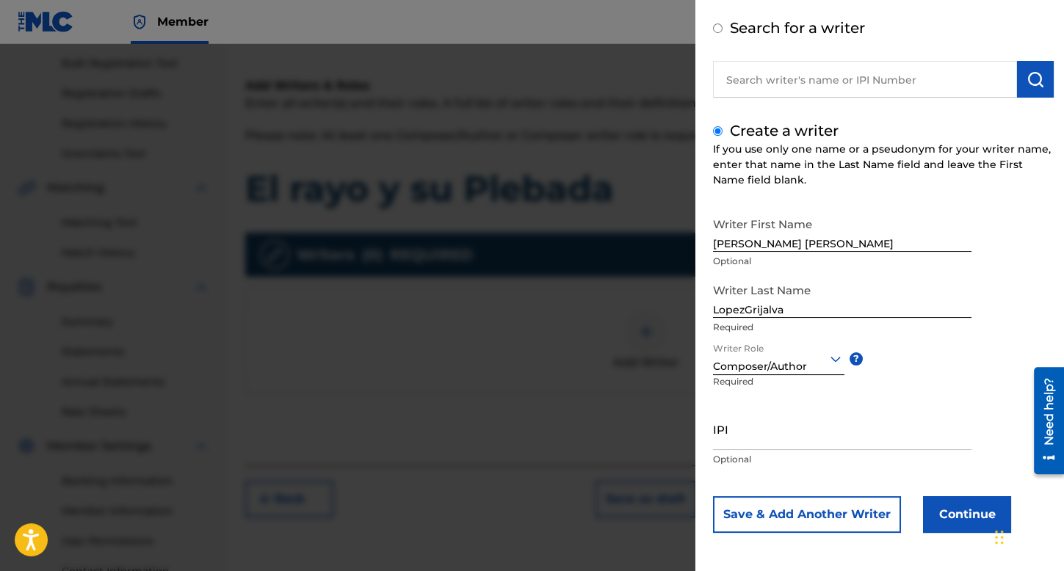
click at [949, 502] on button "Continue" at bounding box center [967, 514] width 88 height 37
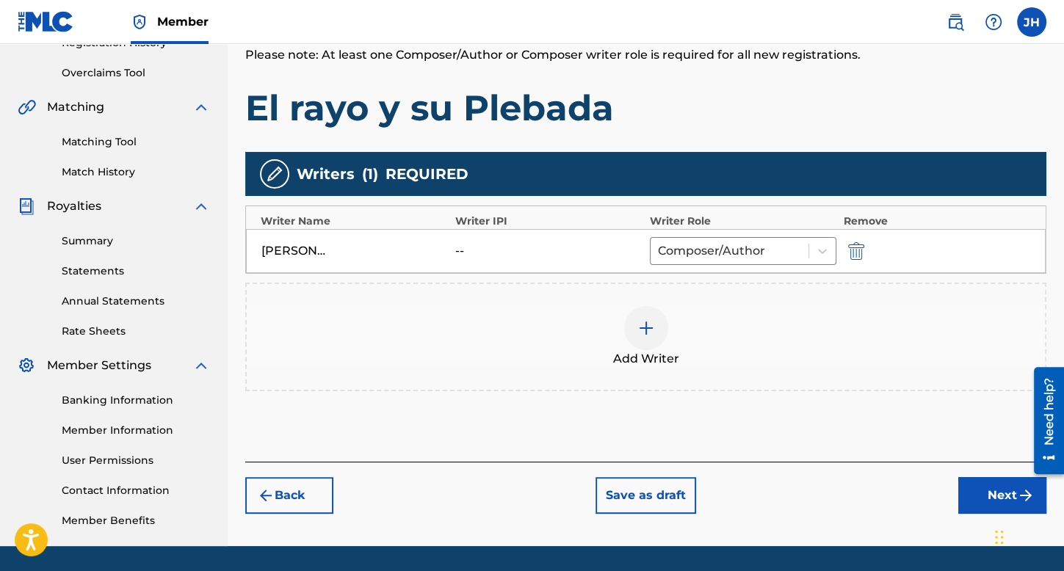
scroll to position [339, 0]
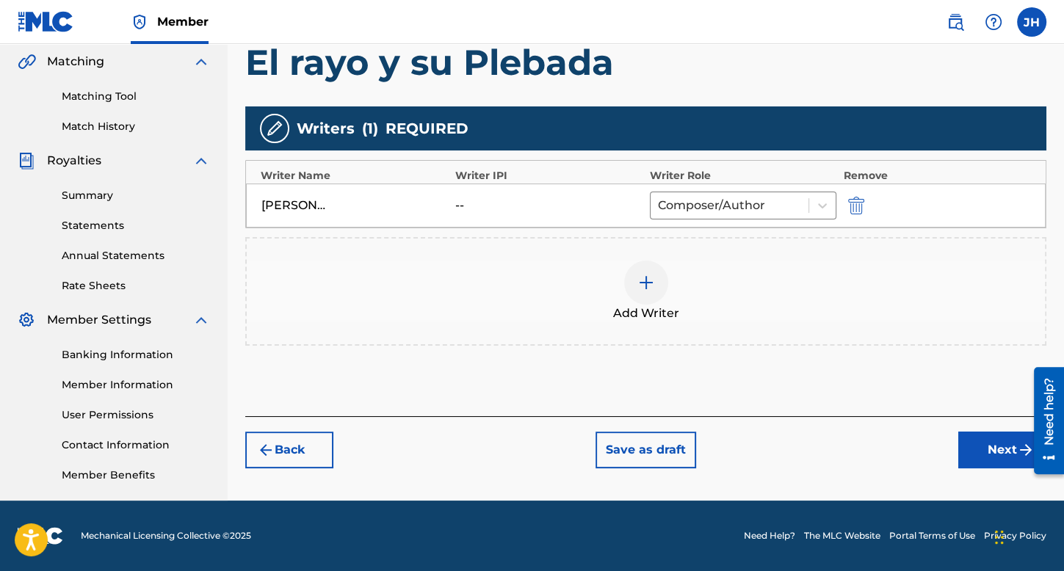
click at [1002, 429] on div "Back Save as draft Next" at bounding box center [645, 442] width 801 height 52
click at [1002, 444] on button "Next" at bounding box center [1002, 450] width 88 height 37
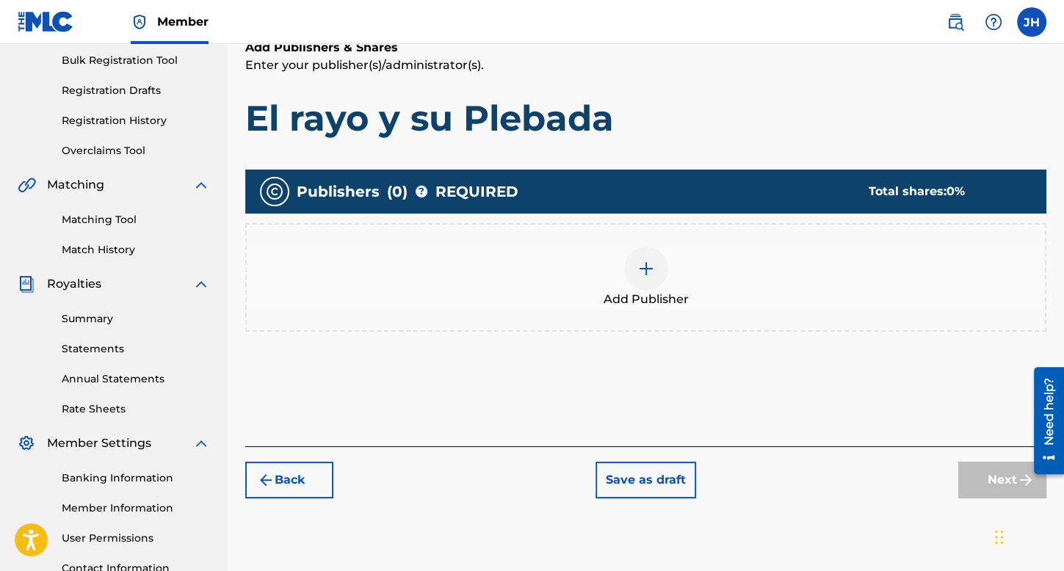
scroll to position [286, 0]
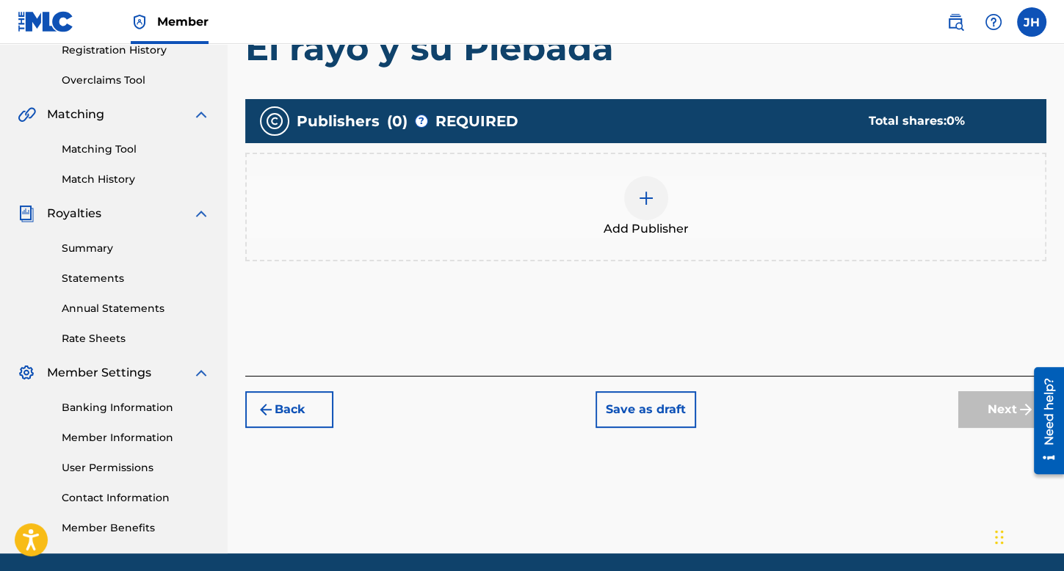
click at [610, 253] on div "Add Publisher" at bounding box center [645, 207] width 801 height 109
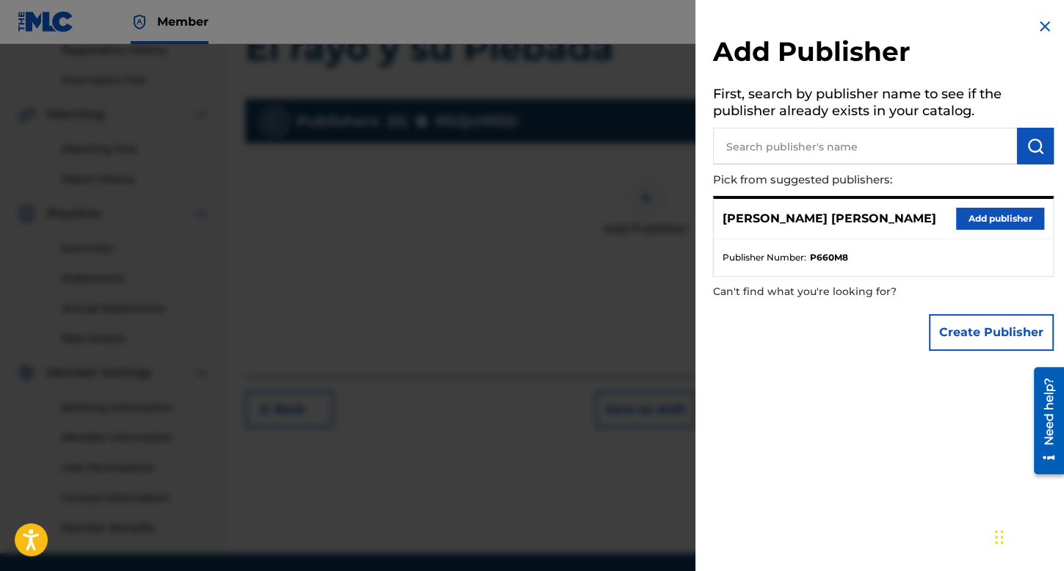
click at [899, 152] on input "text" at bounding box center [865, 146] width 304 height 37
click at [961, 340] on button "Create Publisher" at bounding box center [991, 332] width 125 height 37
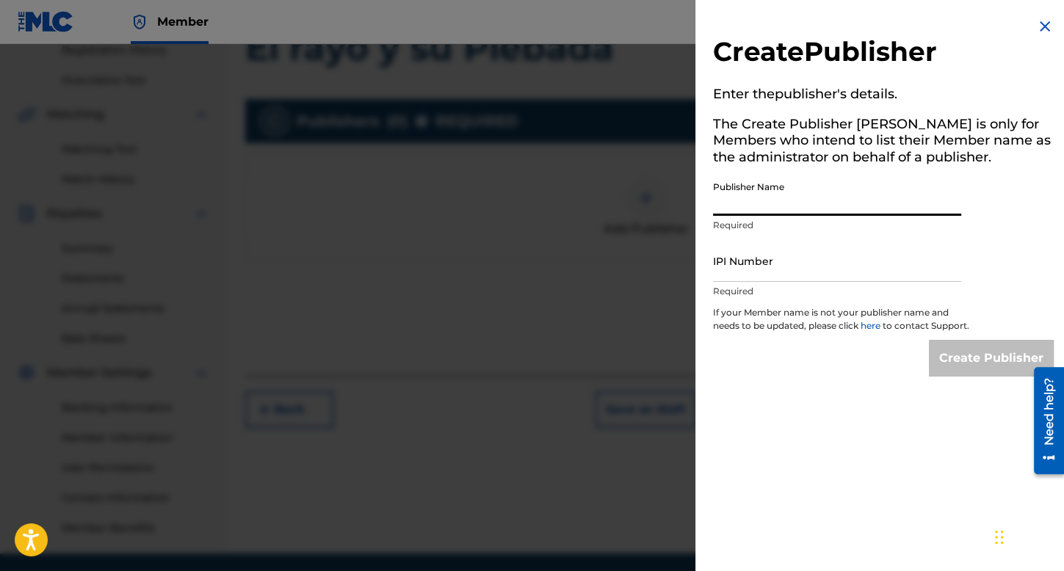
click at [800, 212] on input "Publisher Name" at bounding box center [837, 195] width 248 height 42
click at [1040, 21] on img at bounding box center [1045, 27] width 18 height 18
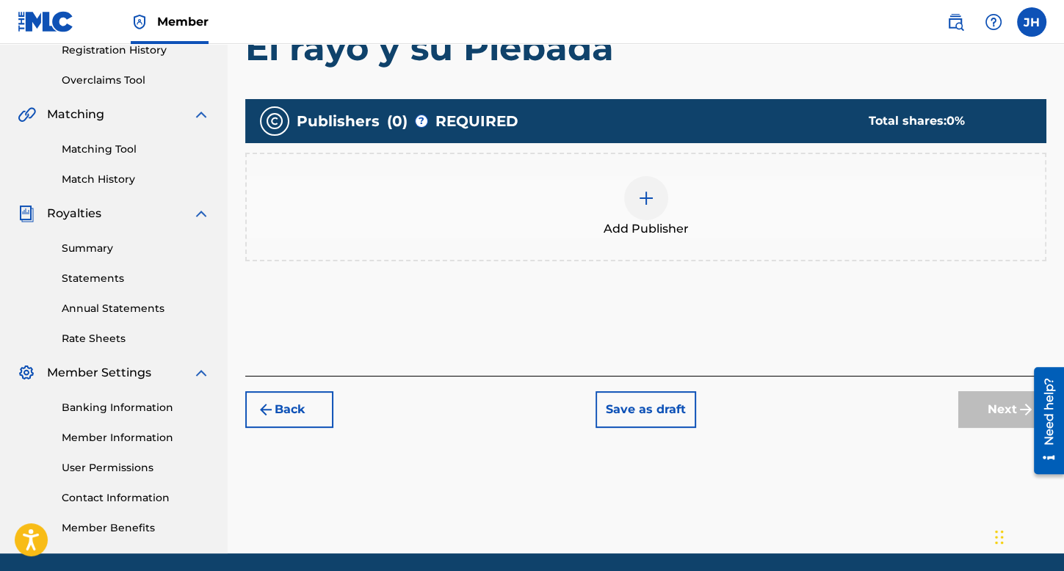
click at [601, 204] on div "Add Publisher" at bounding box center [646, 207] width 798 height 62
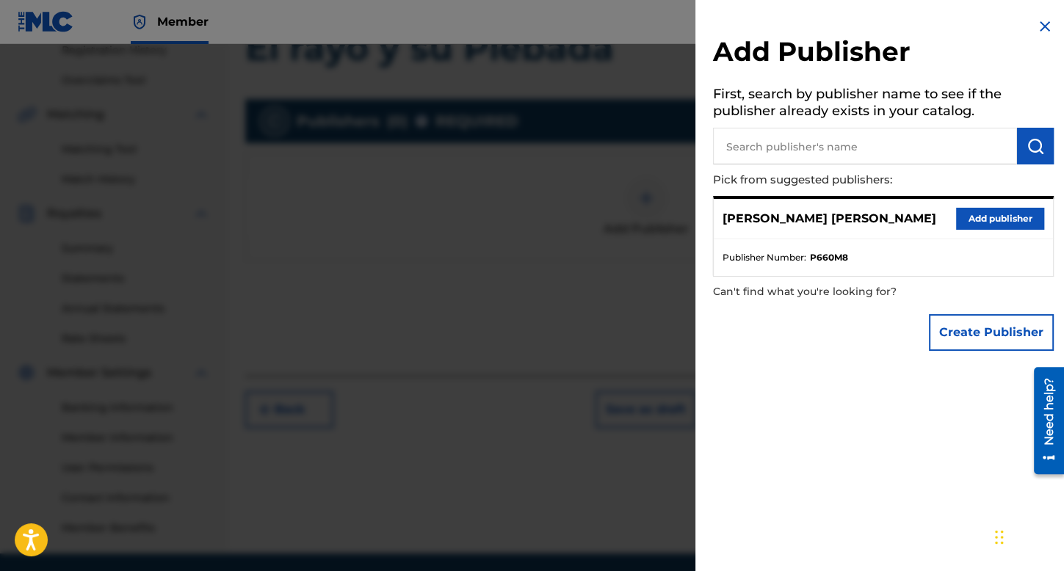
click at [915, 155] on input "text" at bounding box center [865, 146] width 304 height 37
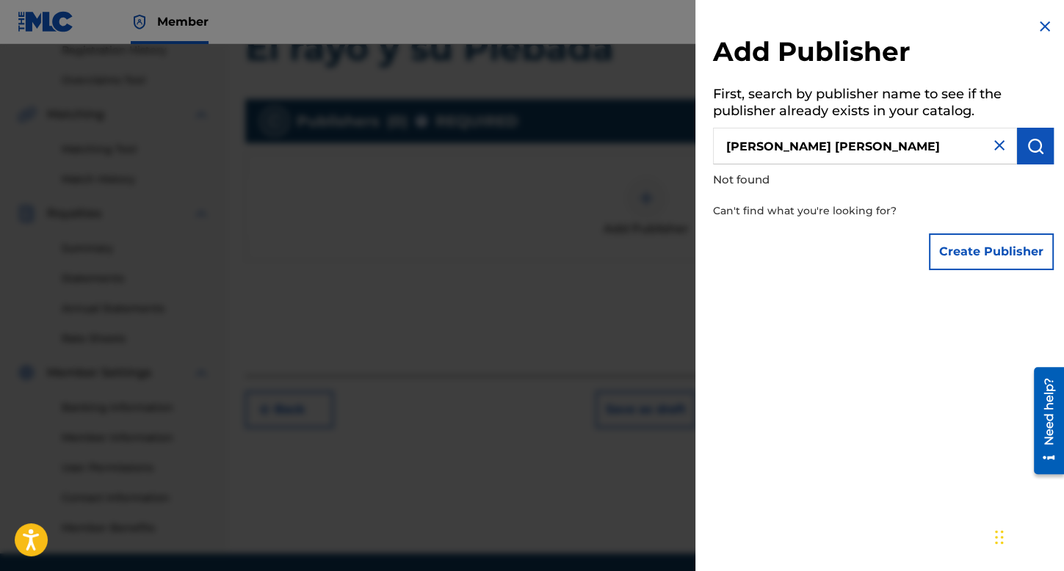
type input "Jose alfredo lopez grijalva"
click at [991, 140] on img at bounding box center [1000, 146] width 18 height 18
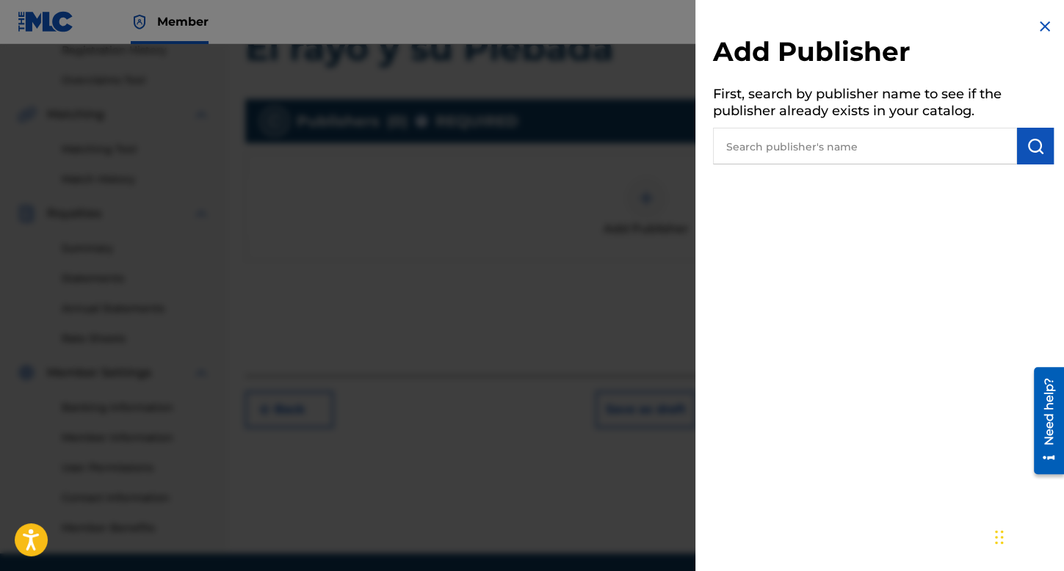
click at [865, 141] on input "text" at bounding box center [865, 146] width 304 height 37
click at [632, 164] on div at bounding box center [532, 329] width 1064 height 571
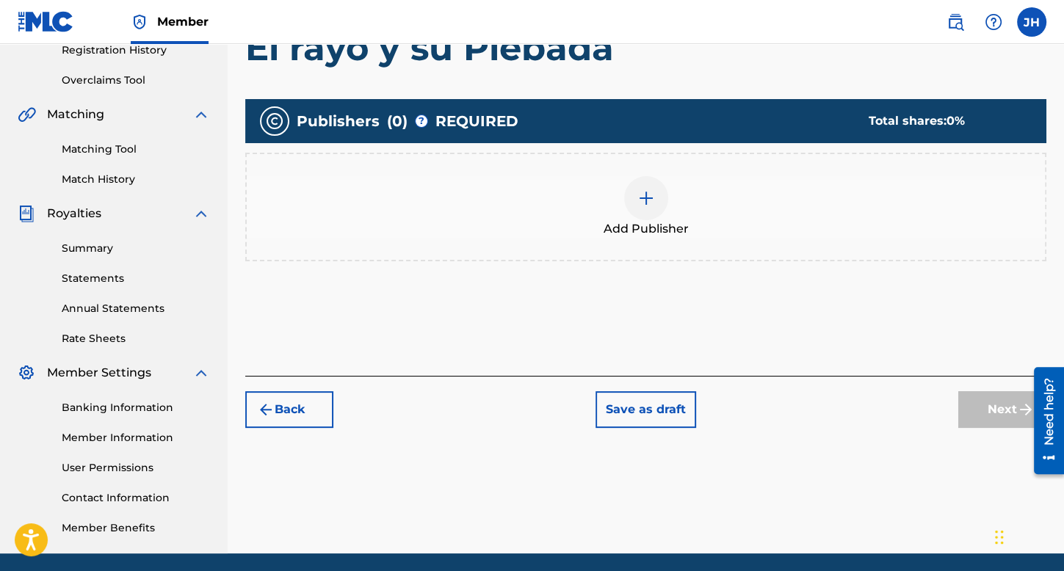
click at [652, 200] on img at bounding box center [646, 198] width 18 height 18
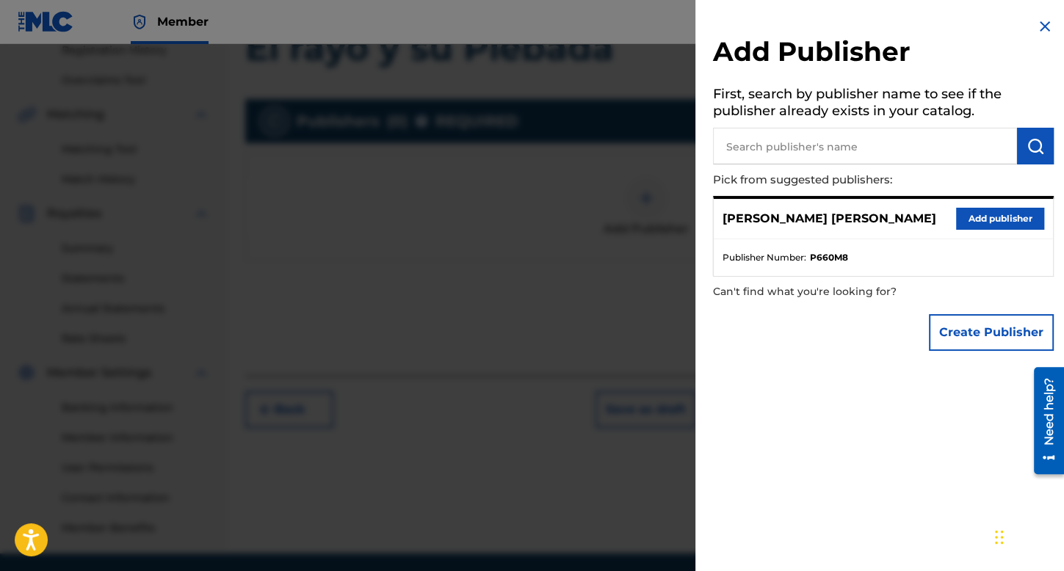
click at [544, 260] on div at bounding box center [532, 329] width 1064 height 571
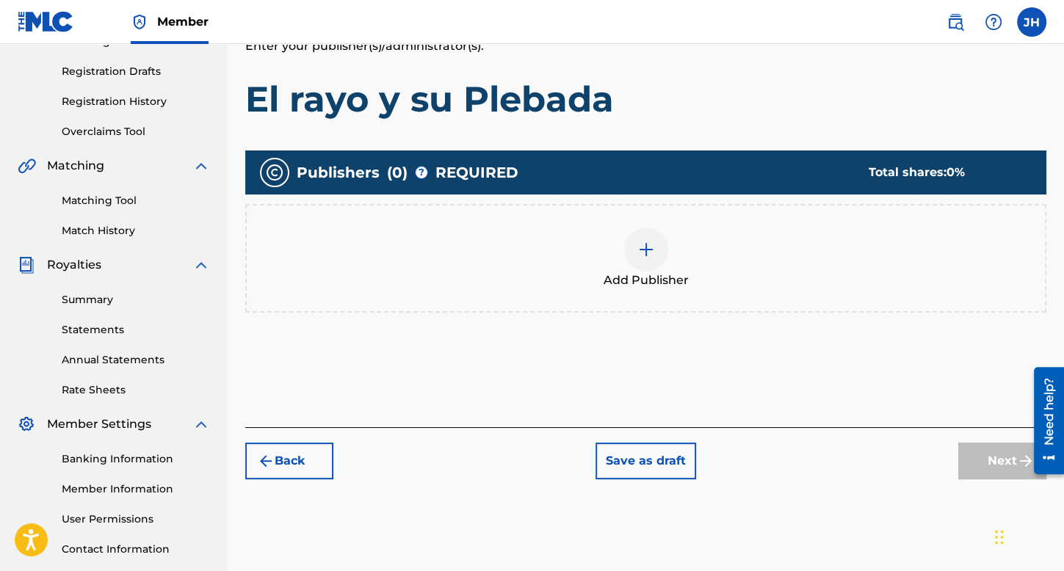
scroll to position [0, 0]
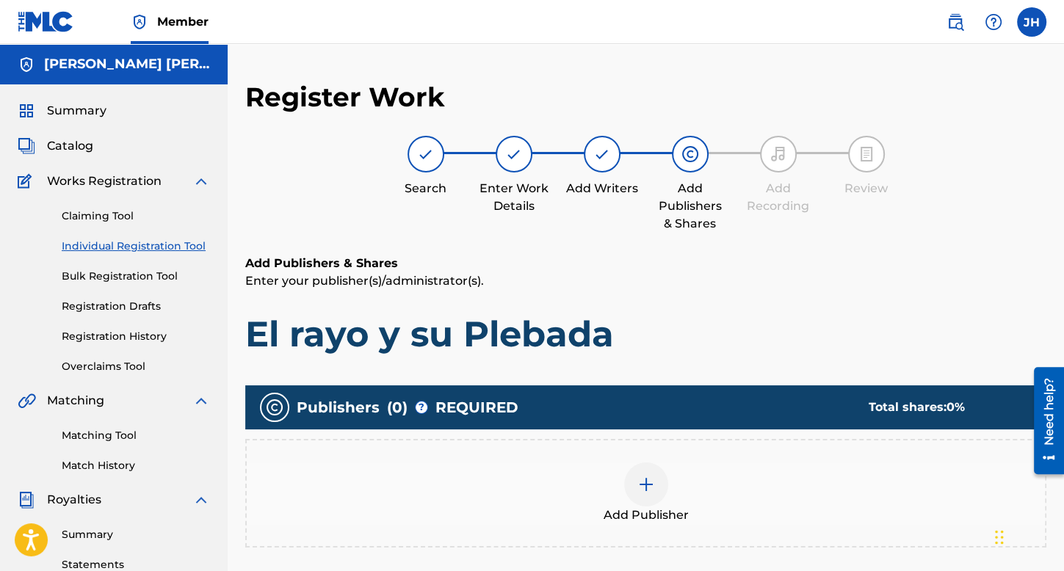
click at [131, 339] on link "Registration History" at bounding box center [136, 336] width 148 height 15
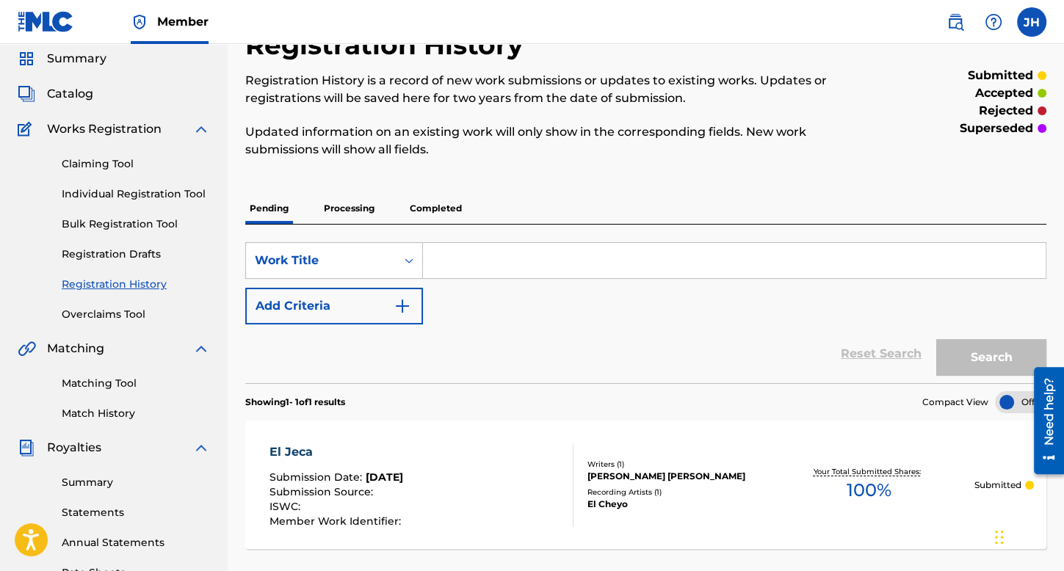
scroll to position [73, 0]
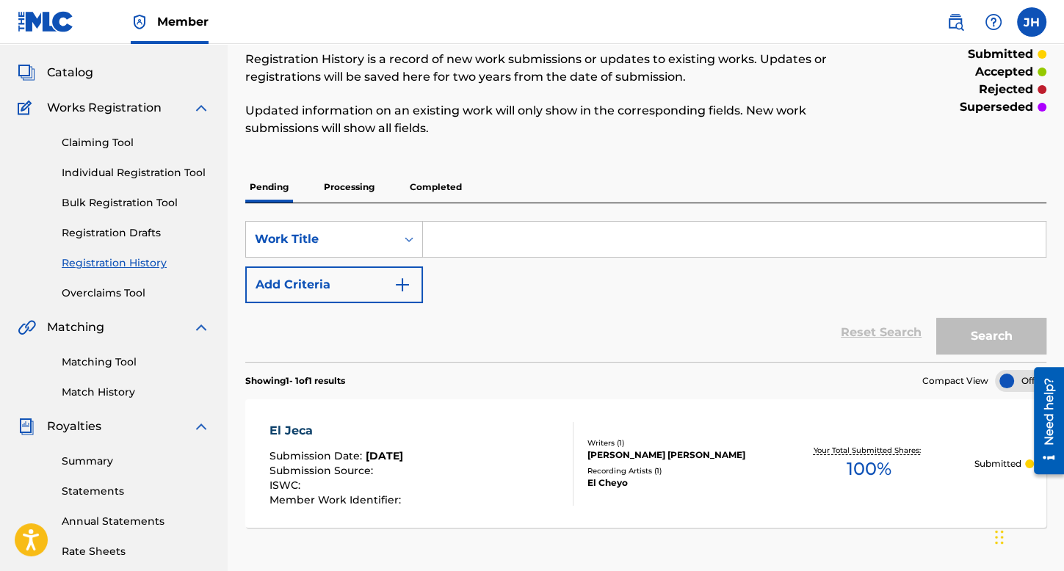
click at [358, 181] on p "Processing" at bounding box center [348, 187] width 59 height 31
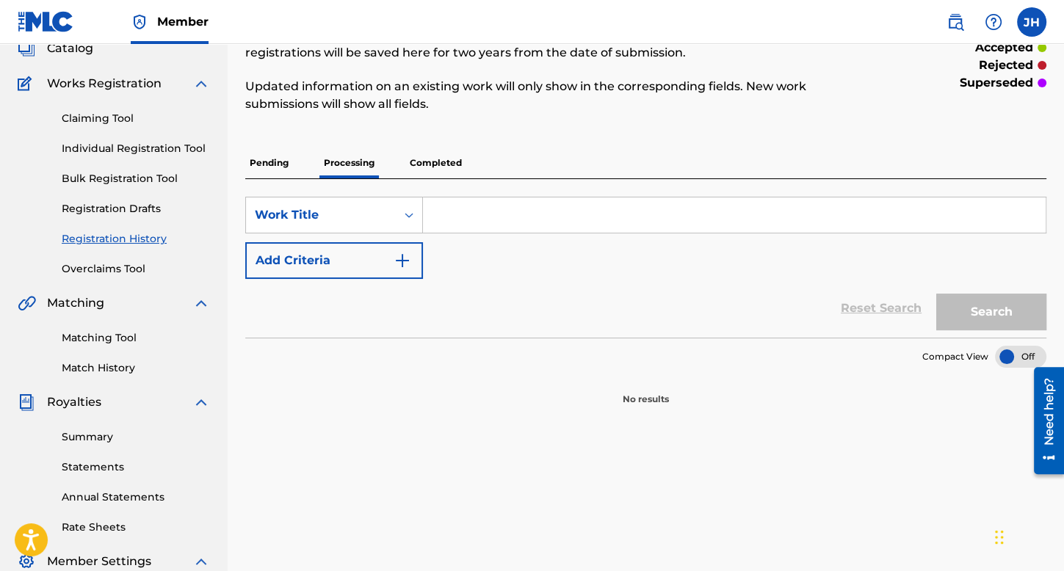
scroll to position [73, 0]
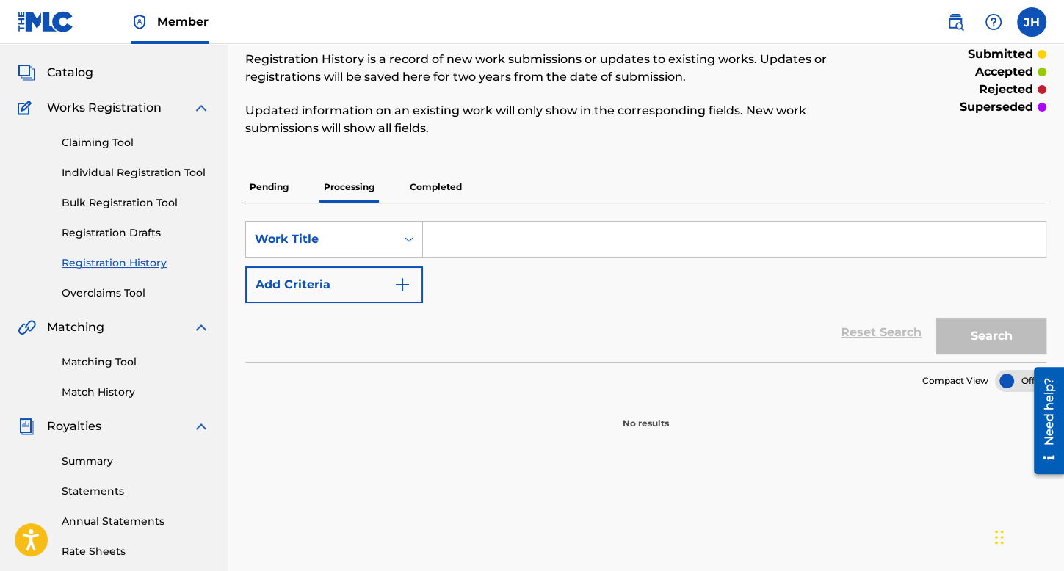
click at [434, 180] on p "Completed" at bounding box center [435, 187] width 61 height 31
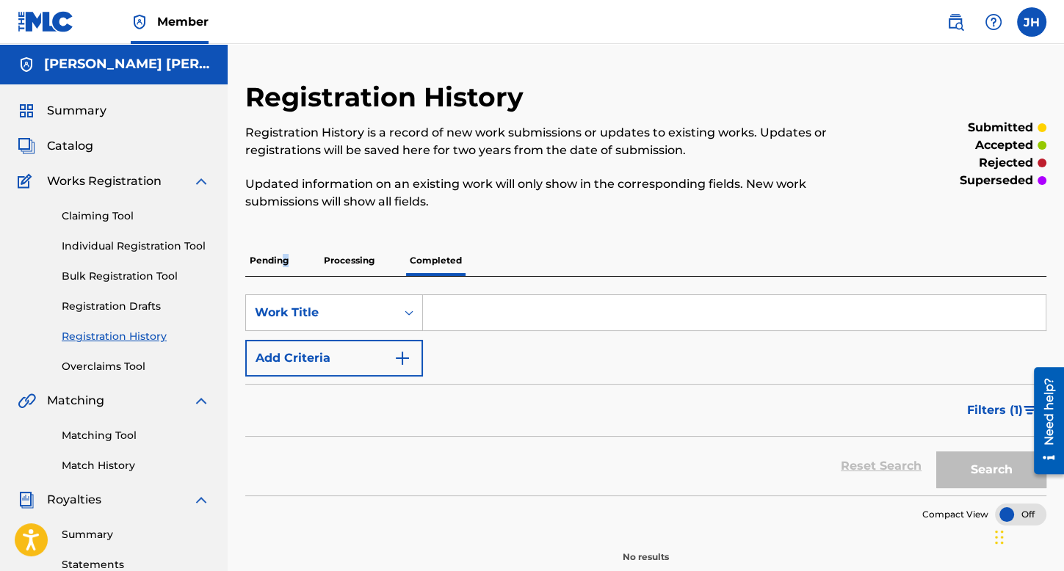
click at [285, 262] on p "Pending" at bounding box center [269, 260] width 48 height 31
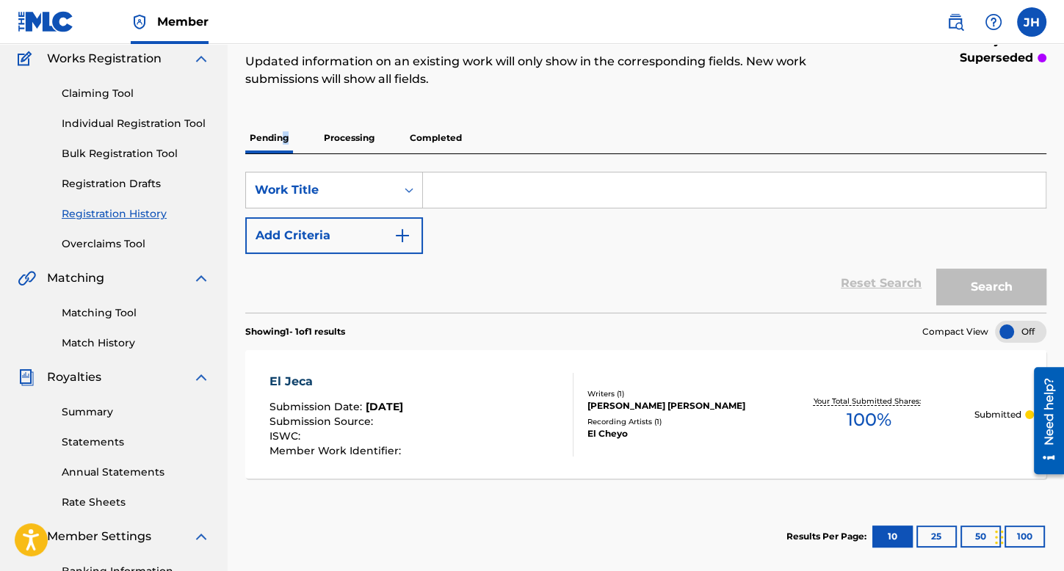
scroll to position [147, 0]
